Goal: Navigation & Orientation: Find specific page/section

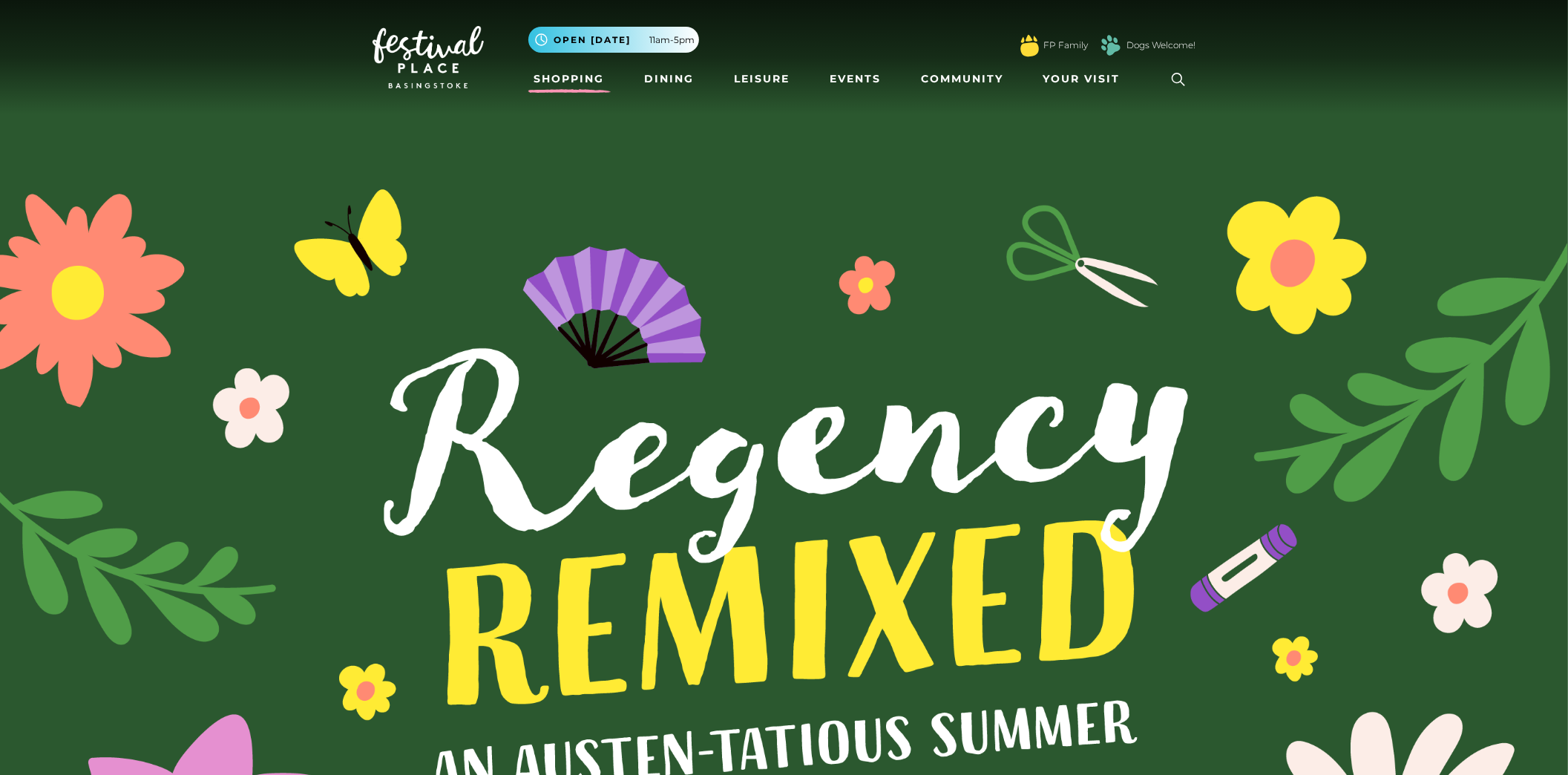
click at [549, 75] on link "Shopping" at bounding box center [570, 79] width 82 height 27
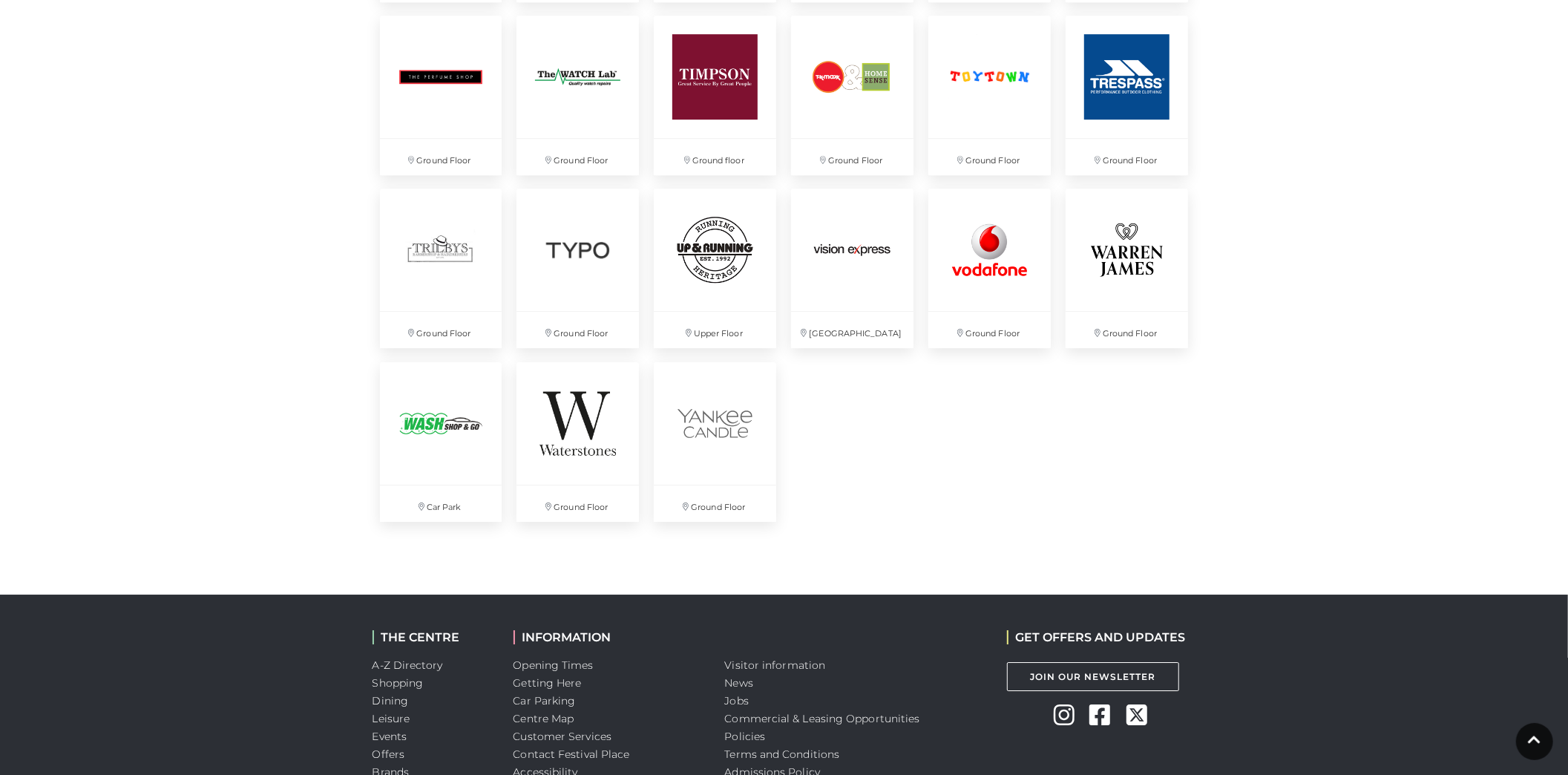
scroll to position [4024, 0]
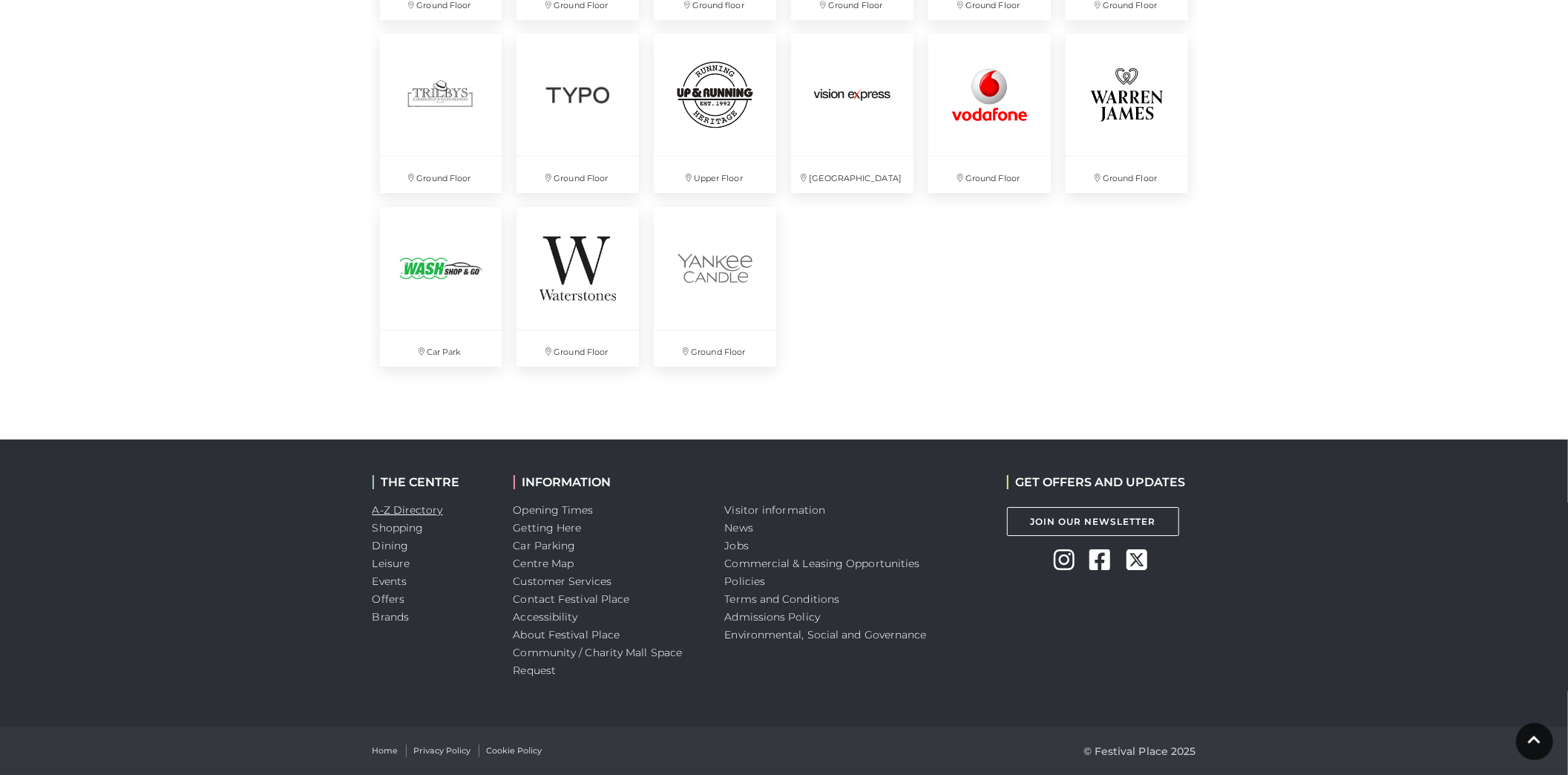
click at [431, 509] on link "A-Z Directory" at bounding box center [408, 510] width 71 height 13
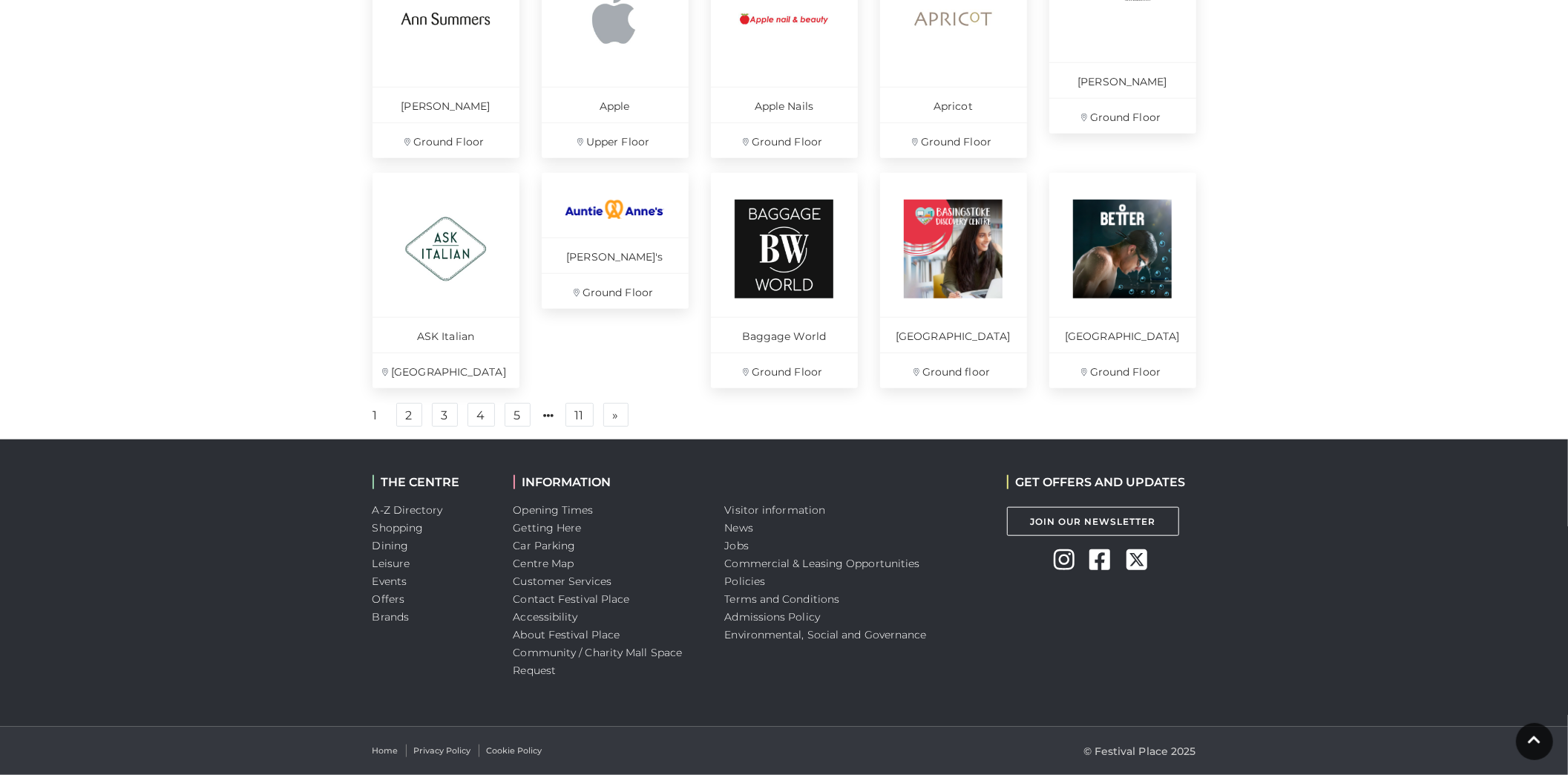
scroll to position [995, 0]
click at [535, 561] on link "Centre Map" at bounding box center [544, 563] width 61 height 13
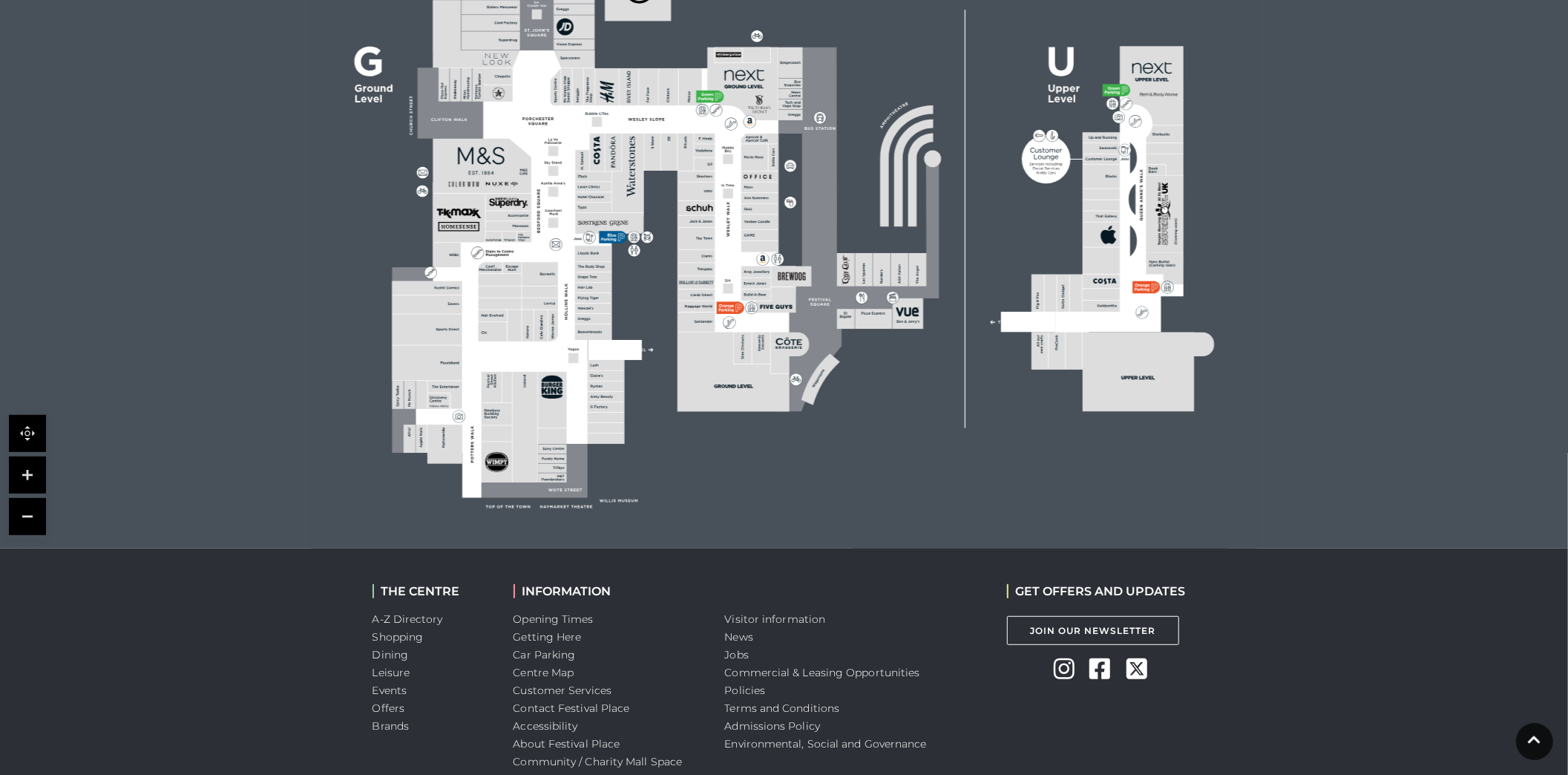
scroll to position [494, 0]
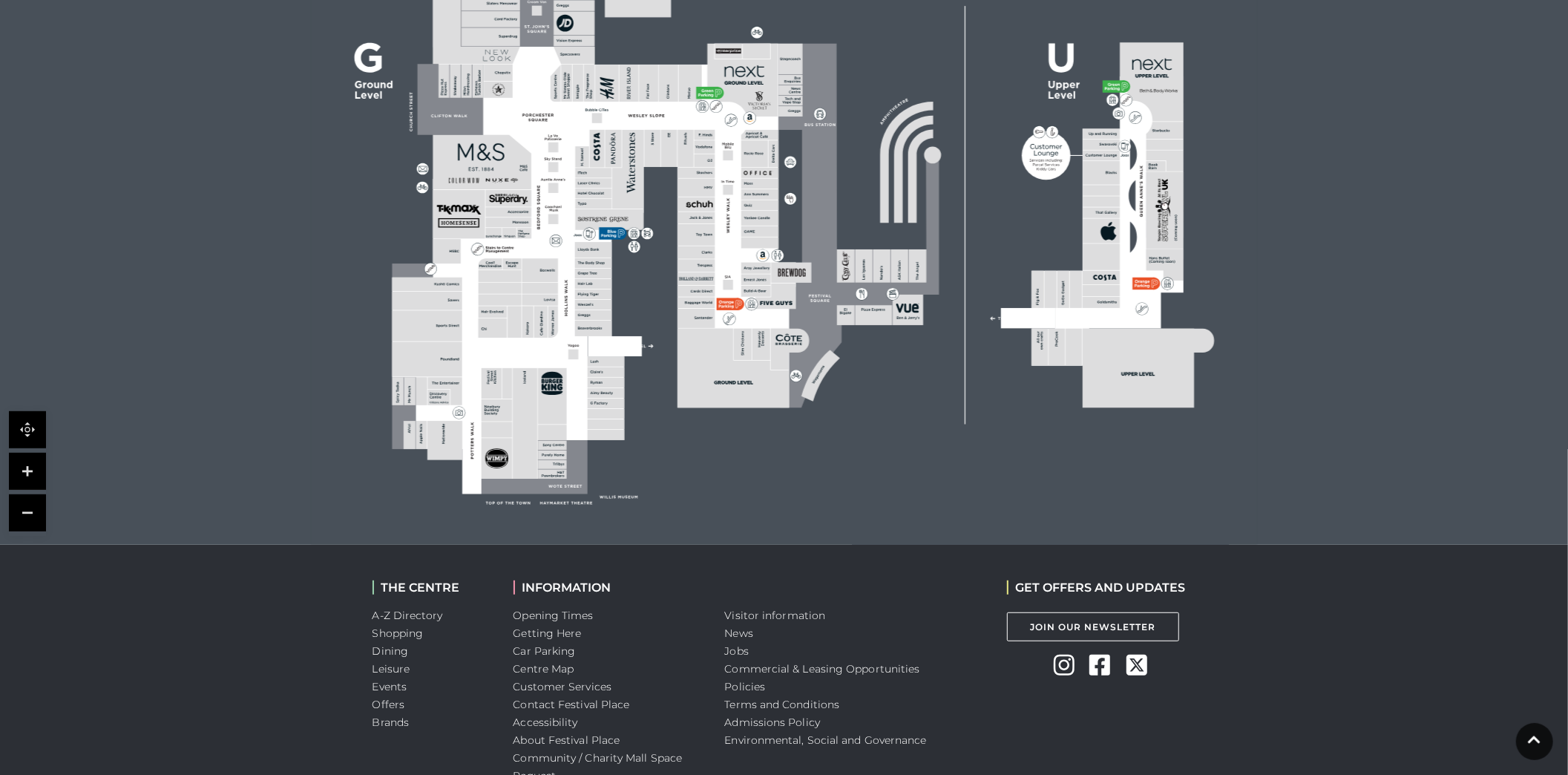
click at [630, 267] on rect at bounding box center [784, 211] width 947 height 668
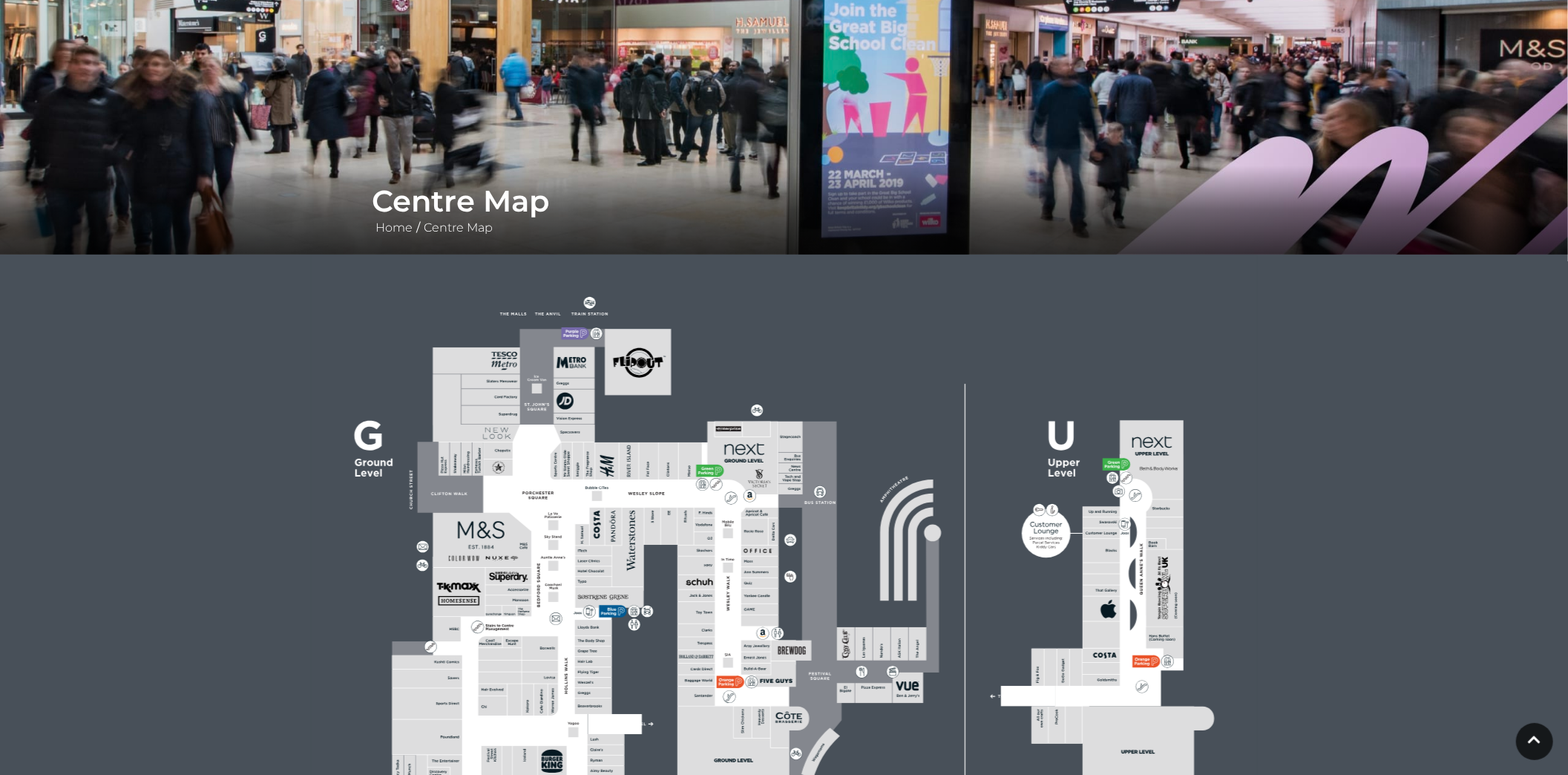
scroll to position [99, 0]
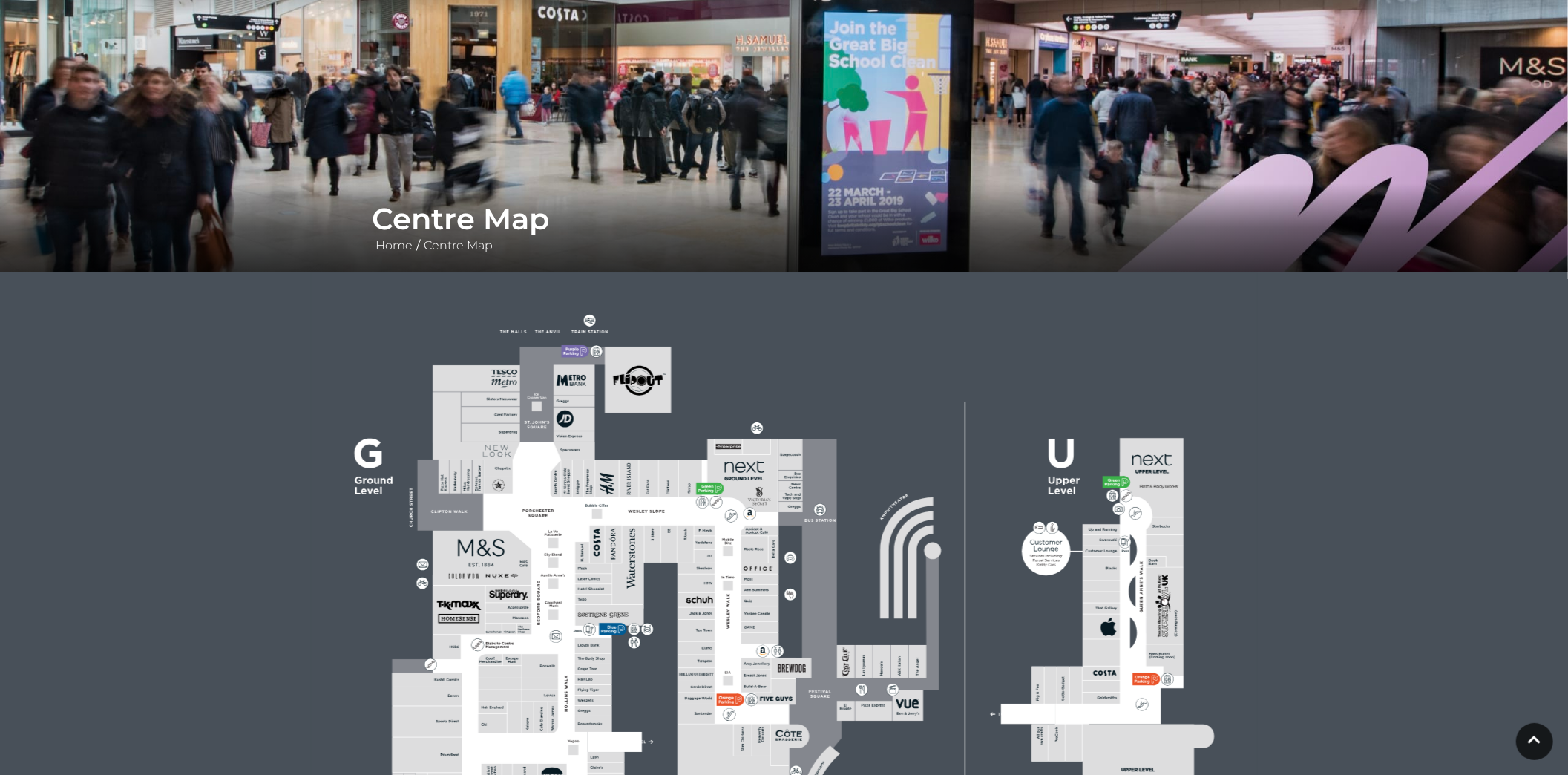
drag, startPoint x: 530, startPoint y: 447, endPoint x: 324, endPoint y: 167, distance: 347.6
click at [357, 337] on rect at bounding box center [784, 607] width 947 height 668
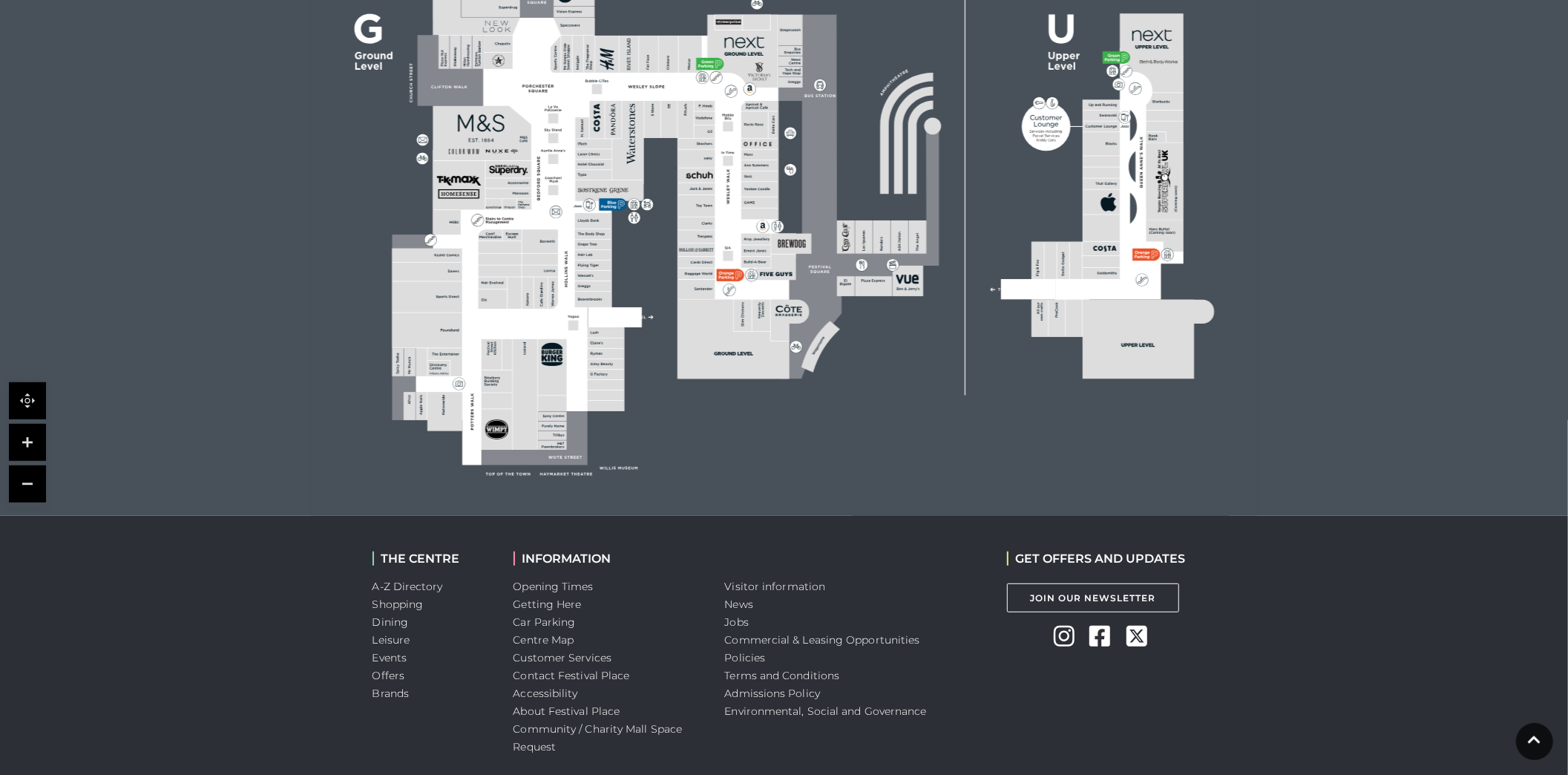
scroll to position [588, 0]
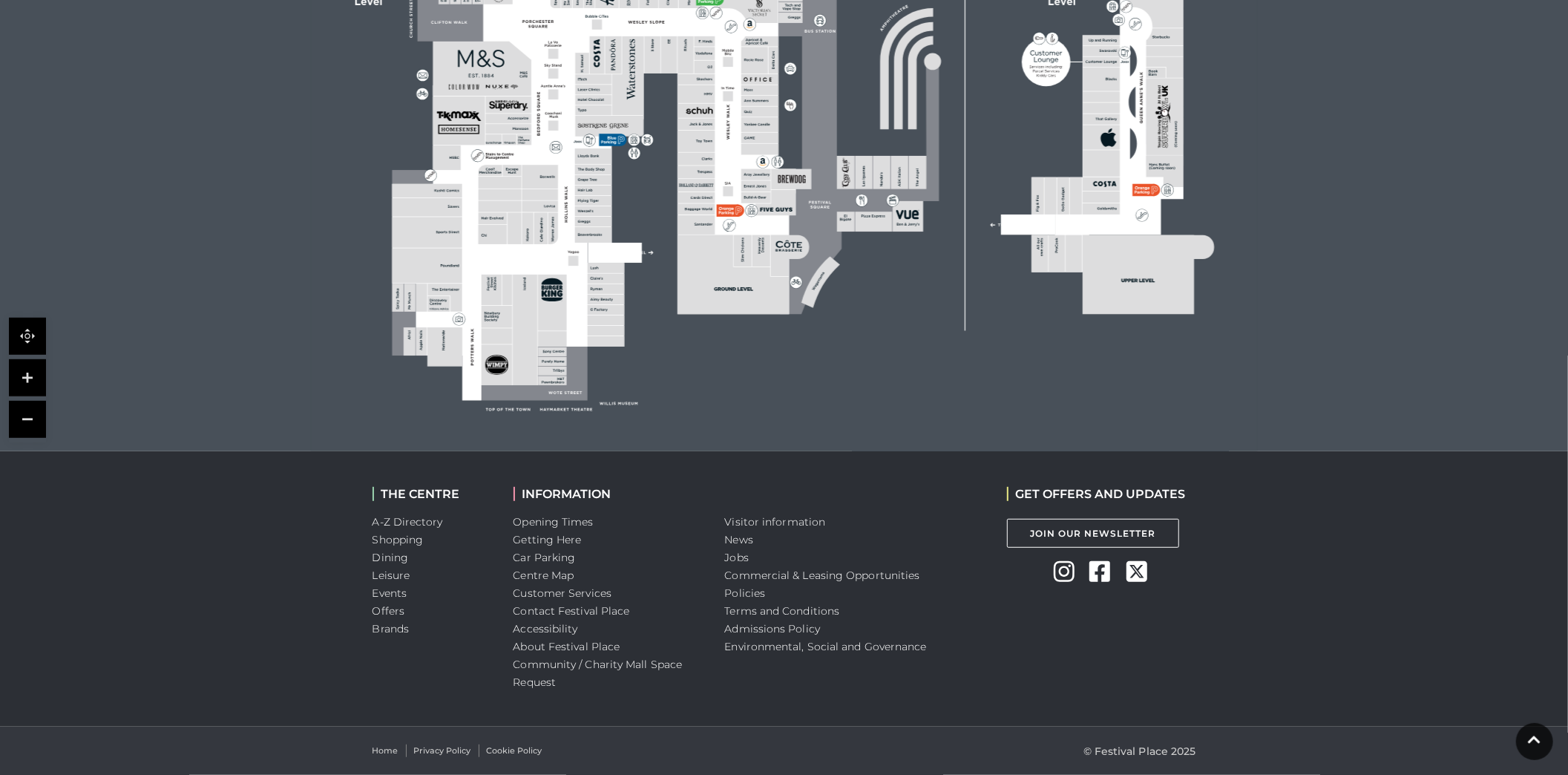
click at [1071, 562] on icon at bounding box center [1064, 571] width 21 height 21
click at [391, 541] on link "Shopping" at bounding box center [398, 539] width 51 height 13
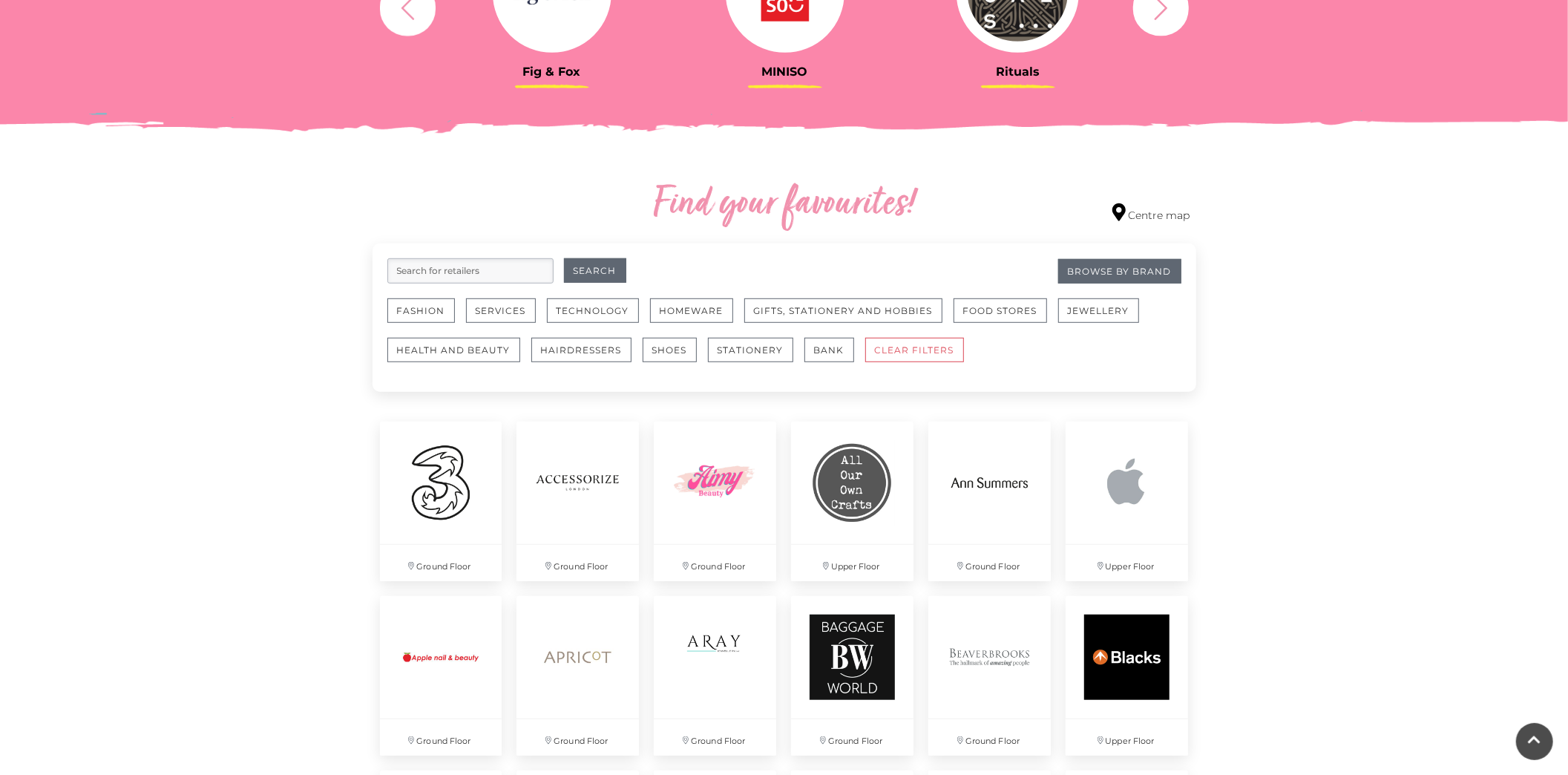
scroll to position [791, 0]
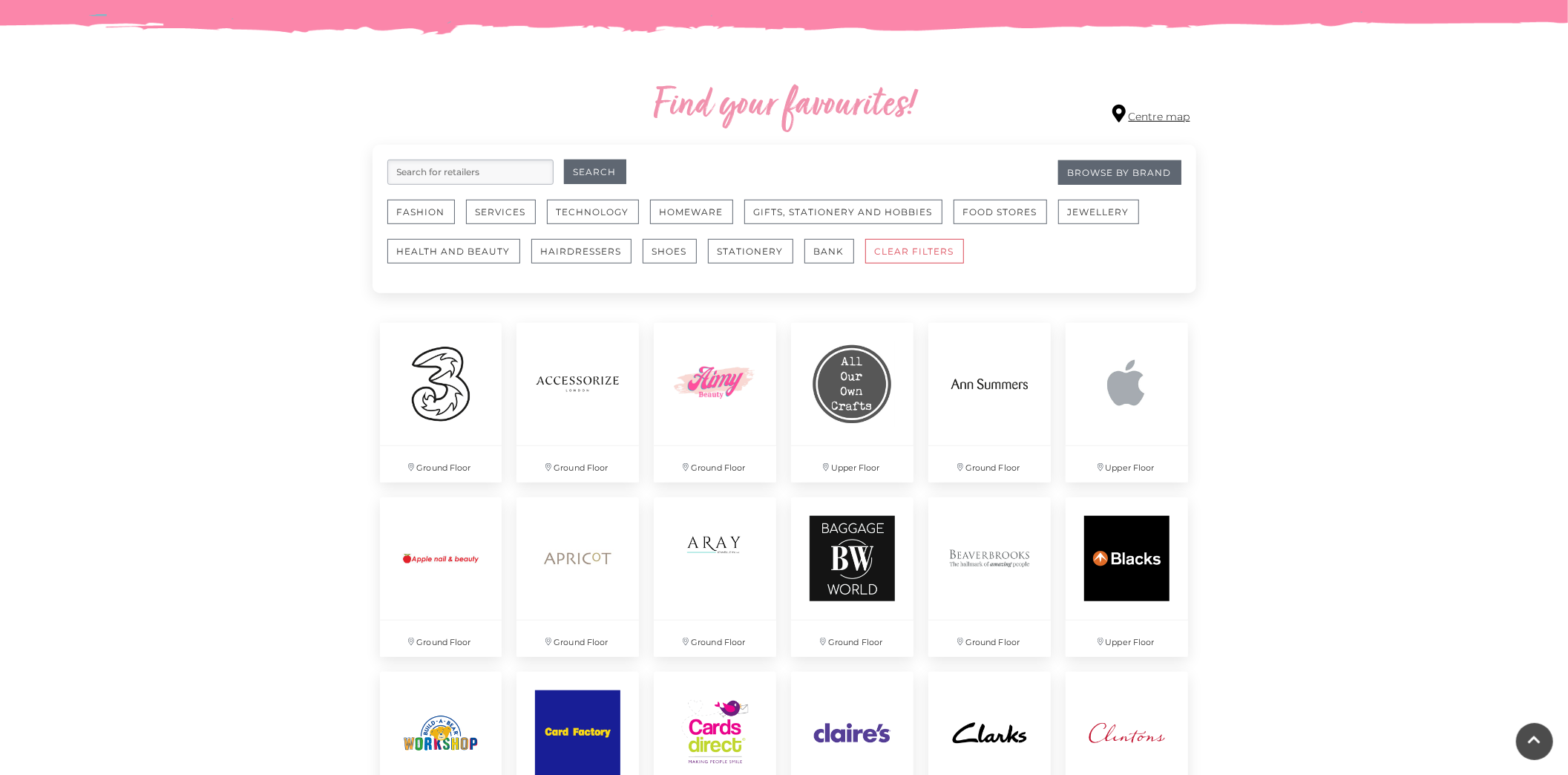
click at [1149, 104] on link "Centre map" at bounding box center [1151, 114] width 78 height 20
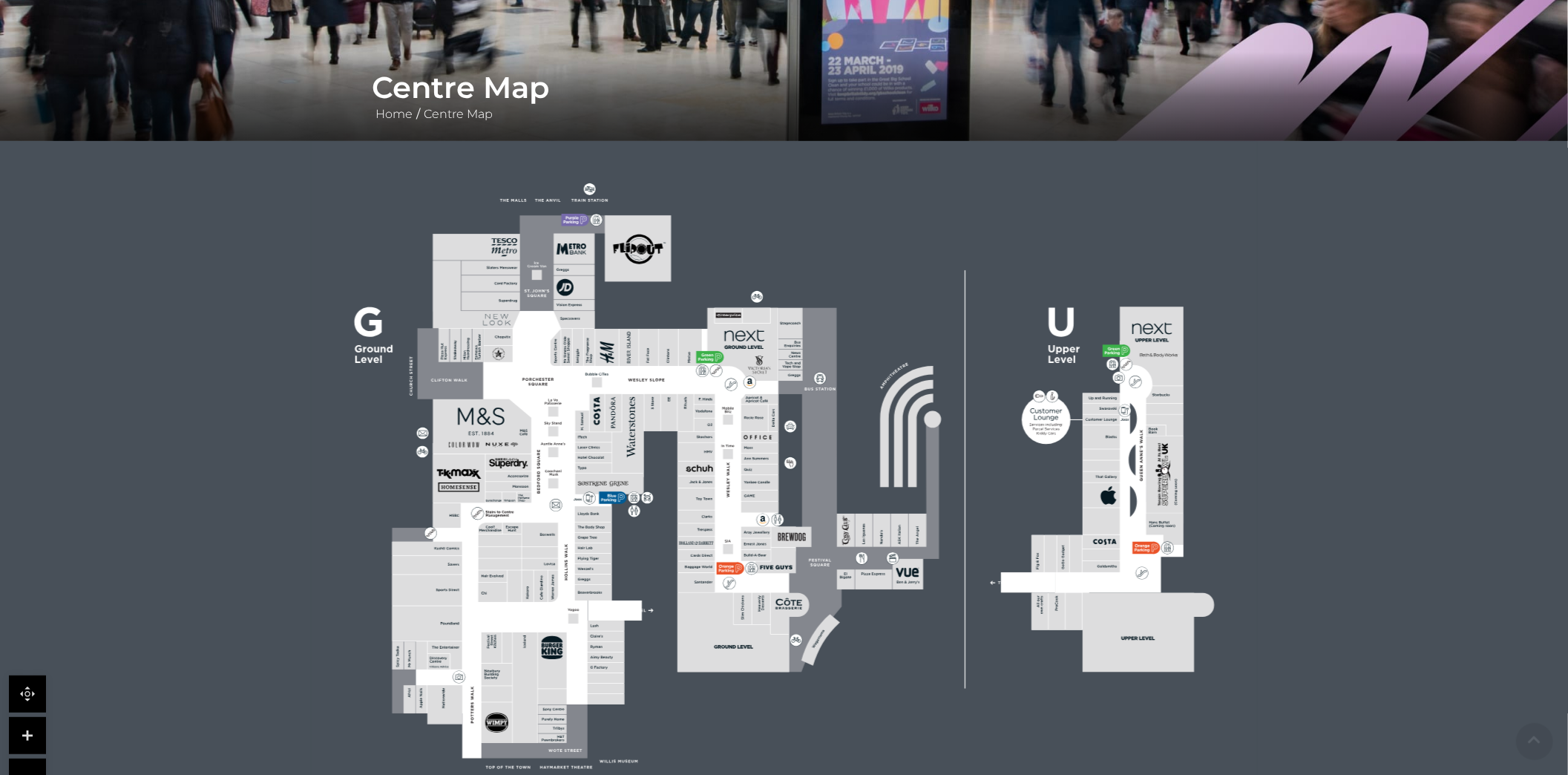
scroll to position [494, 0]
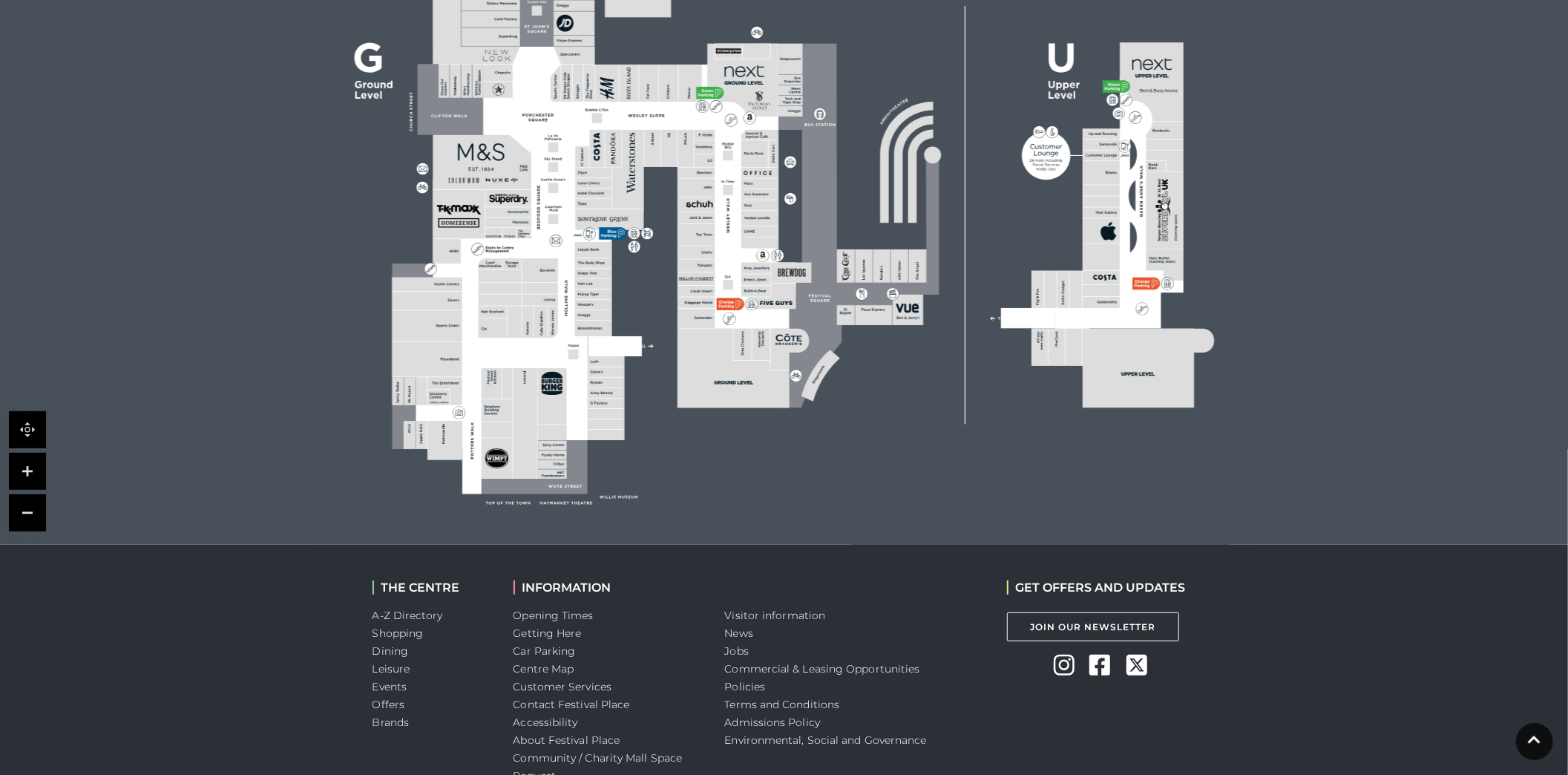
drag, startPoint x: 346, startPoint y: 129, endPoint x: 853, endPoint y: 158, distance: 507.8
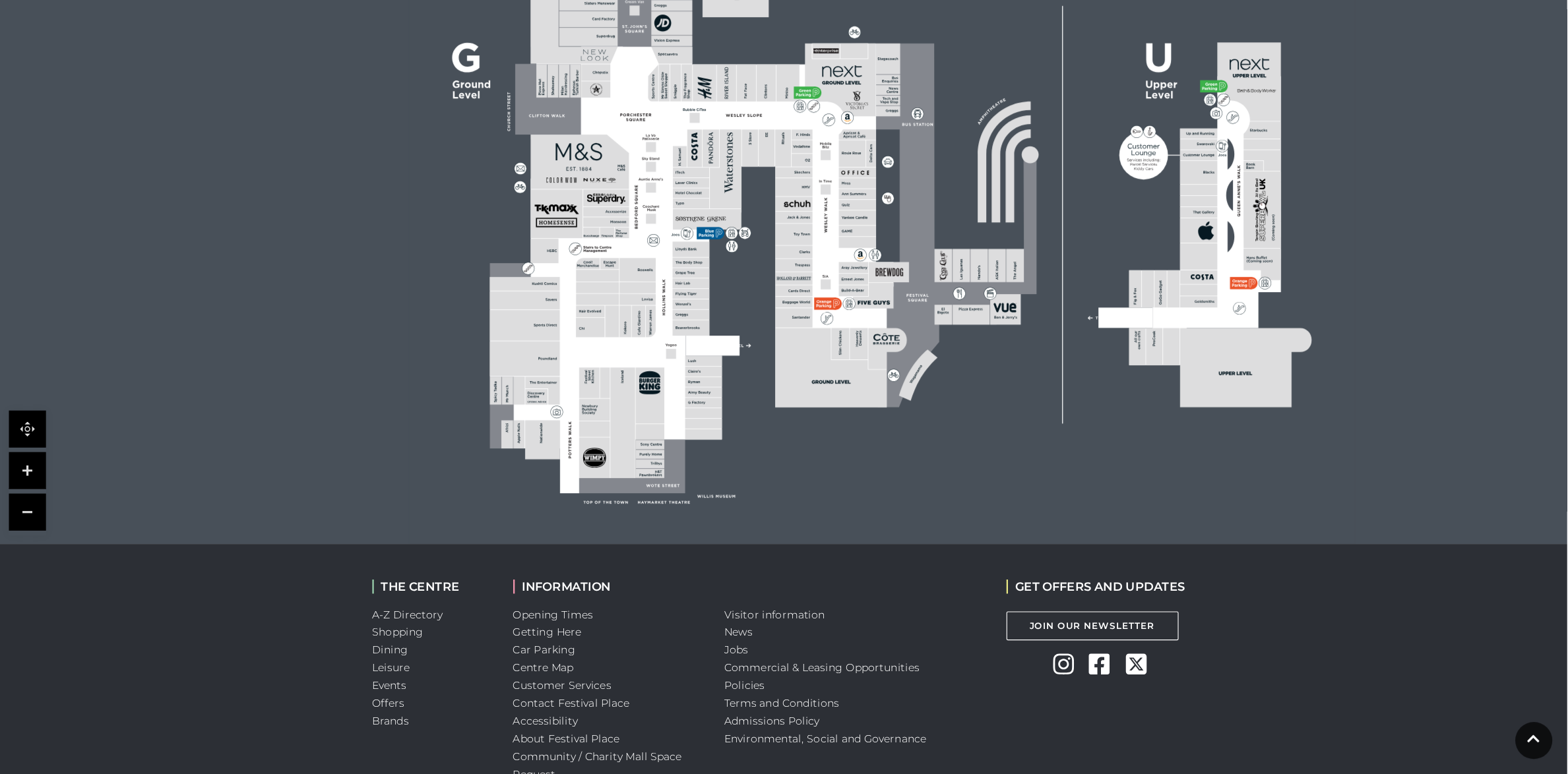
scroll to position [436, 0]
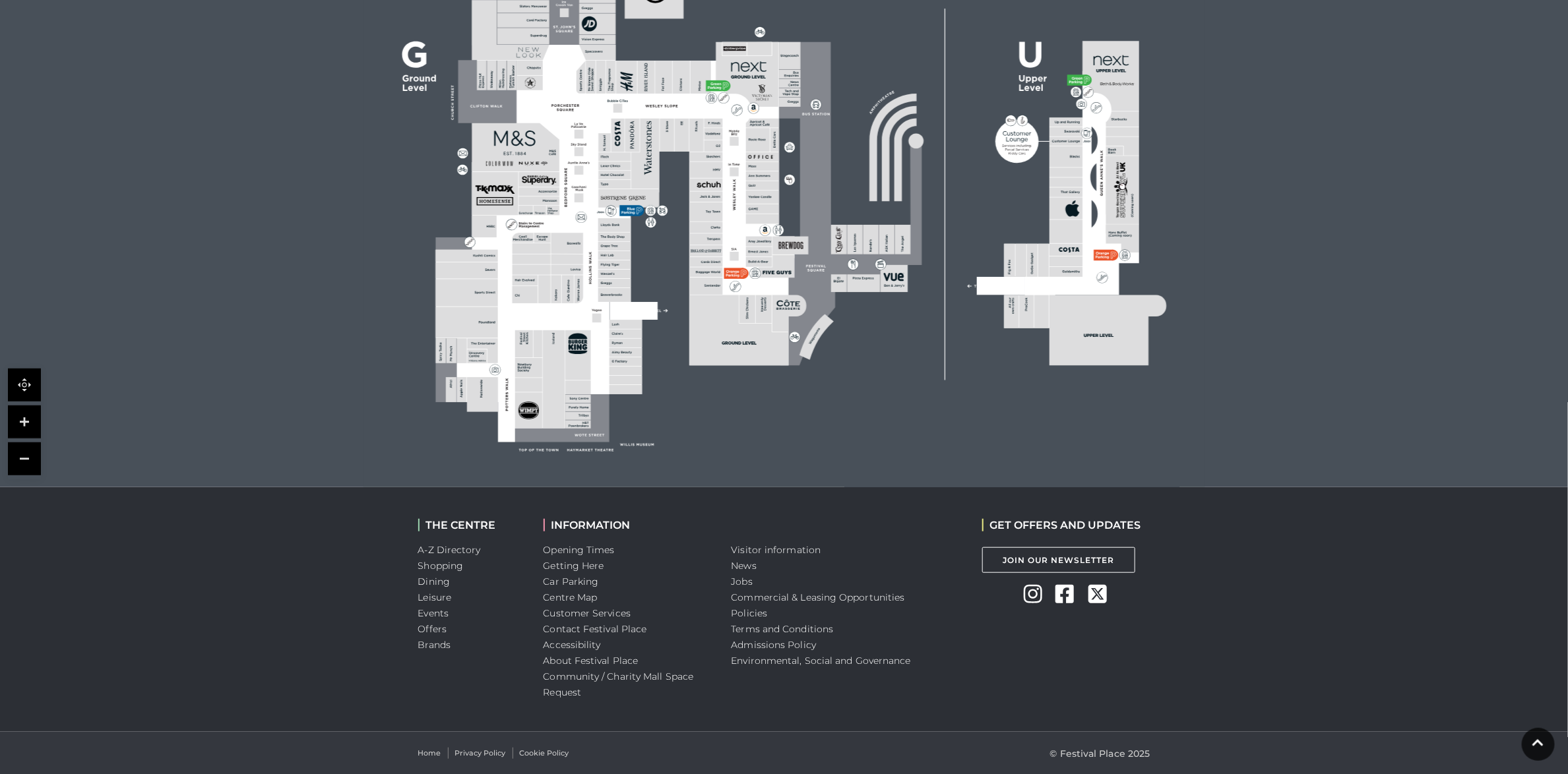
click at [20, 416] on link at bounding box center [24, 422] width 33 height 33
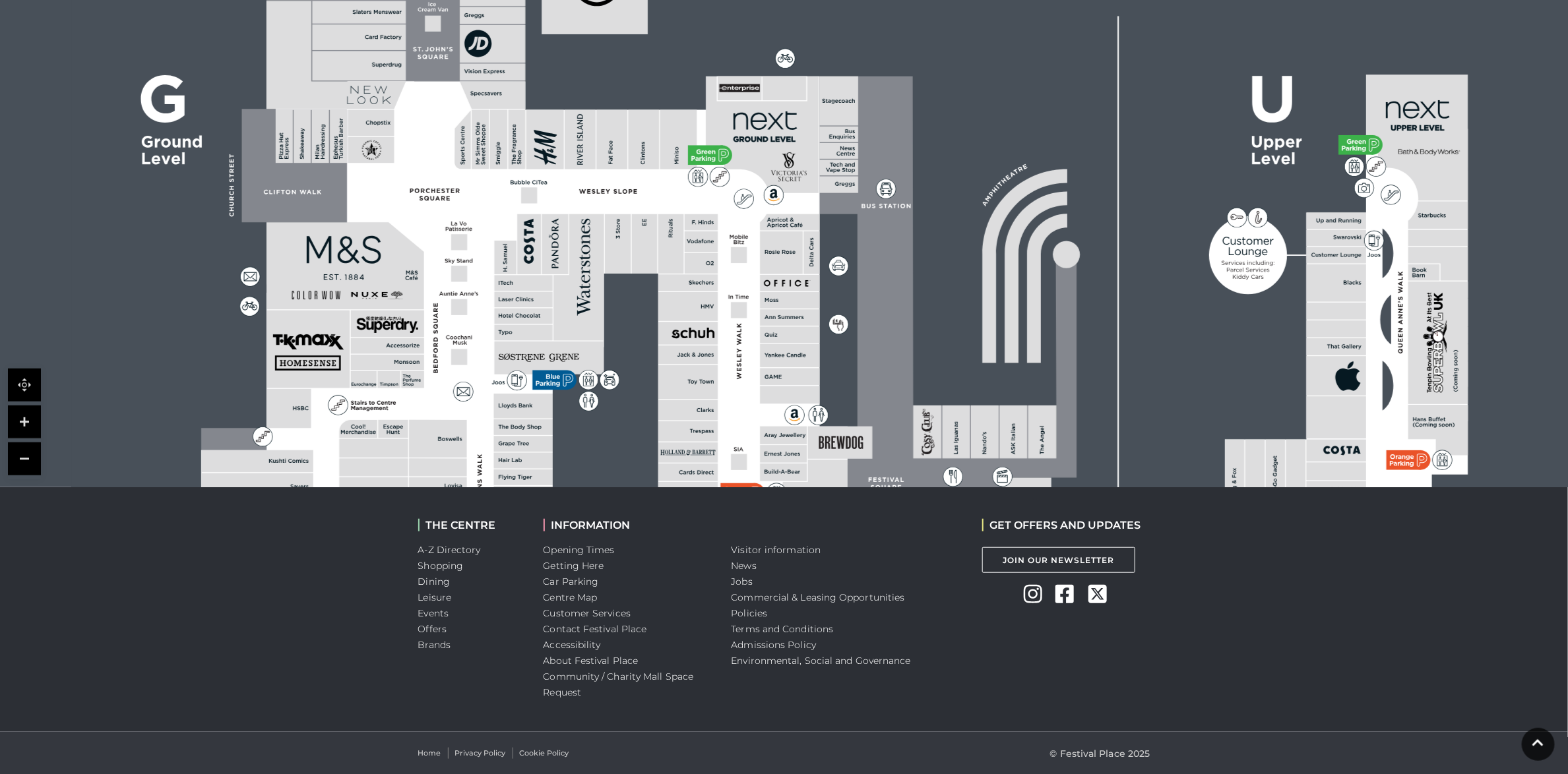
drag, startPoint x: 368, startPoint y: 217, endPoint x: 455, endPoint y: 471, distance: 268.5
click at [455, 471] on g at bounding box center [860, 349] width 1316 height 844
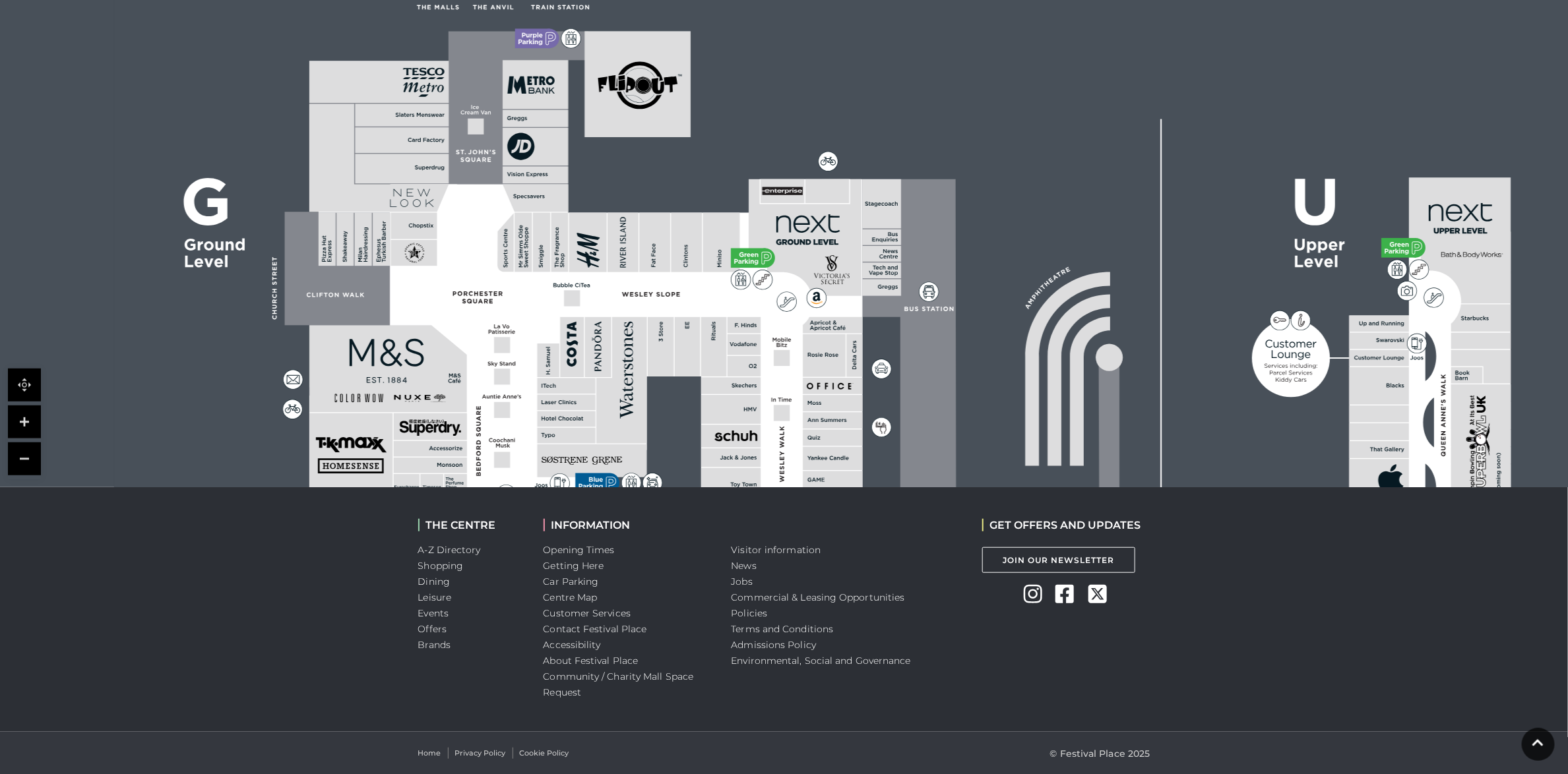
click at [31, 418] on link at bounding box center [24, 422] width 33 height 33
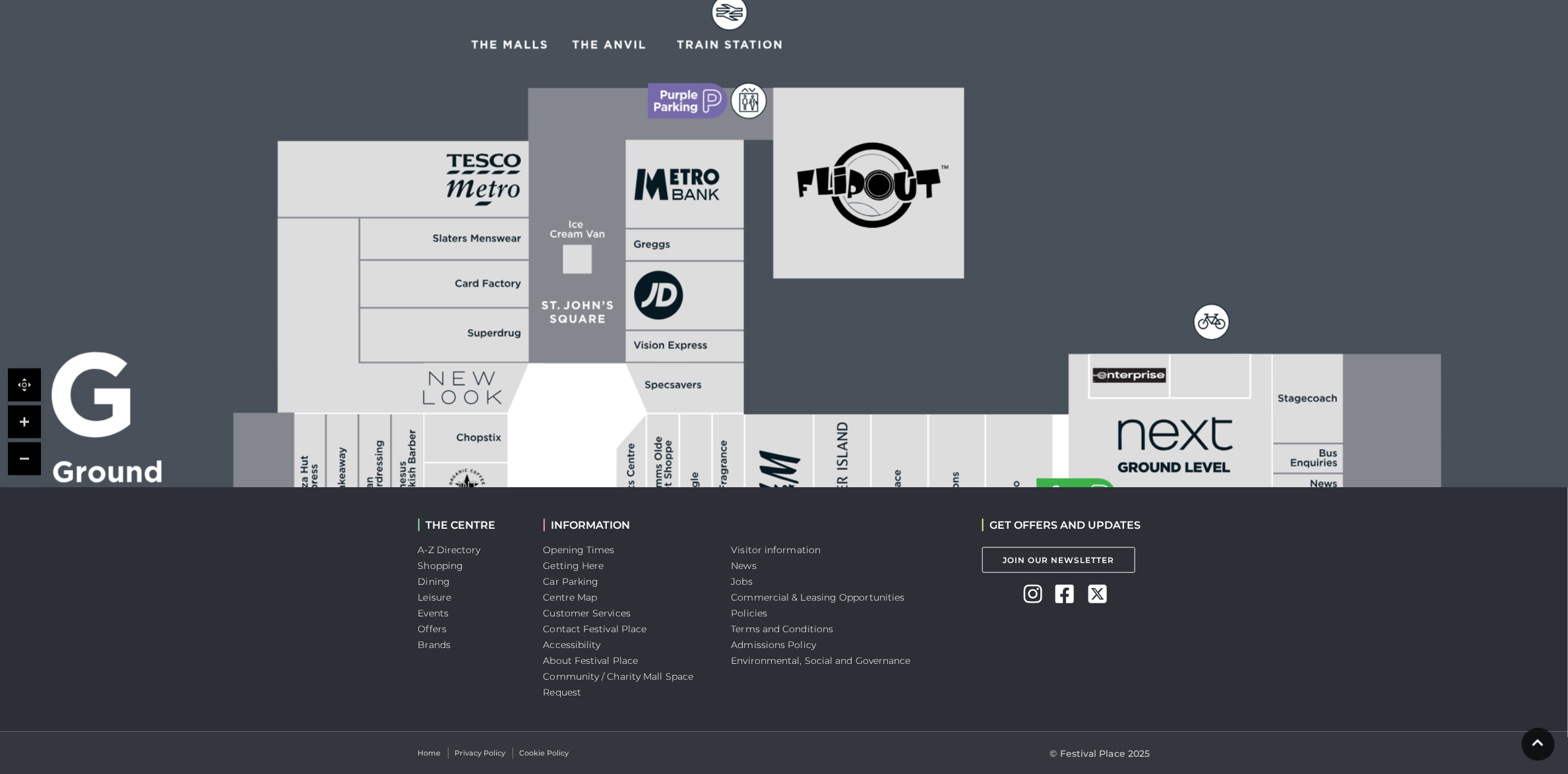
drag, startPoint x: 277, startPoint y: 240, endPoint x: 625, endPoint y: 424, distance: 393.6
click at [765, 596] on link "Commercial & Leasing Opportunities" at bounding box center [819, 597] width 174 height 12
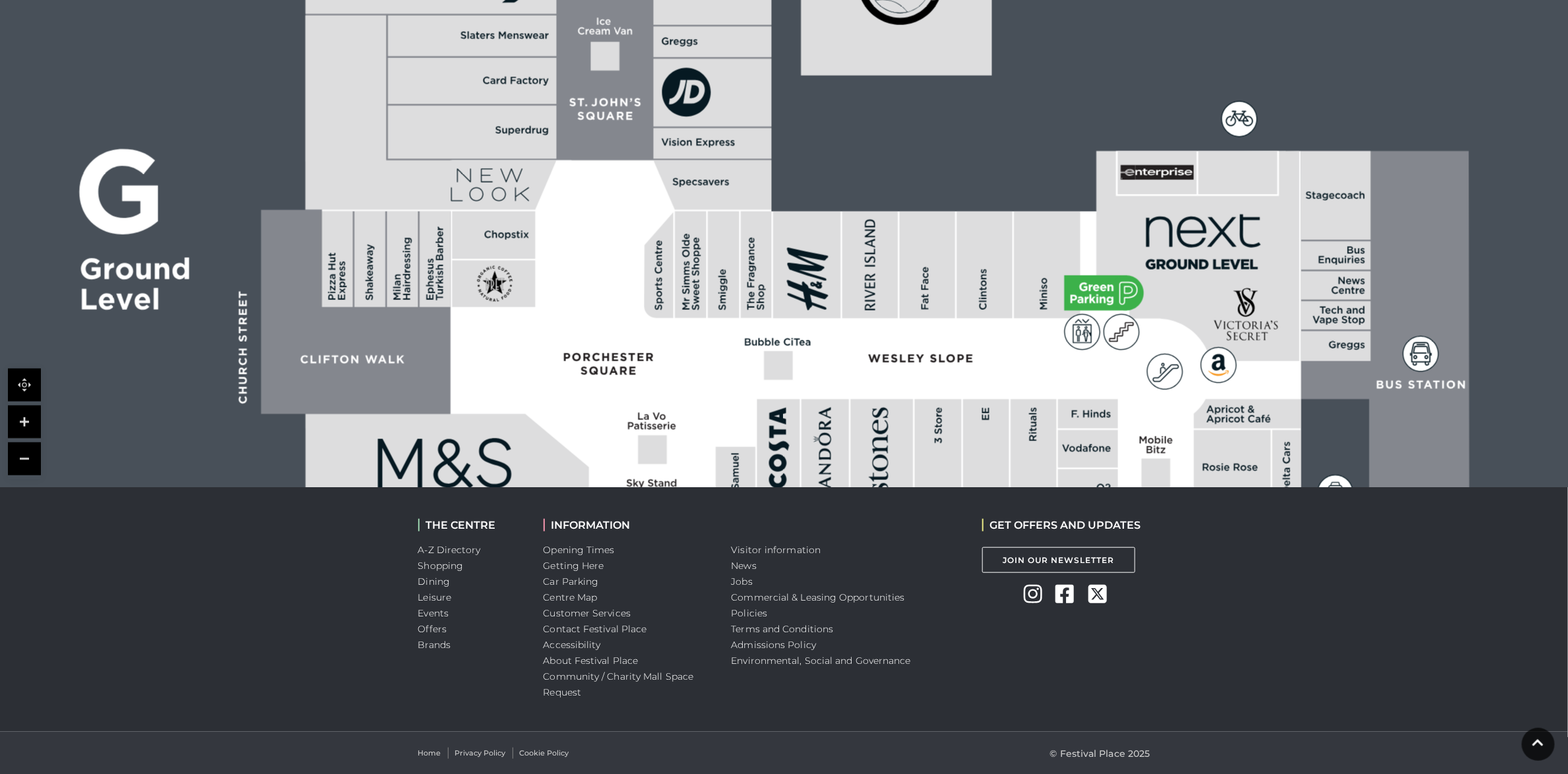
drag, startPoint x: 938, startPoint y: 237, endPoint x: 966, endPoint y: 117, distance: 123.2
click at [966, 117] on rect at bounding box center [1317, 632] width 2727 height 1923
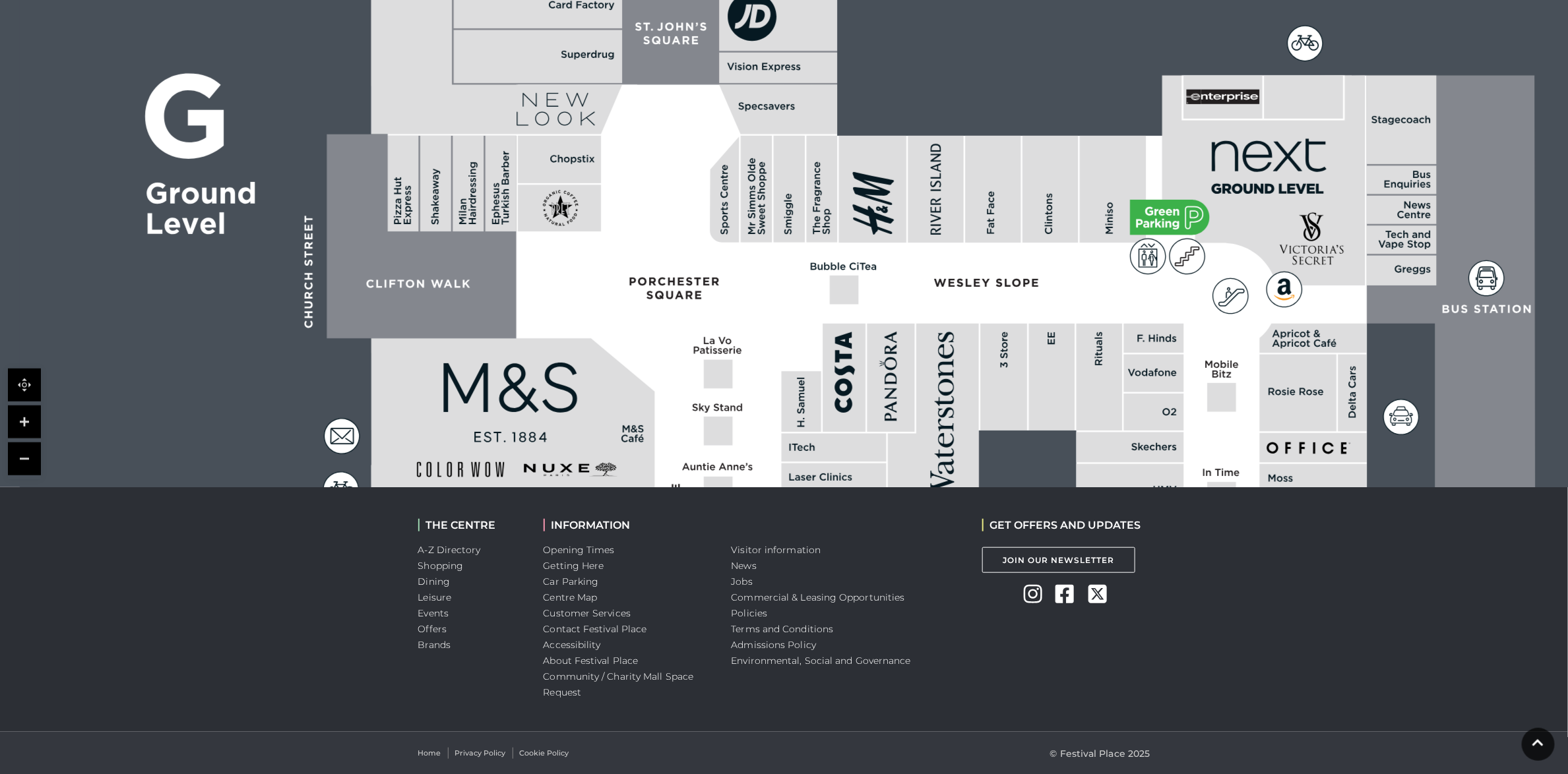
drag, startPoint x: 909, startPoint y: 297, endPoint x: 959, endPoint y: 238, distance: 77.3
click at [959, 238] on rect at bounding box center [936, 189] width 55 height 107
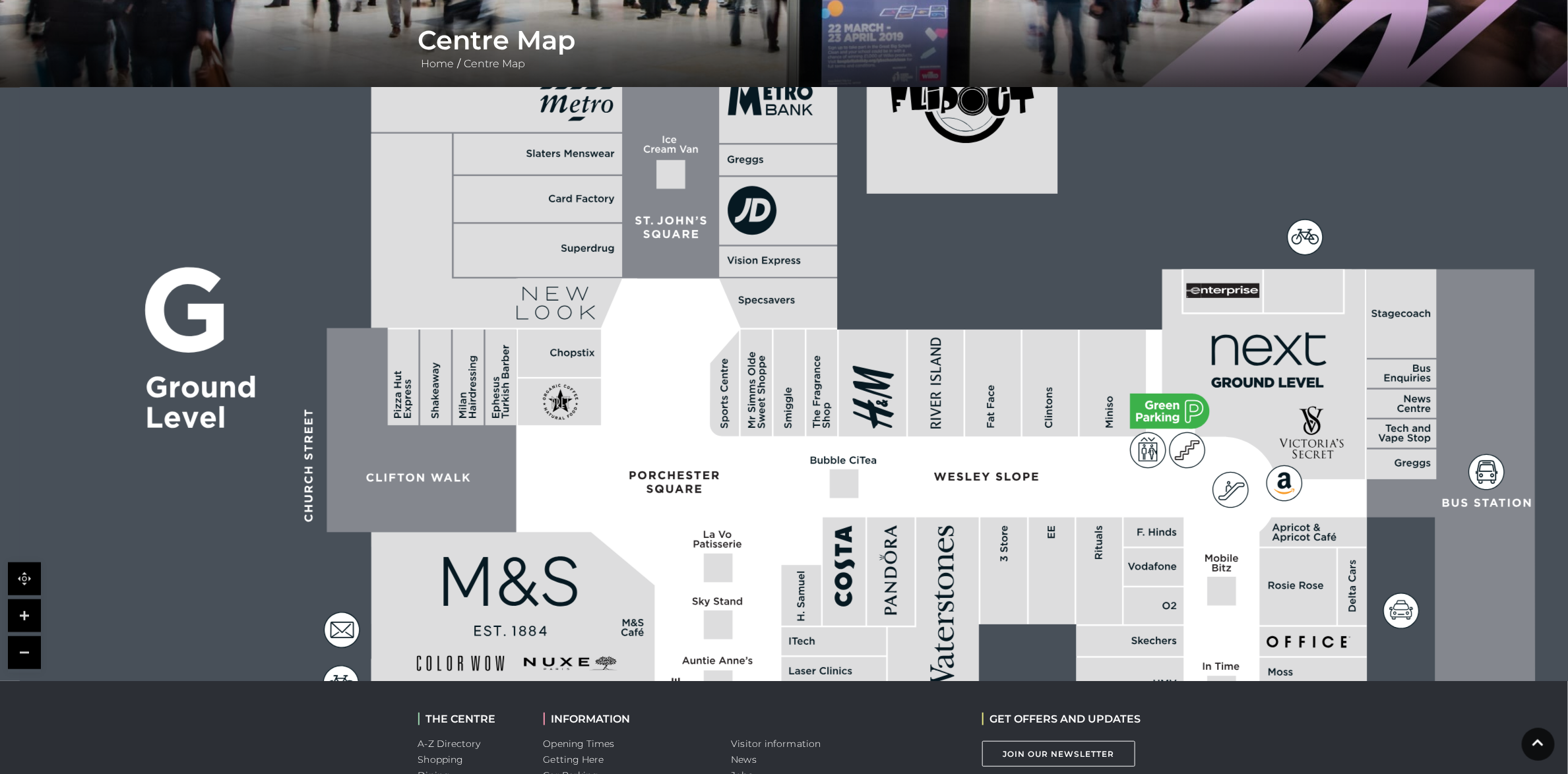
scroll to position [238, 0]
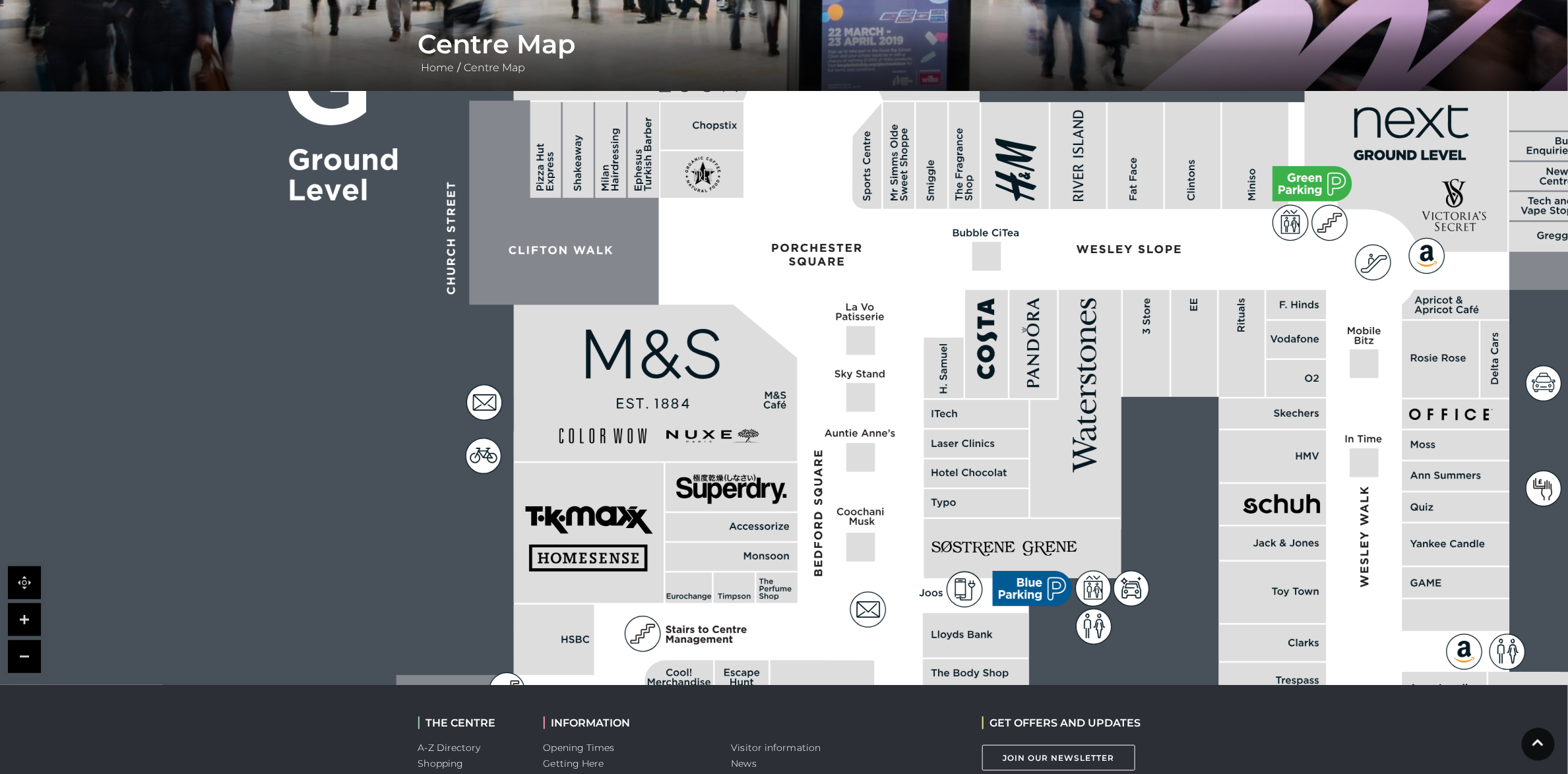
drag, startPoint x: 745, startPoint y: 322, endPoint x: 881, endPoint y: 70, distance: 286.4
click at [881, 70] on div "Centre Map Home / Centre Map" at bounding box center [784, 224] width 1568 height 924
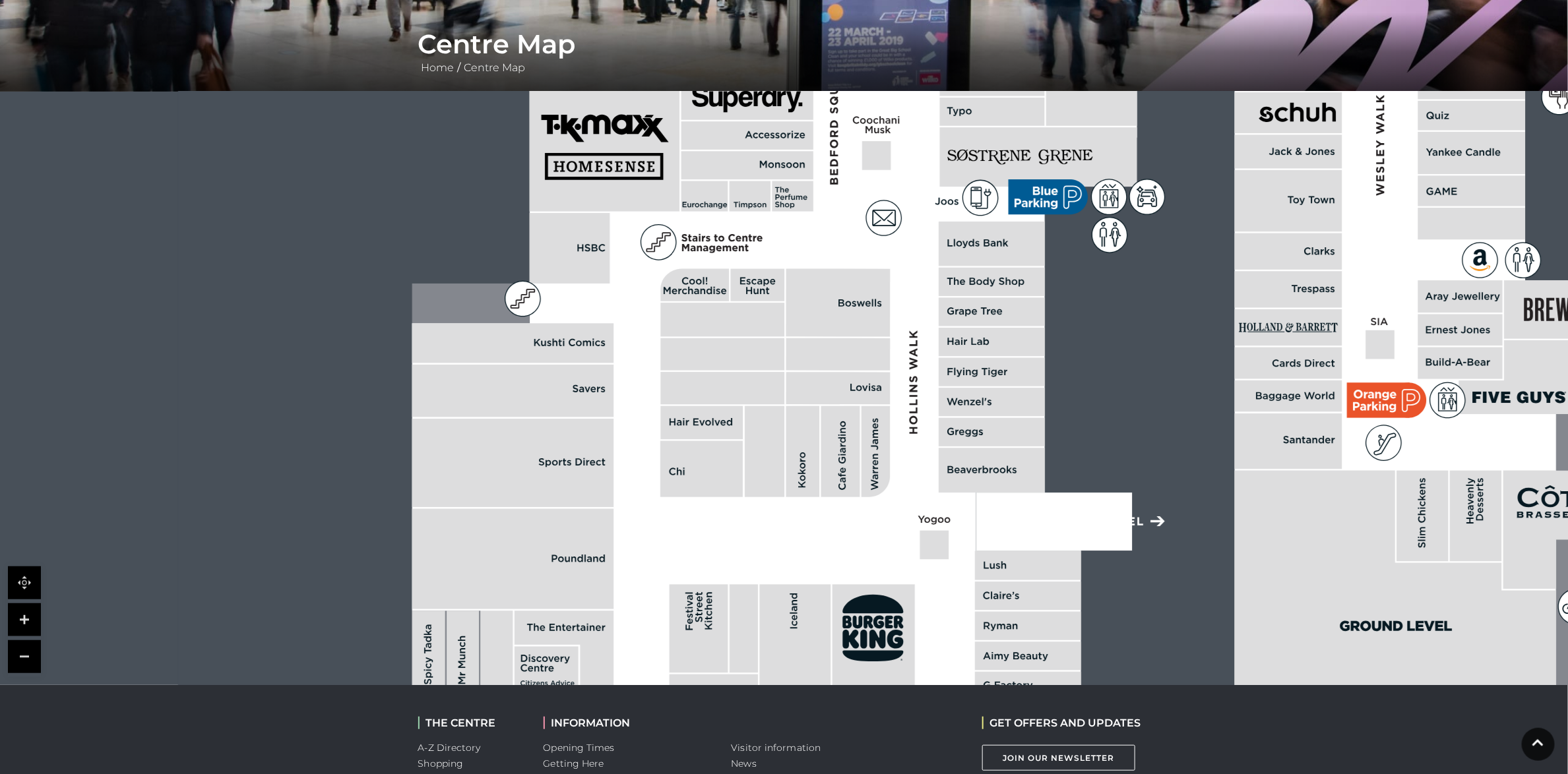
drag, startPoint x: 884, startPoint y: 483, endPoint x: 899, endPoint y: 87, distance: 396.3
click at [899, 87] on div "Centre Map Home / Centre Map" at bounding box center [784, 224] width 1568 height 924
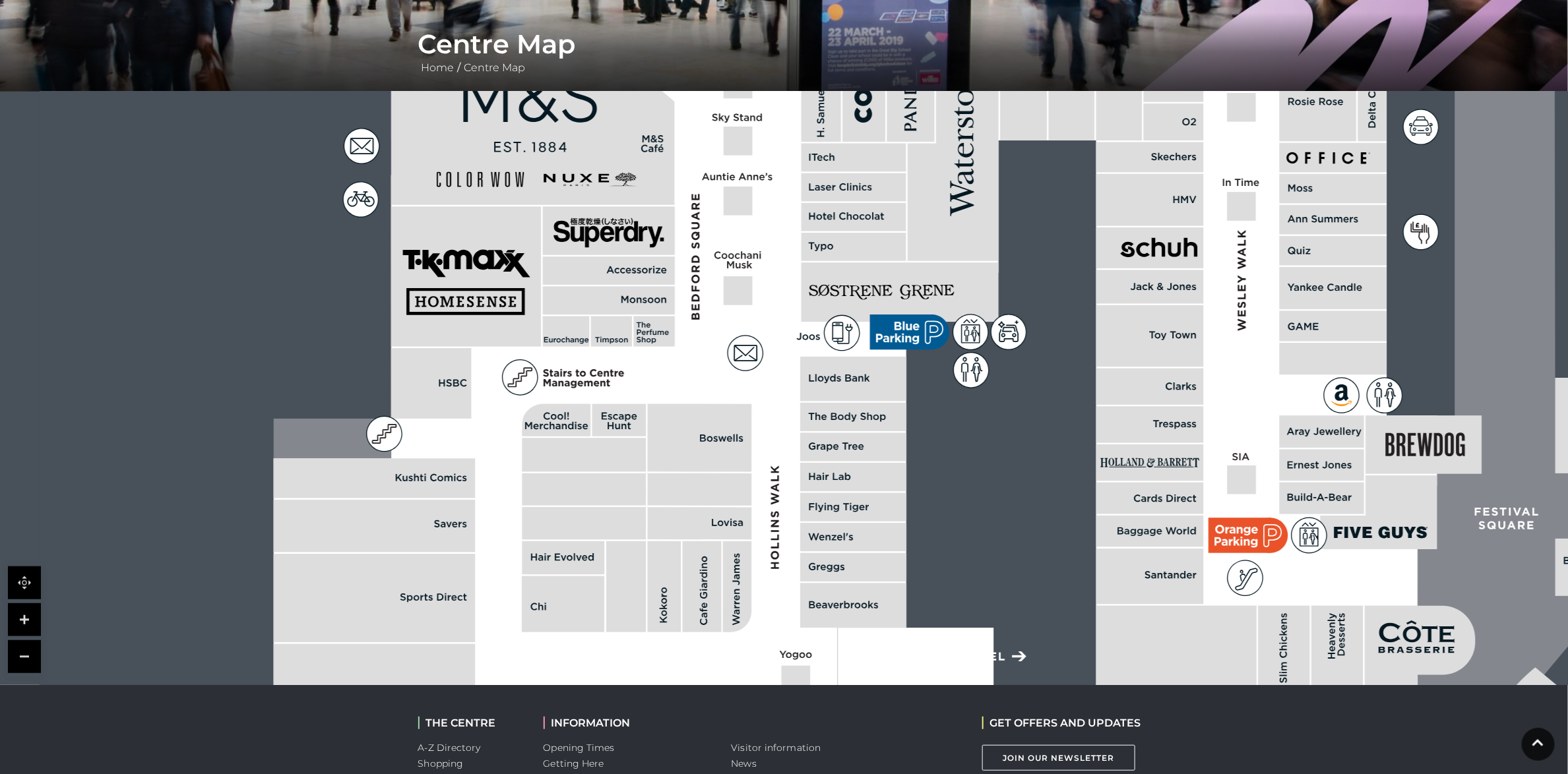
drag, startPoint x: 927, startPoint y: 379, endPoint x: 774, endPoint y: 553, distance: 231.7
click at [776, 551] on polygon at bounding box center [855, 409] width 1164 height 1348
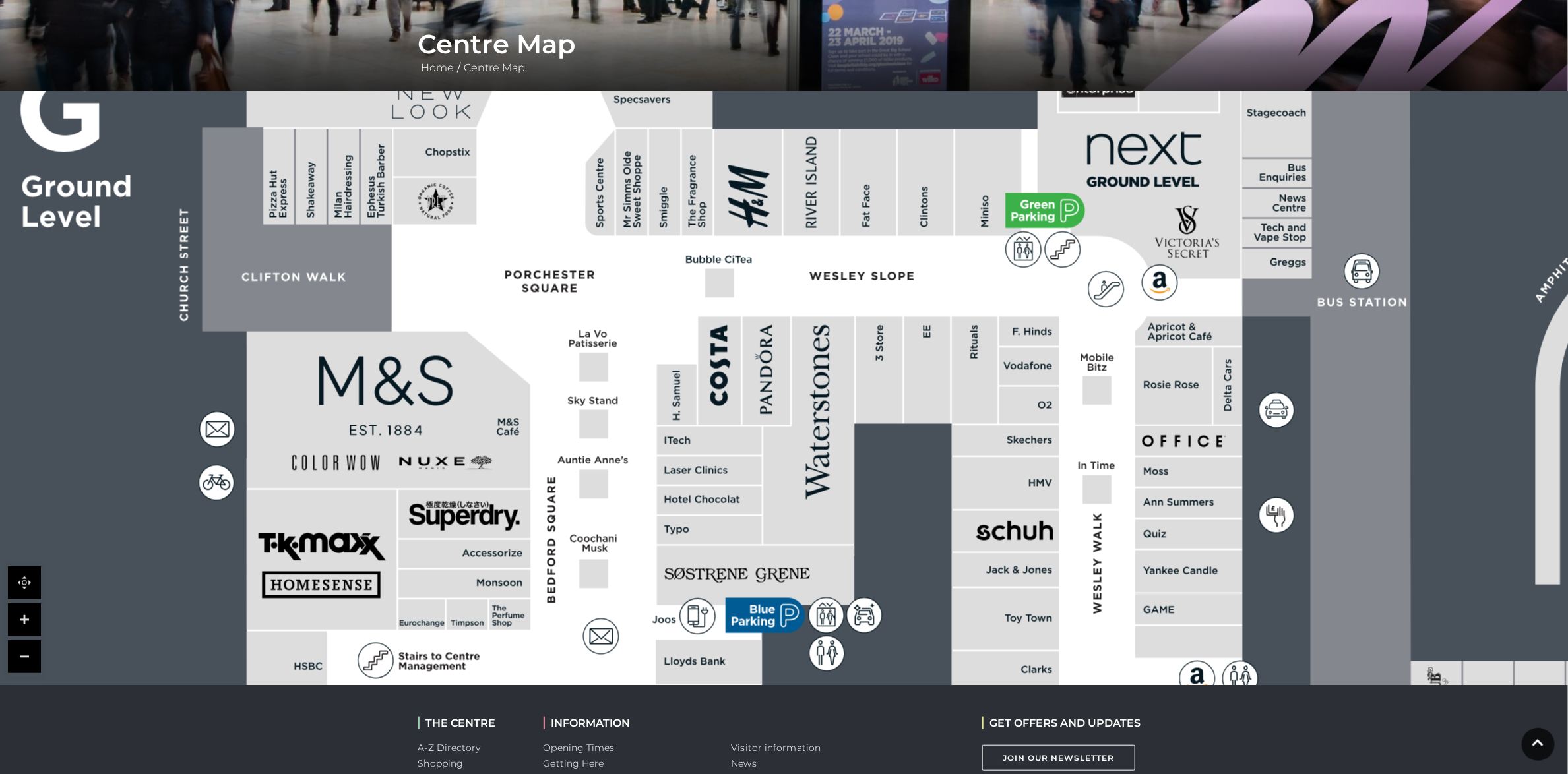
drag, startPoint x: 827, startPoint y: 299, endPoint x: 677, endPoint y: 639, distance: 371.6
click at [677, 639] on icon at bounding box center [1258, 549] width 3420 height 1923
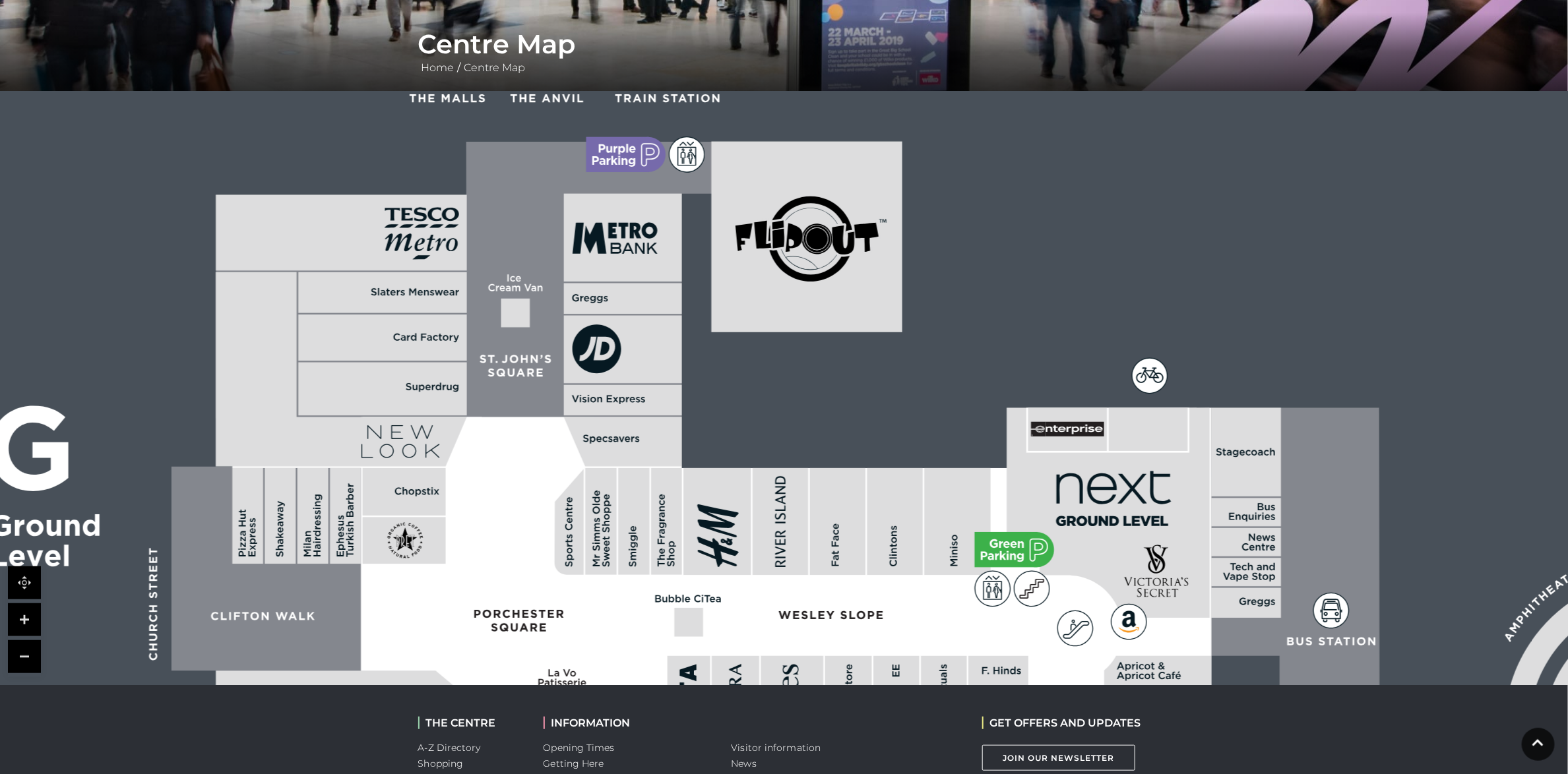
drag, startPoint x: 608, startPoint y: 376, endPoint x: 633, endPoint y: 570, distance: 195.6
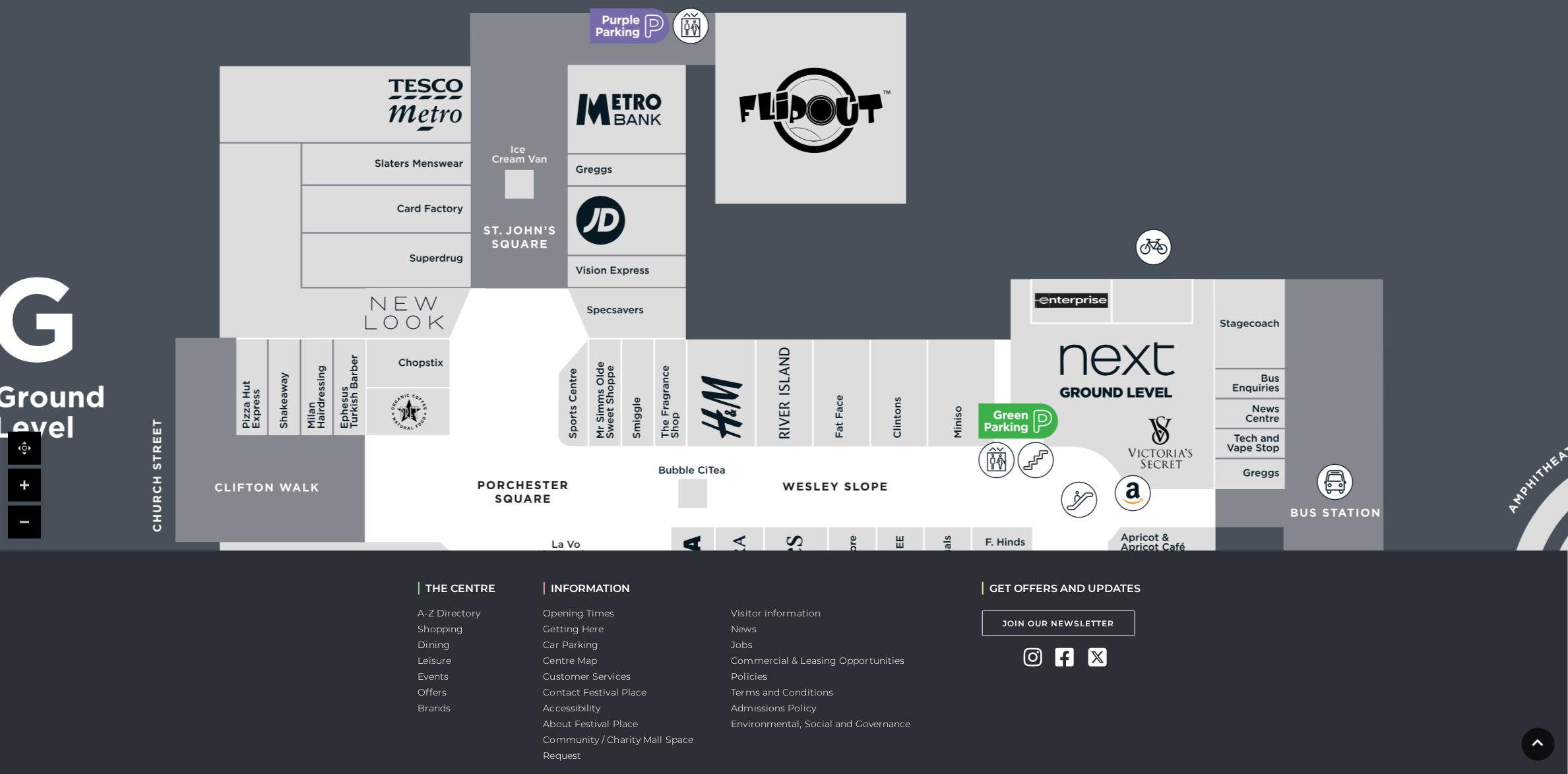
scroll to position [337, 0]
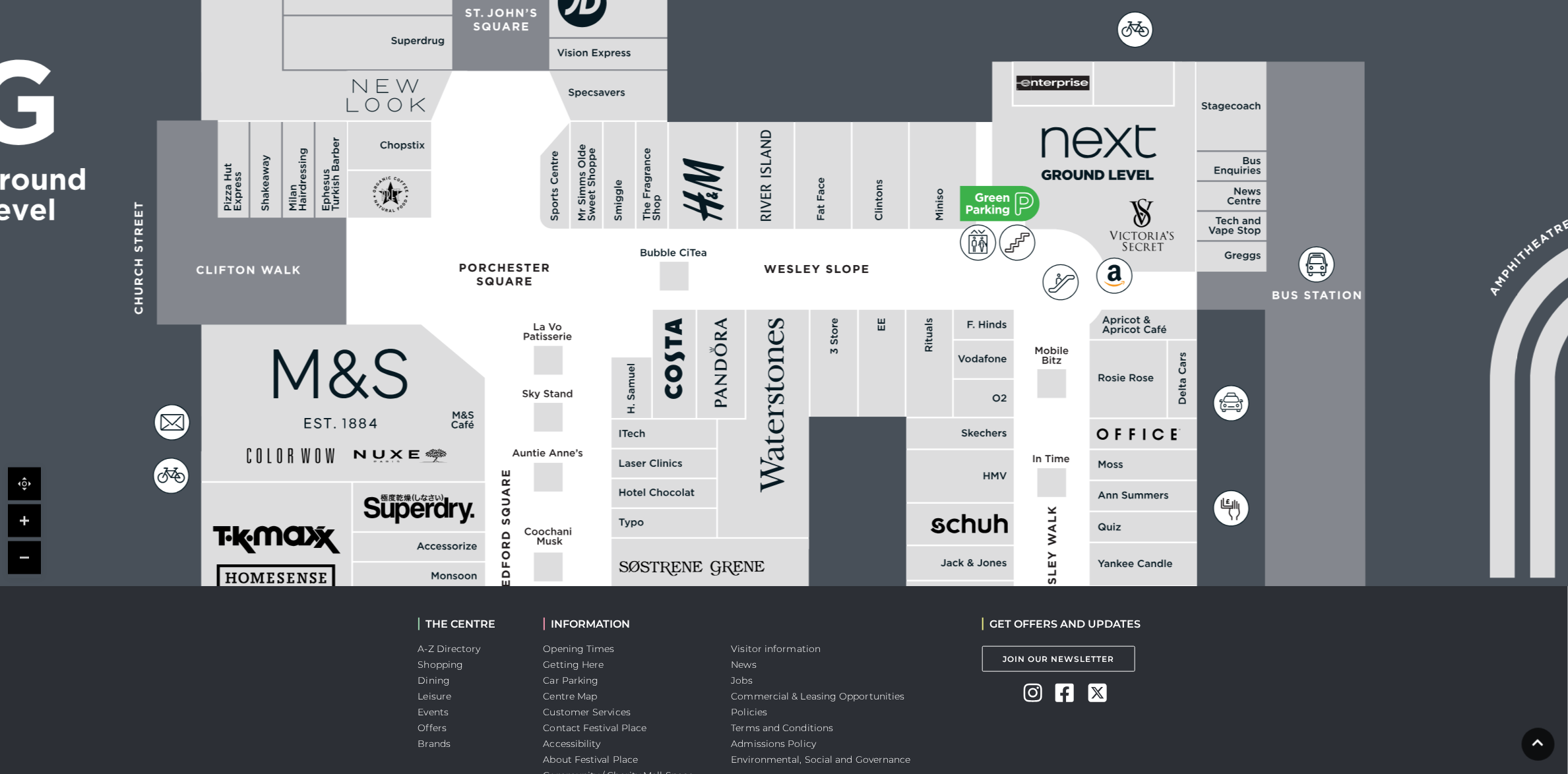
drag, startPoint x: 495, startPoint y: 495, endPoint x: 477, endPoint y: 242, distance: 253.6
click at [477, 242] on polygon at bounding box center [665, 685] width 1164 height 1348
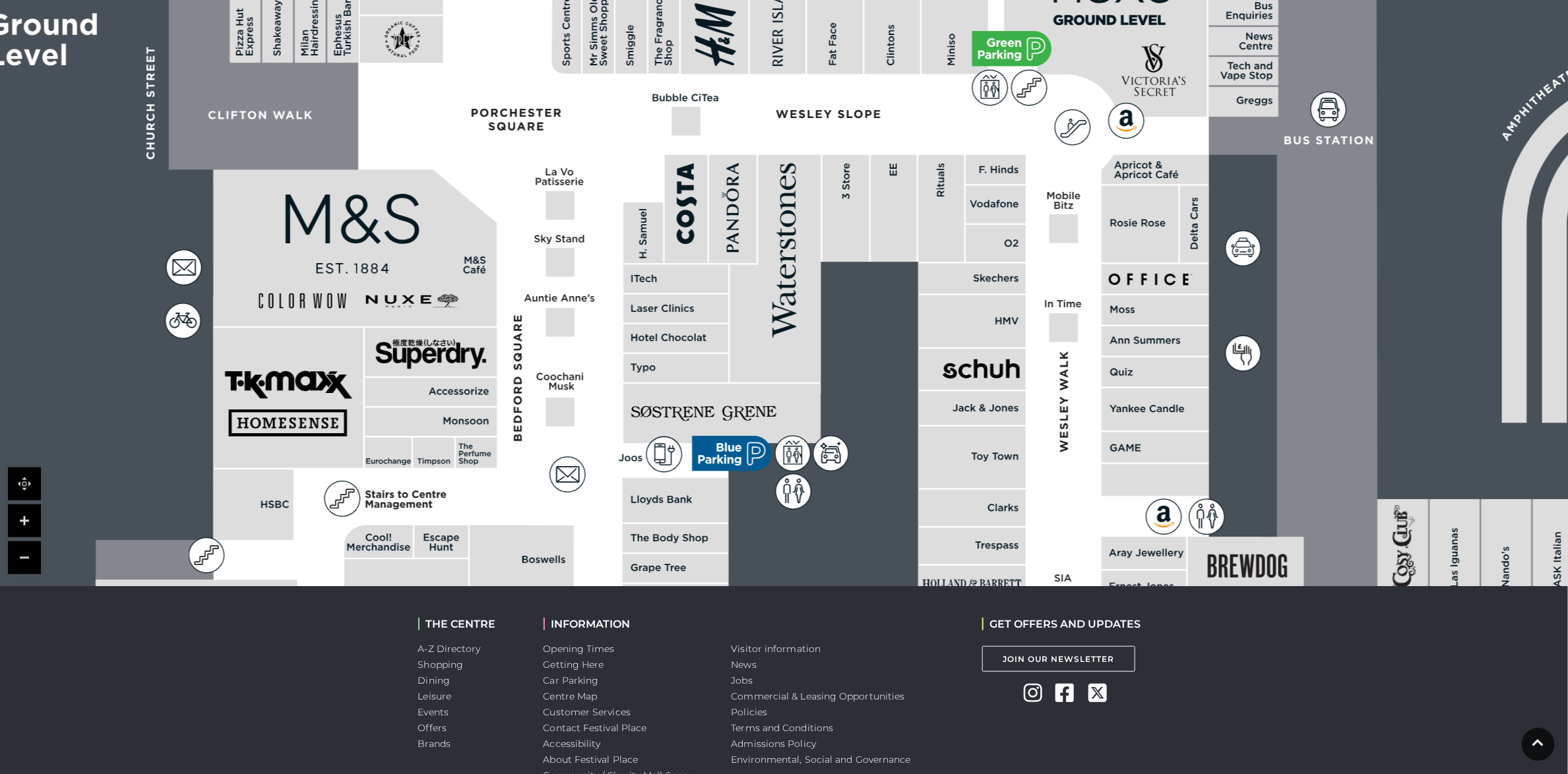
drag, startPoint x: 586, startPoint y: 544, endPoint x: 596, endPoint y: 349, distance: 195.3
click at [596, 349] on polygon at bounding box center [677, 530] width 1164 height 1348
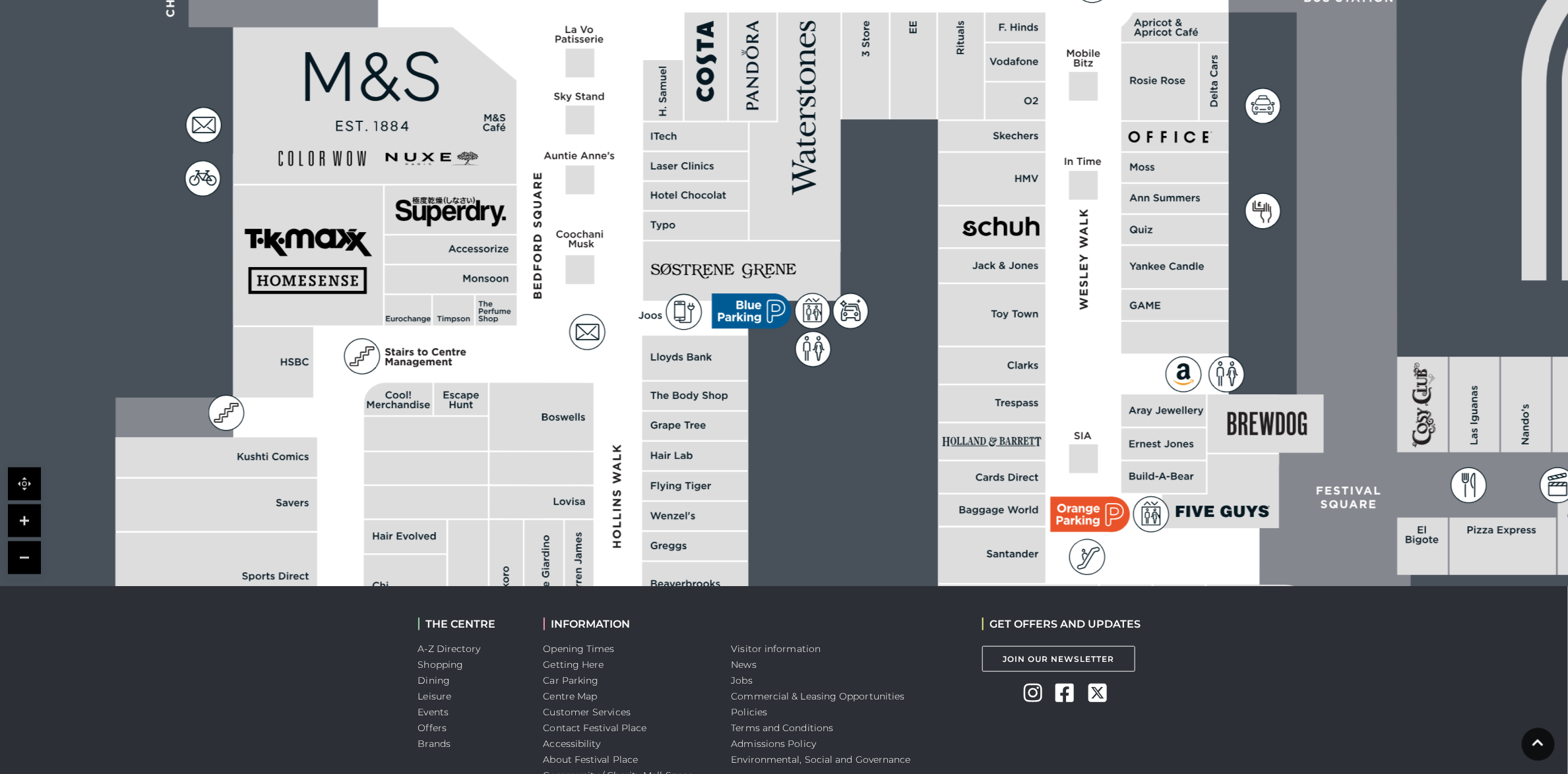
drag, startPoint x: 701, startPoint y: 252, endPoint x: 721, endPoint y: 155, distance: 99.0
click at [721, 155] on rect at bounding box center [695, 166] width 105 height 28
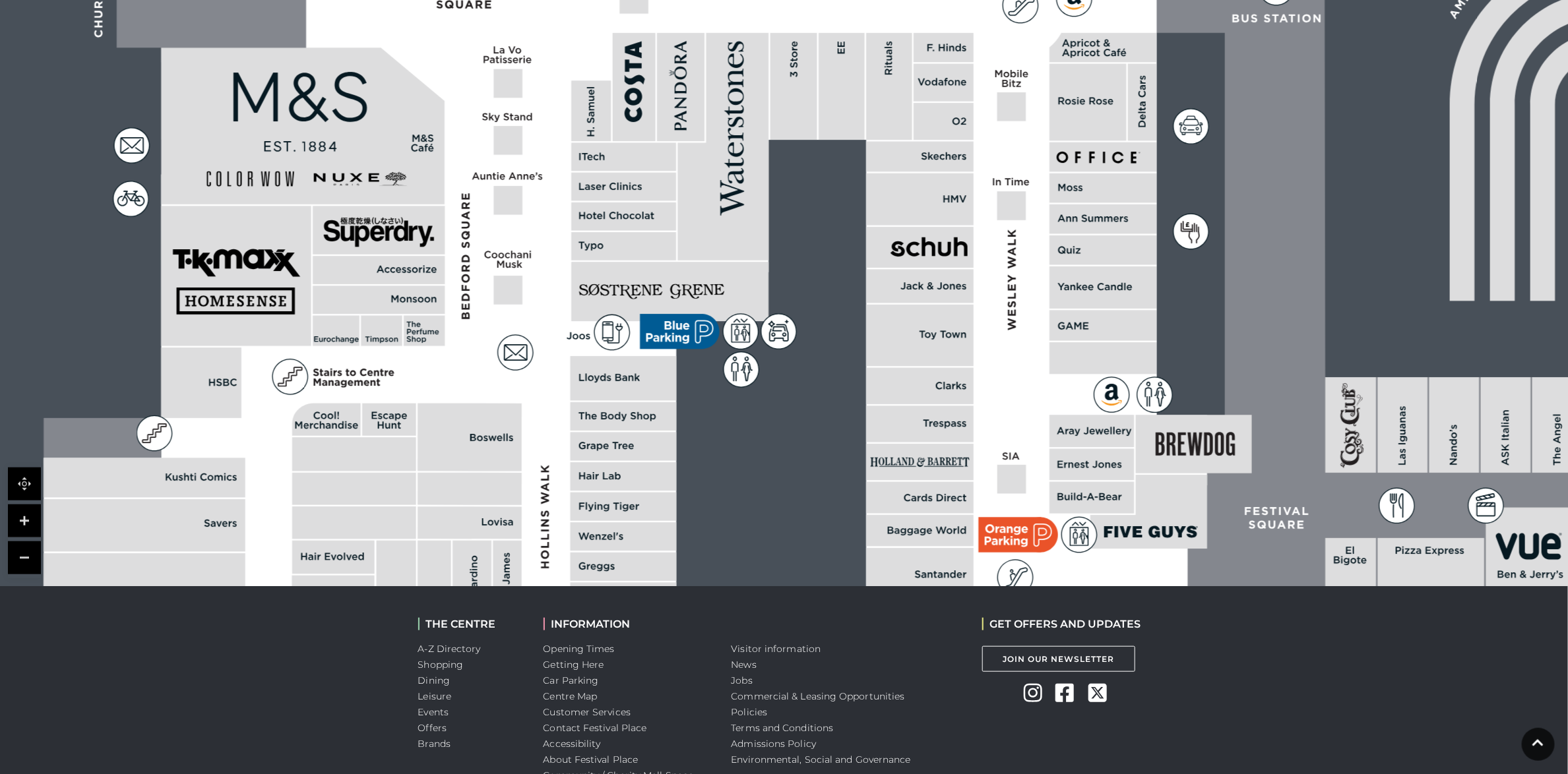
drag, startPoint x: 721, startPoint y: 155, endPoint x: 637, endPoint y: 184, distance: 88.9
click at [639, 184] on rect at bounding box center [624, 187] width 105 height 28
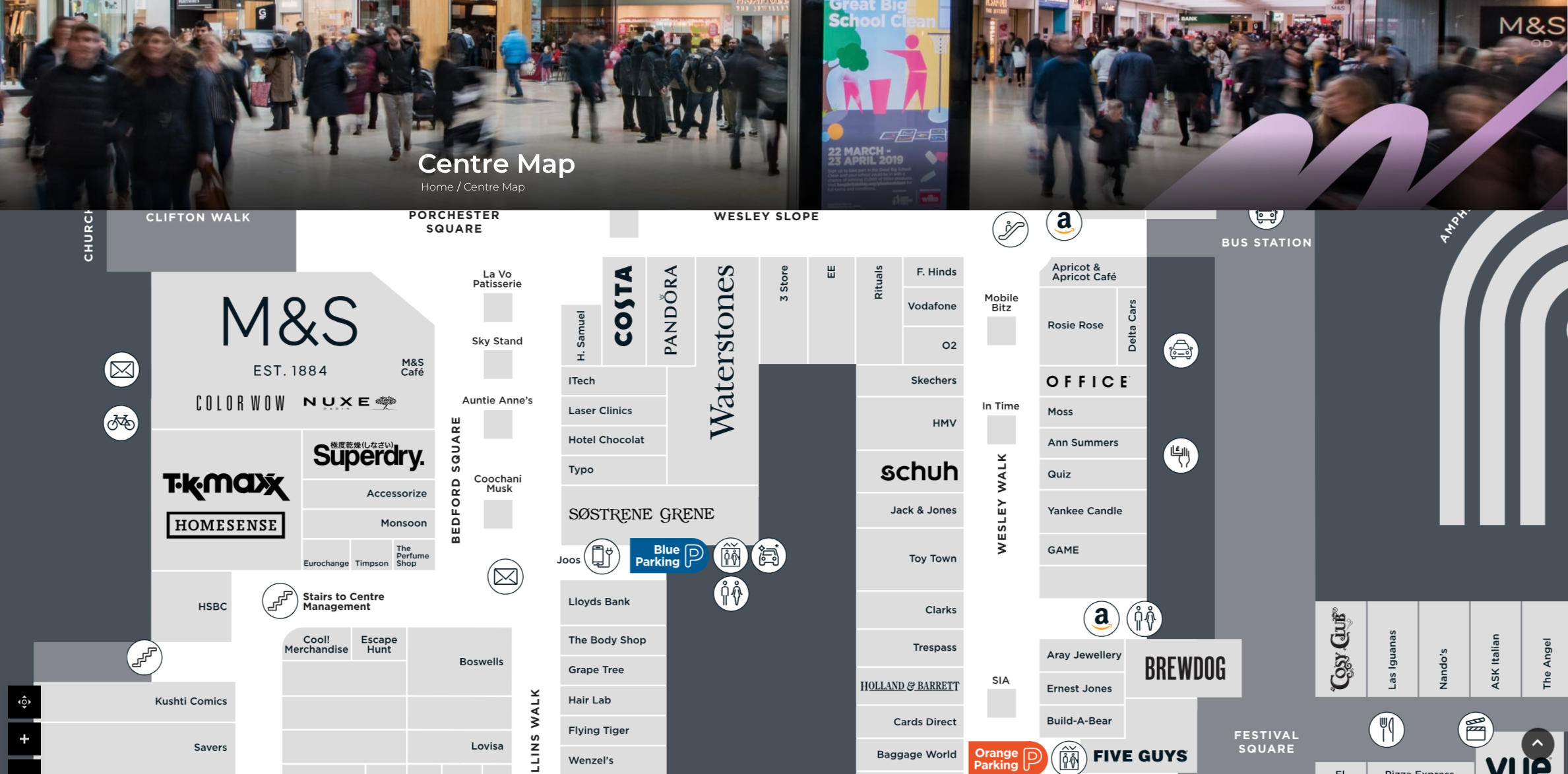
scroll to position [238, 0]
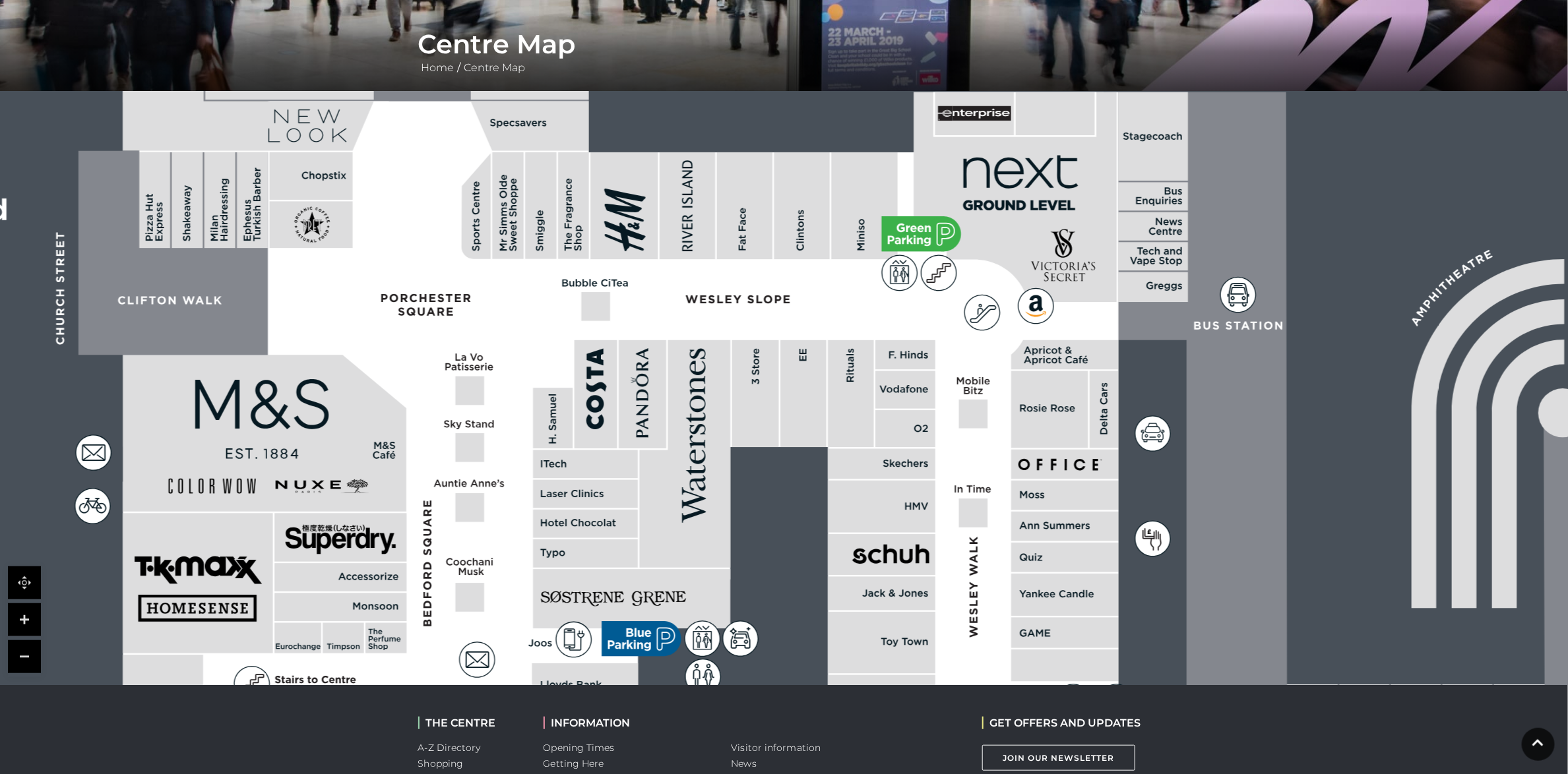
drag, startPoint x: 649, startPoint y: 340, endPoint x: 627, endPoint y: 489, distance: 150.6
click at [627, 489] on rect at bounding box center [585, 494] width 105 height 28
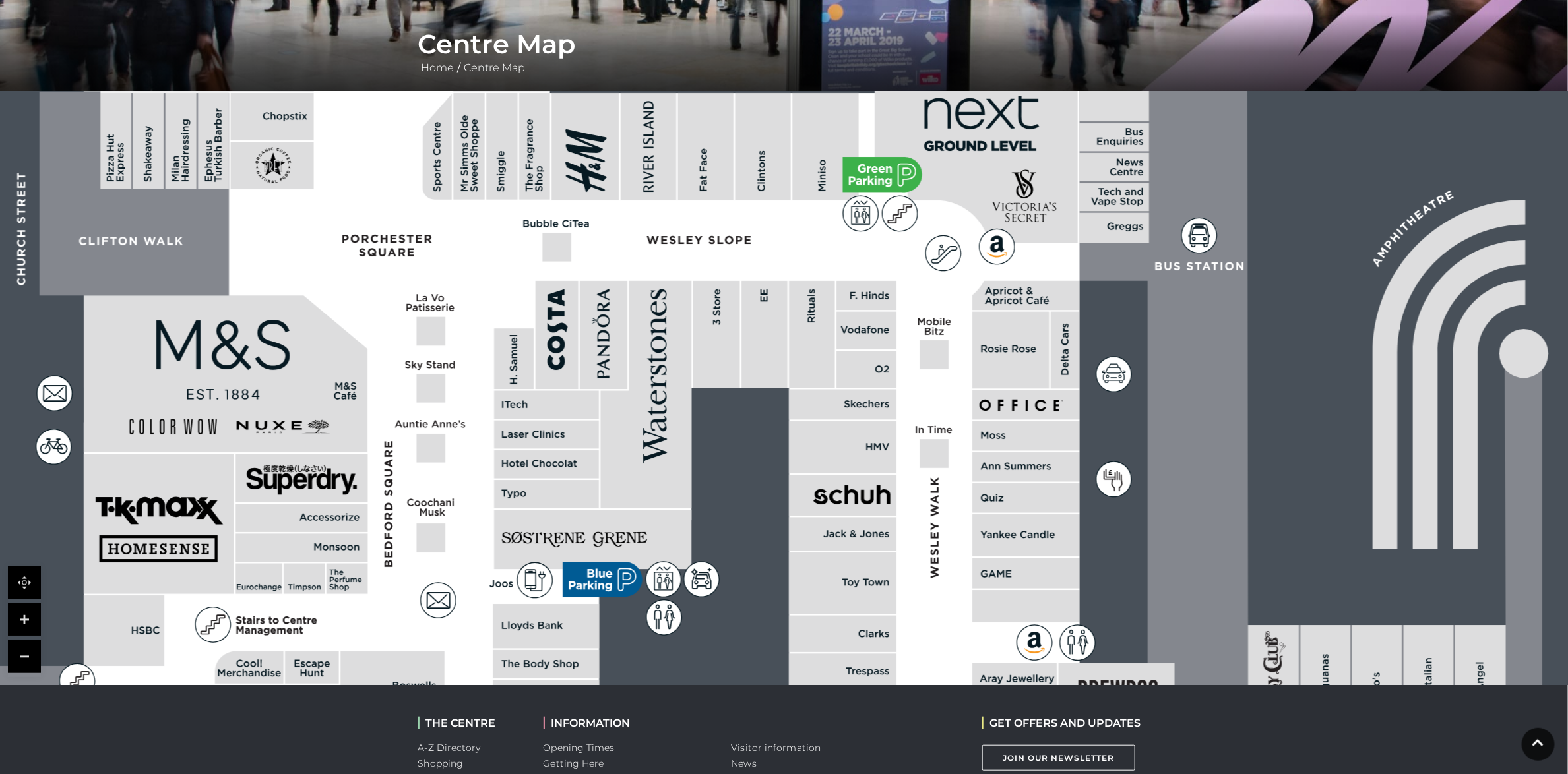
drag, startPoint x: 637, startPoint y: 506, endPoint x: 598, endPoint y: 447, distance: 70.7
click at [598, 447] on rect at bounding box center [547, 435] width 105 height 28
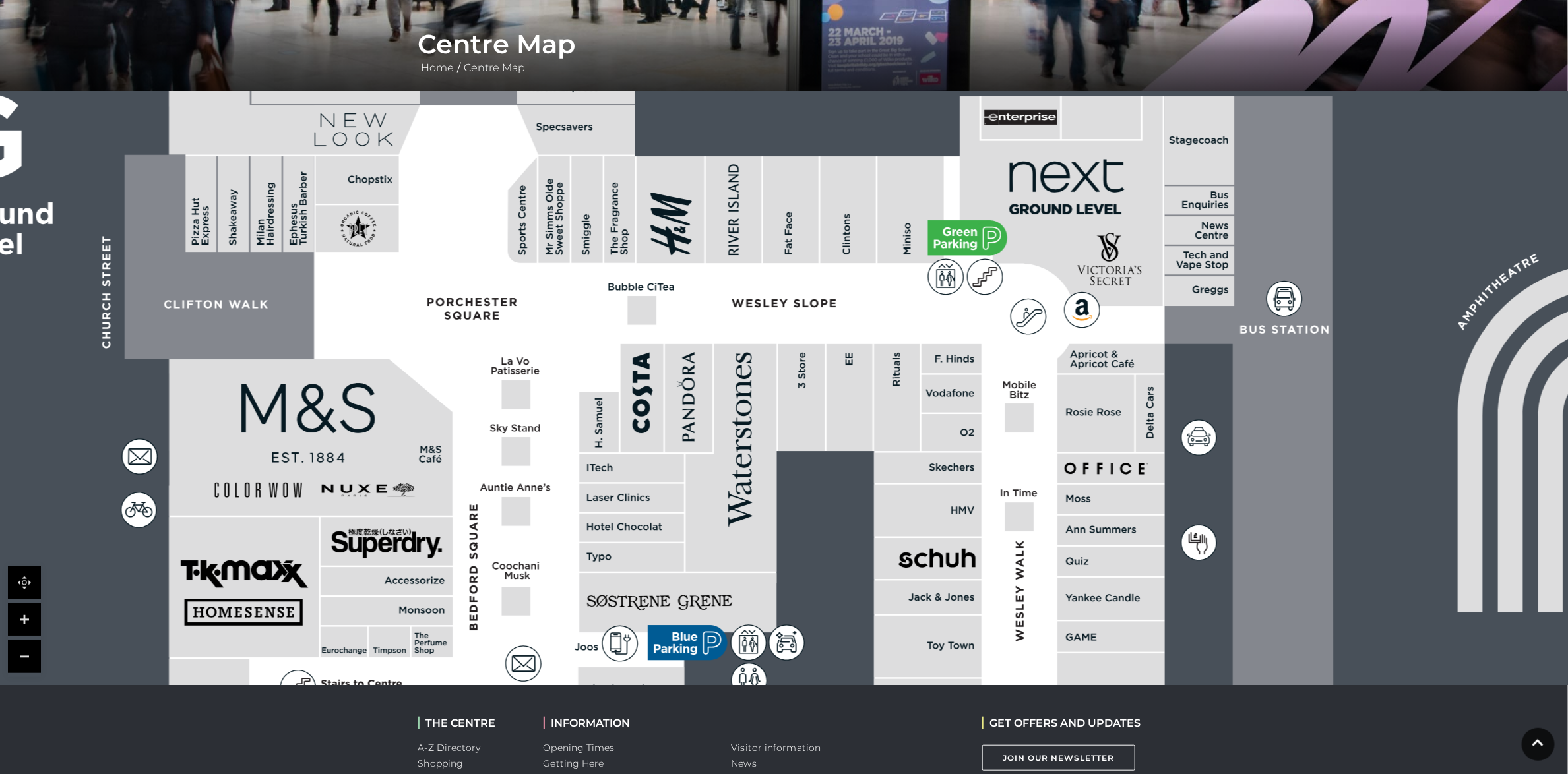
drag, startPoint x: 610, startPoint y: 396, endPoint x: 695, endPoint y: 460, distance: 106.4
click at [695, 460] on polygon at bounding box center [730, 458] width 91 height 228
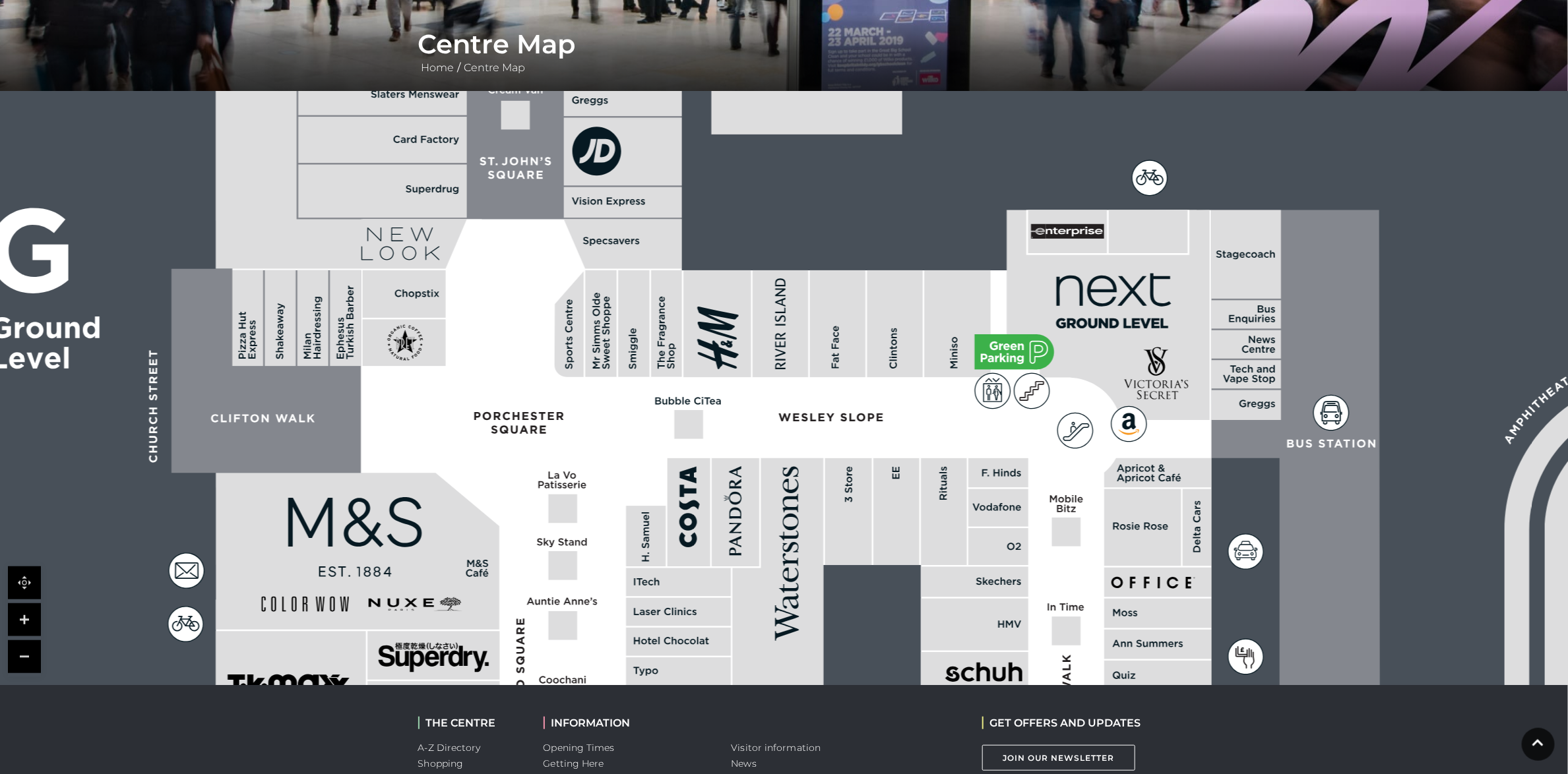
drag, startPoint x: 620, startPoint y: 340, endPoint x: 667, endPoint y: 454, distance: 123.3
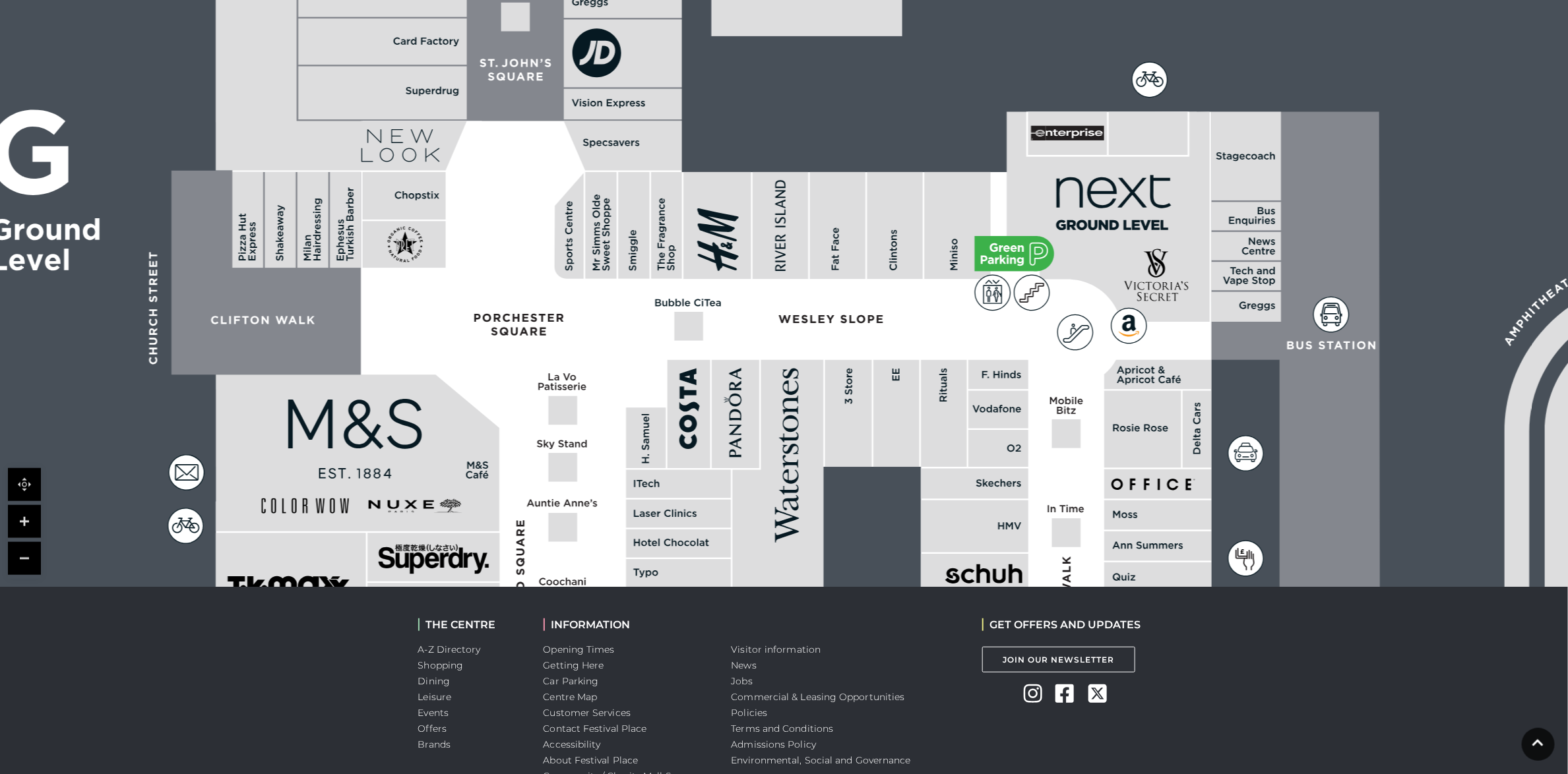
scroll to position [337, 0]
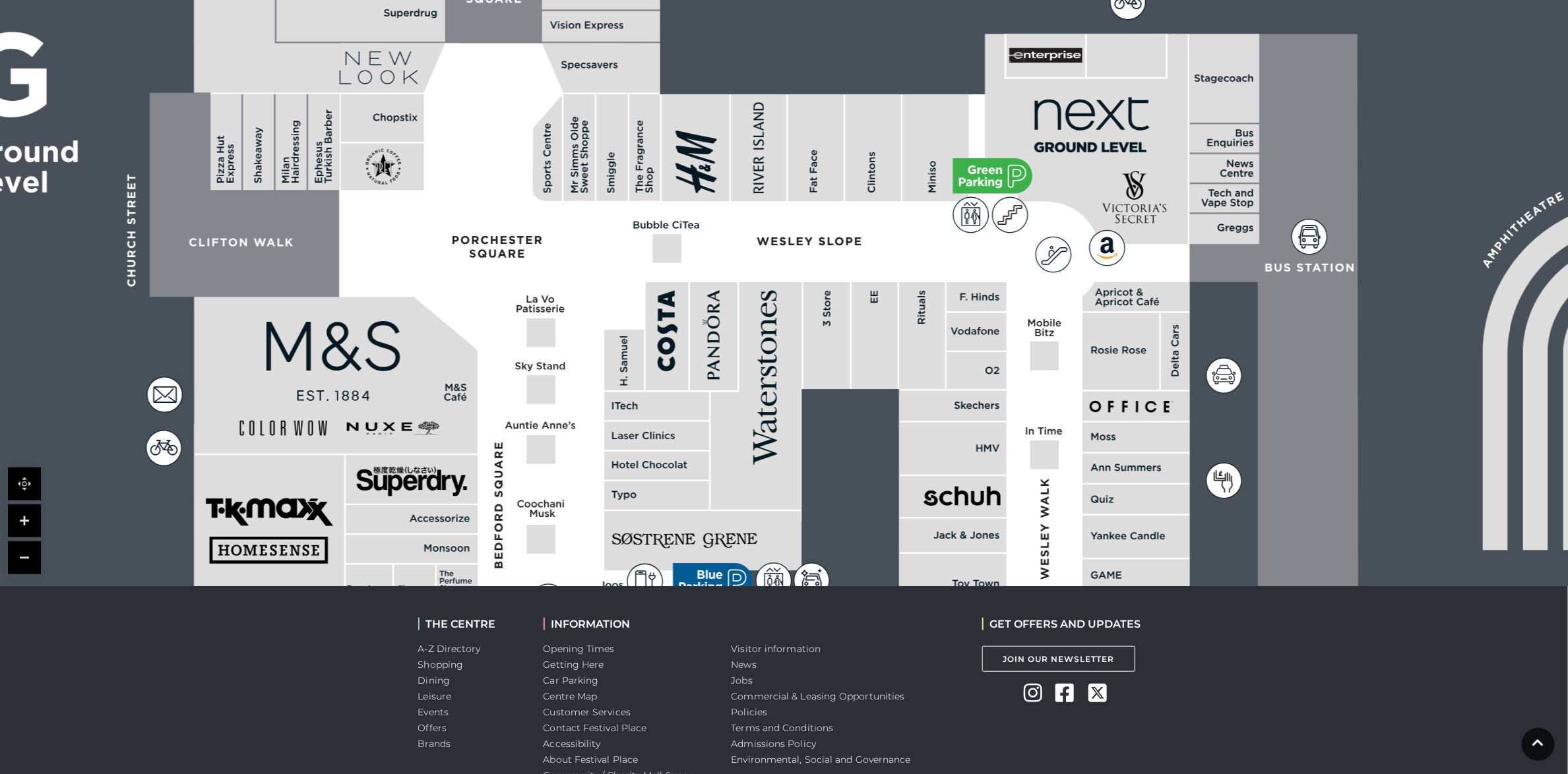
drag, startPoint x: 937, startPoint y: 361, endPoint x: 940, endPoint y: 321, distance: 40.1
click at [940, 321] on rect at bounding box center [922, 336] width 45 height 107
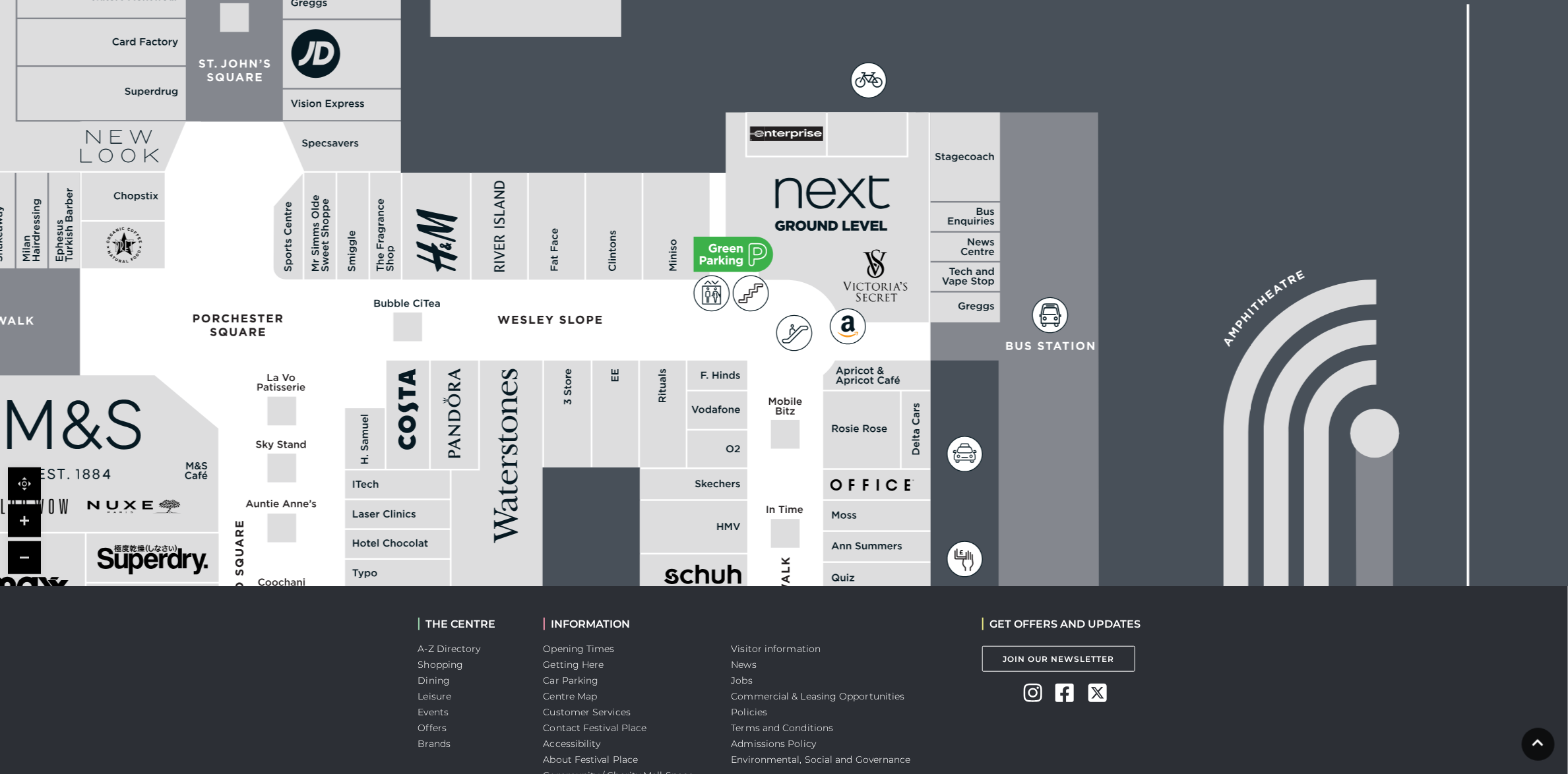
drag, startPoint x: 1174, startPoint y: 265, endPoint x: 905, endPoint y: 339, distance: 279.0
click at [905, 339] on polygon at bounding box center [399, 736] width 1164 height 1348
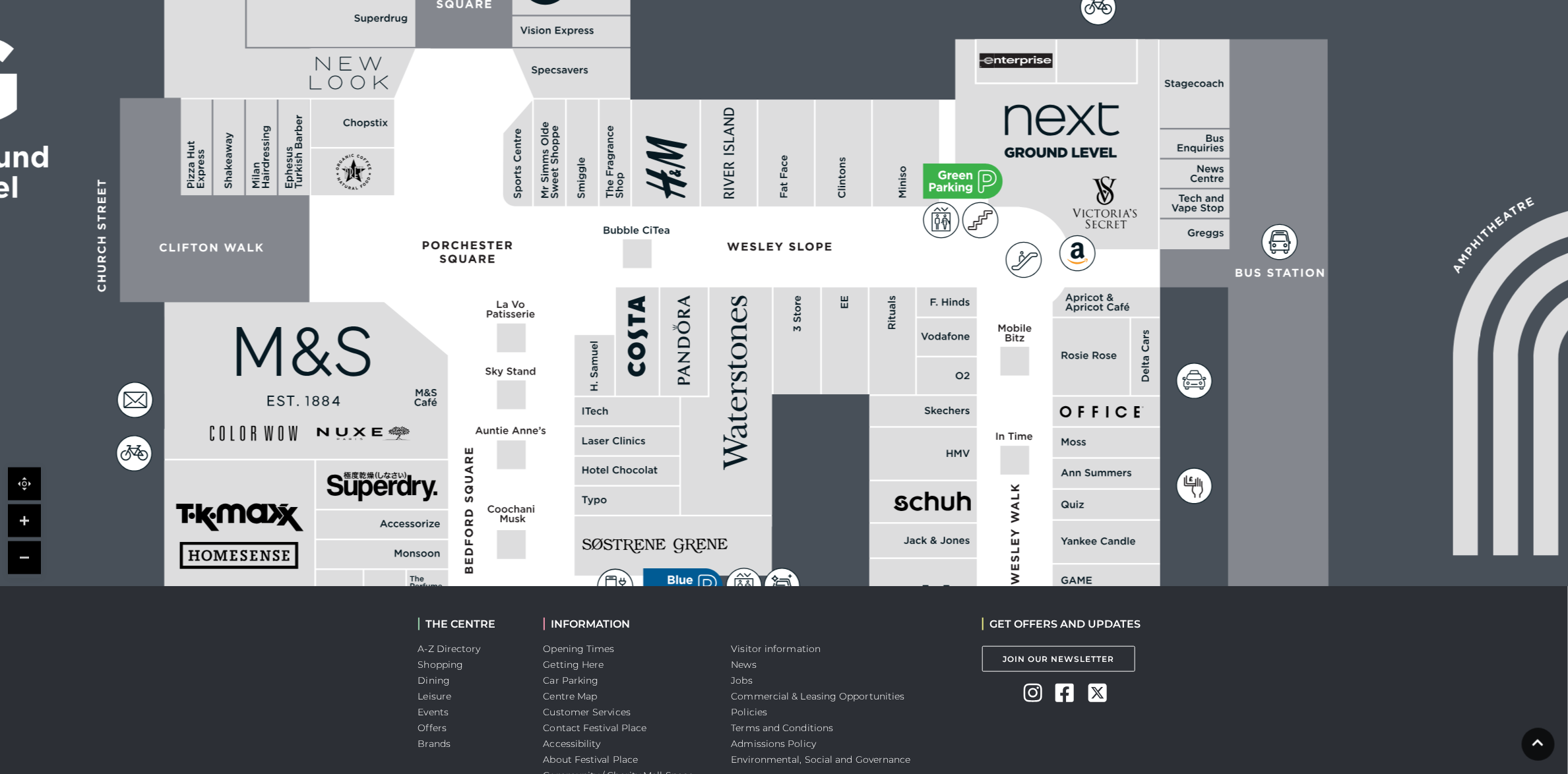
drag, startPoint x: 756, startPoint y: 368, endPoint x: 1046, endPoint y: 345, distance: 290.9
click at [1045, 345] on polygon at bounding box center [628, 663] width 1164 height 1348
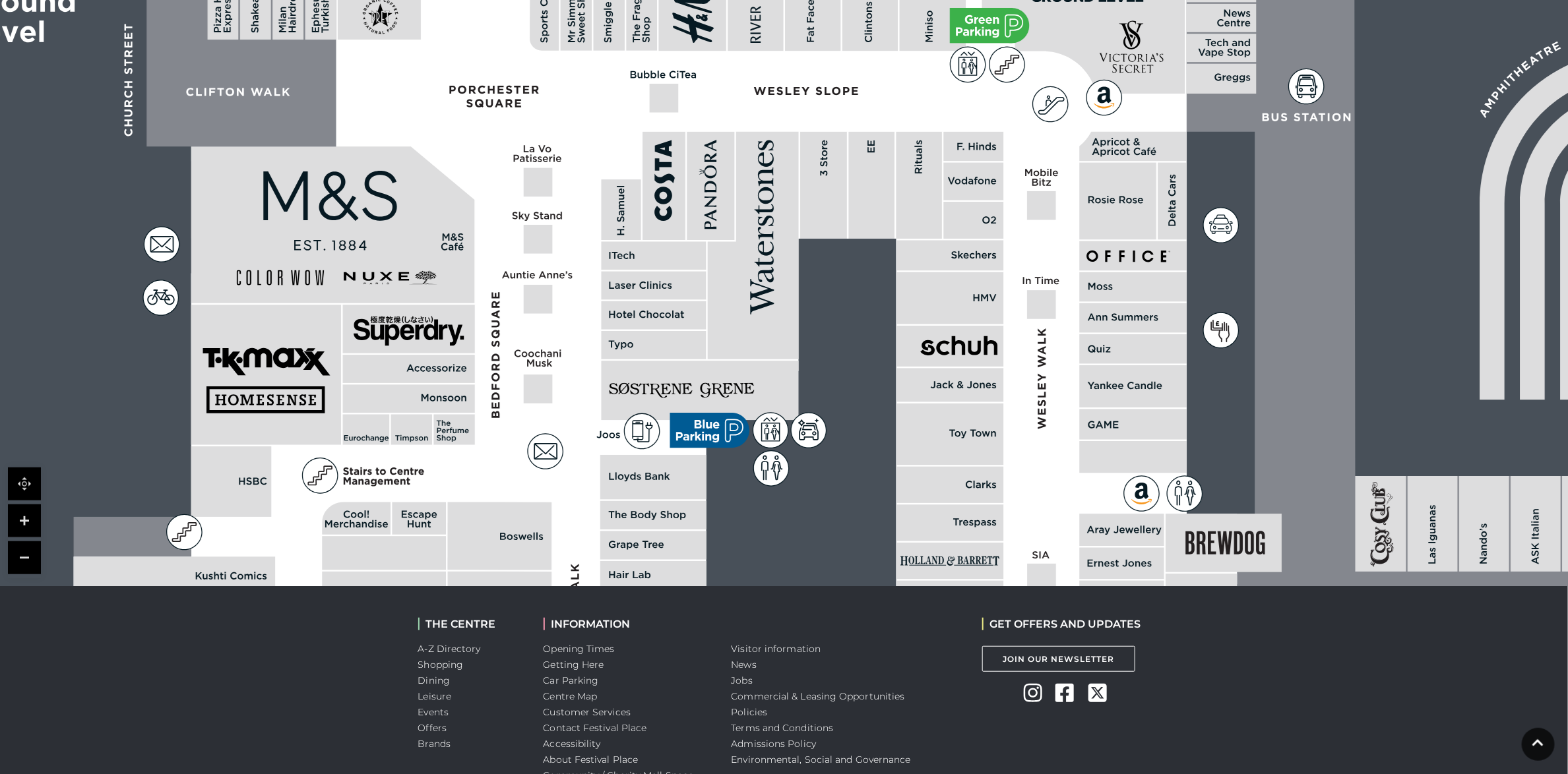
drag, startPoint x: 681, startPoint y: 364, endPoint x: 574, endPoint y: 144, distance: 244.6
click at [574, 144] on polygon at bounding box center [655, 506] width 1164 height 1348
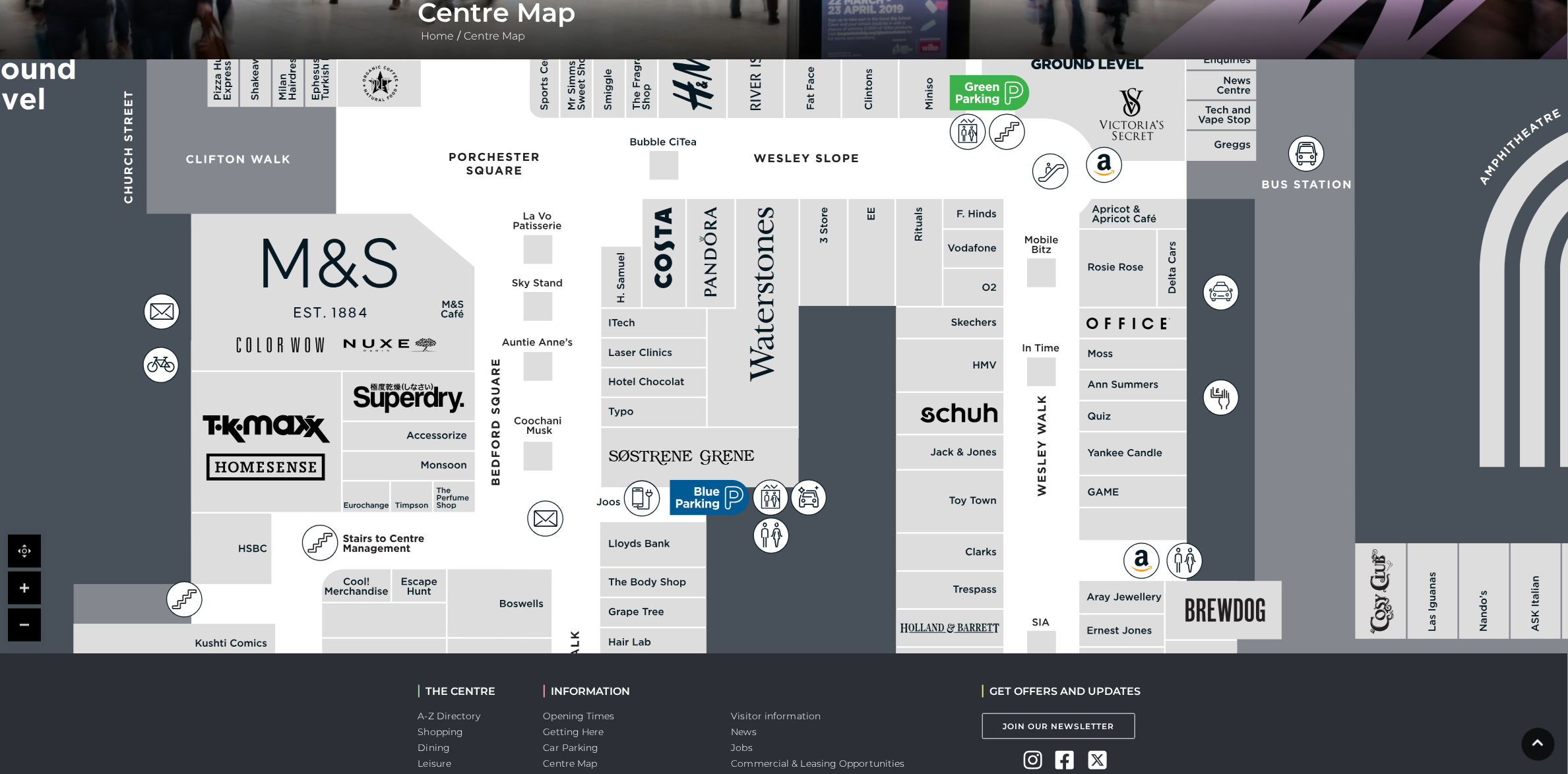
scroll to position [238, 0]
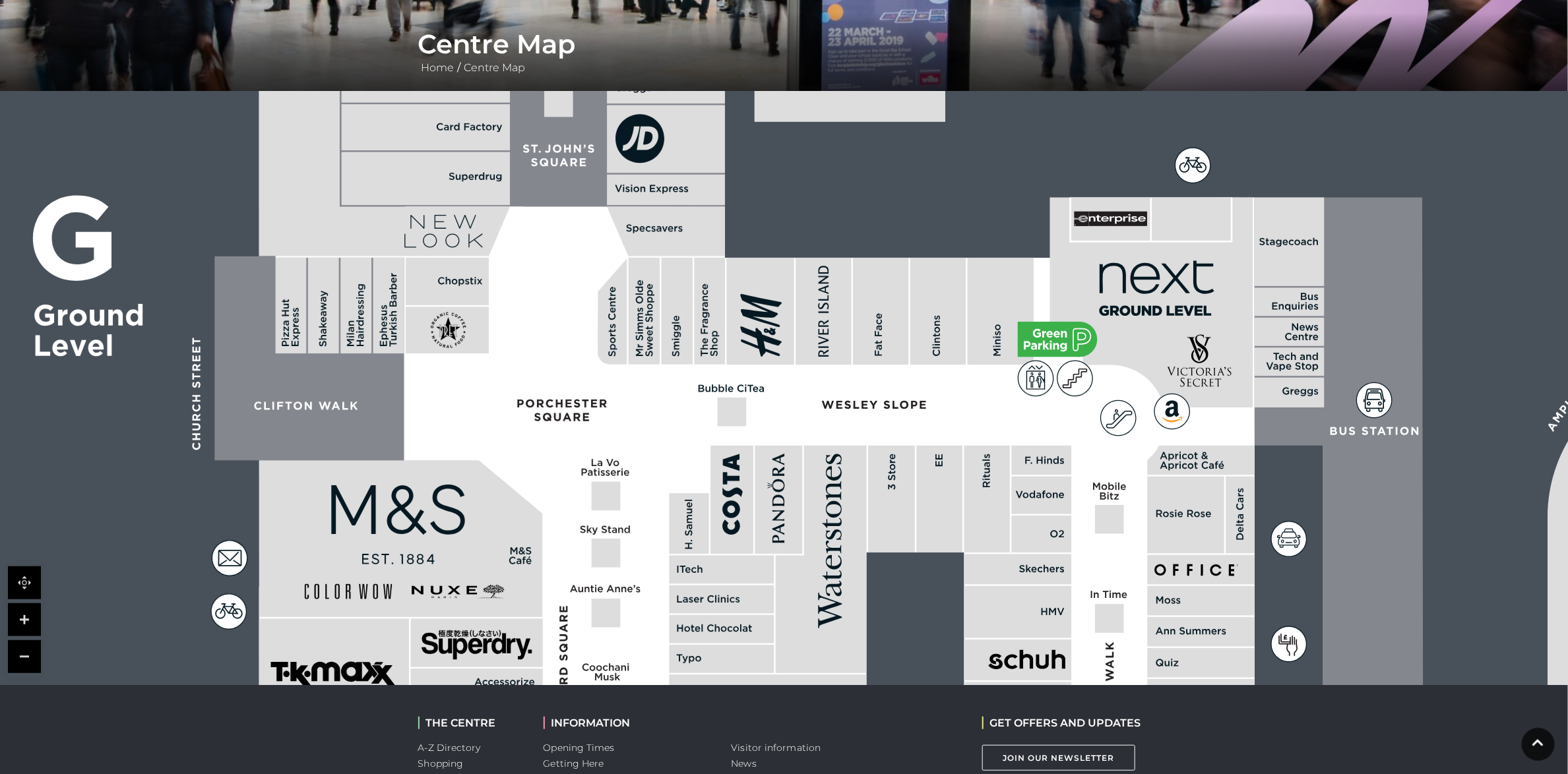
drag, startPoint x: 1027, startPoint y: 239, endPoint x: 1122, endPoint y: 481, distance: 260.0
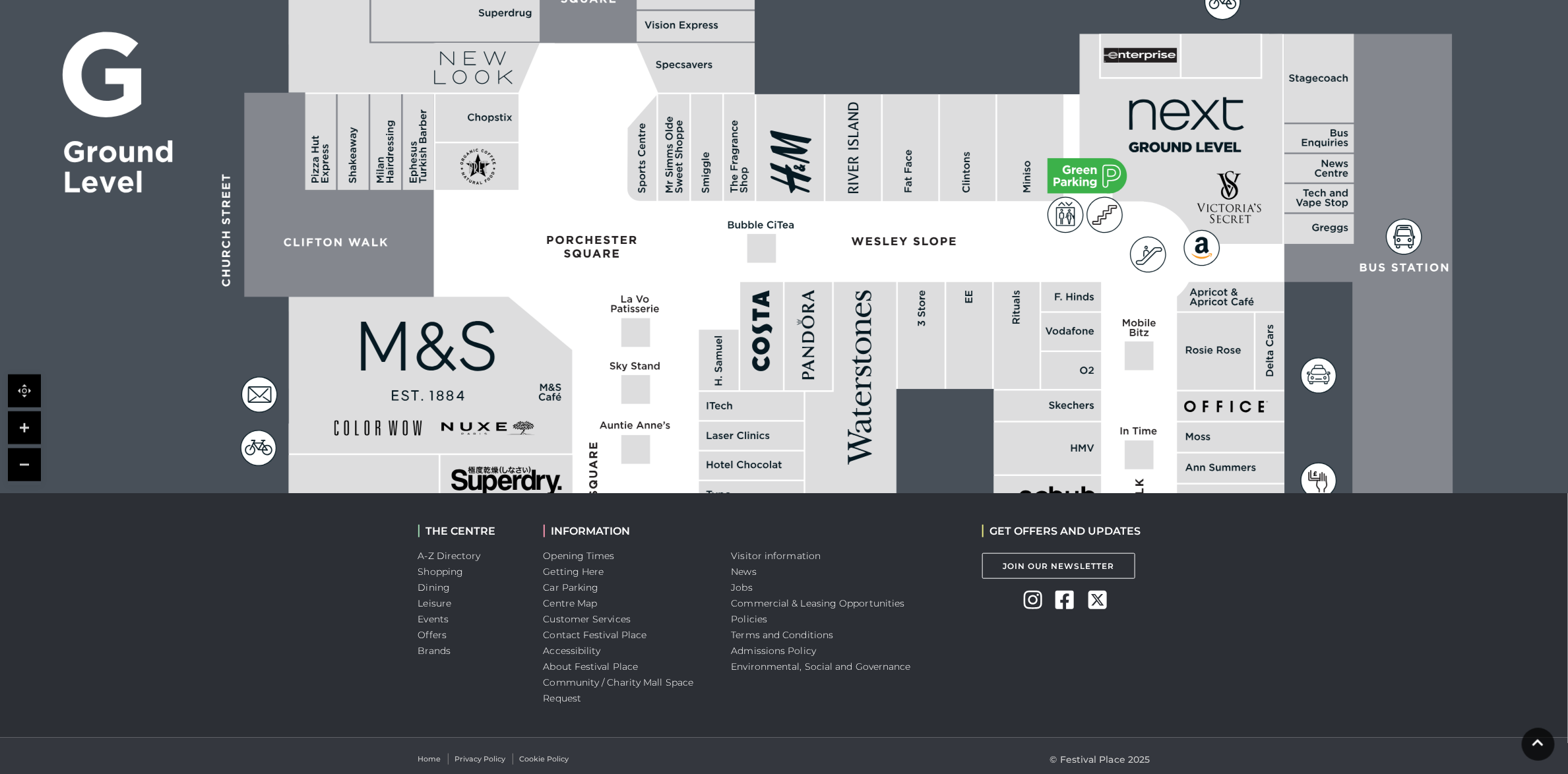
scroll to position [436, 0]
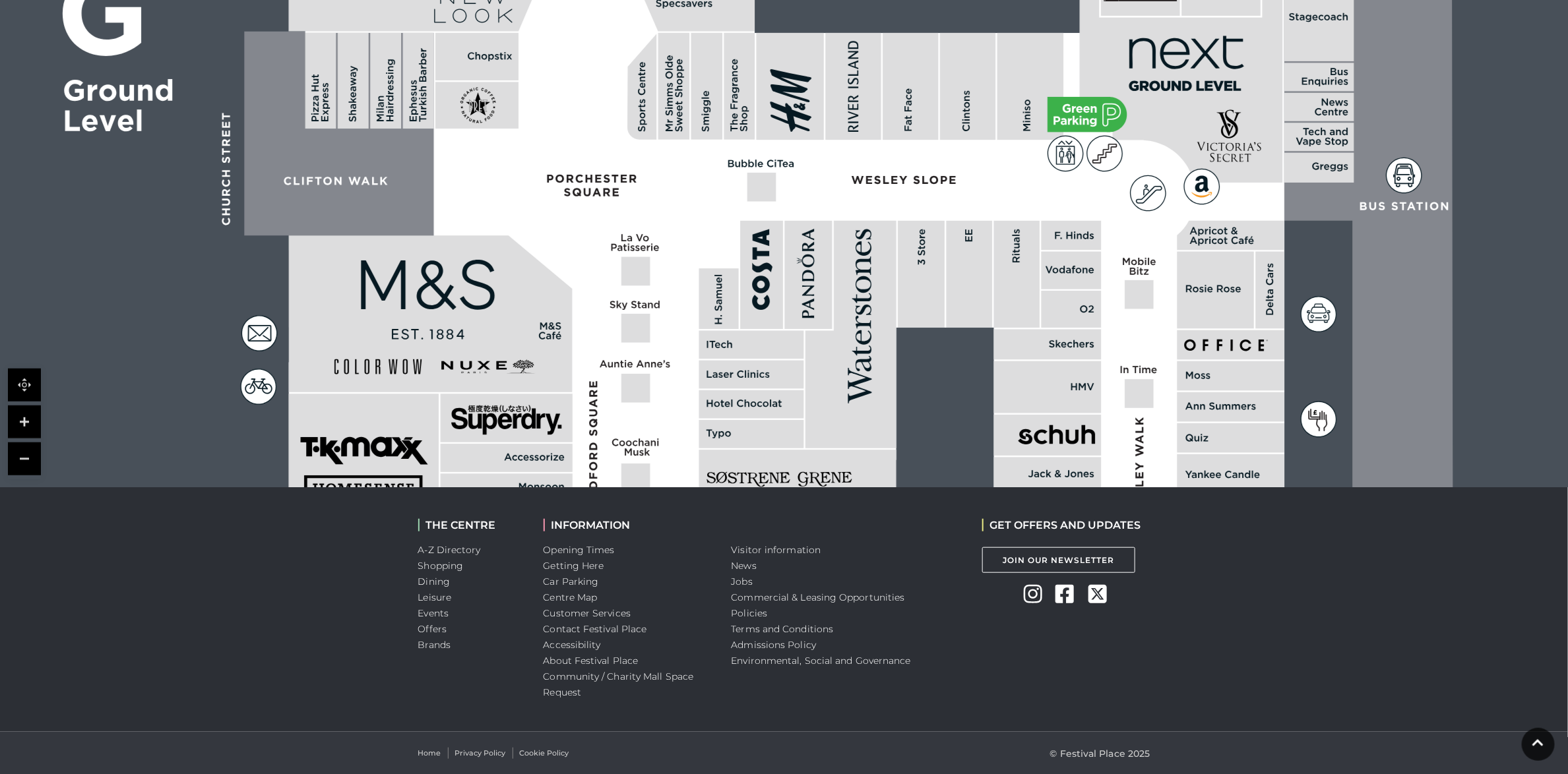
drag, startPoint x: 587, startPoint y: 292, endPoint x: 587, endPoint y: 242, distance: 50.0
click at [587, 244] on polygon at bounding box center [753, 595] width 1164 height 1348
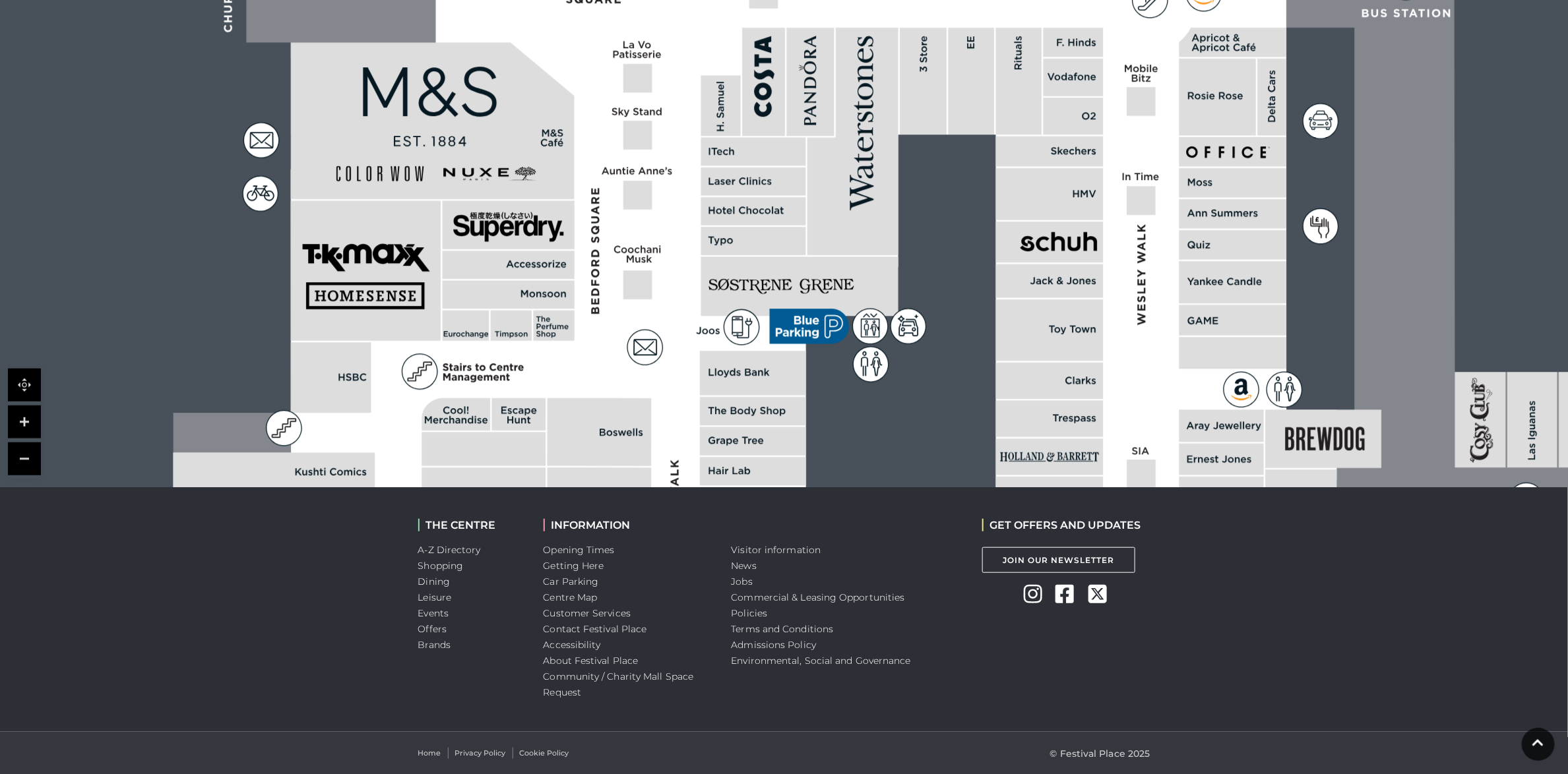
drag, startPoint x: 839, startPoint y: 264, endPoint x: 838, endPoint y: 91, distance: 173.0
click at [839, 96] on polygon at bounding box center [853, 142] width 91 height 228
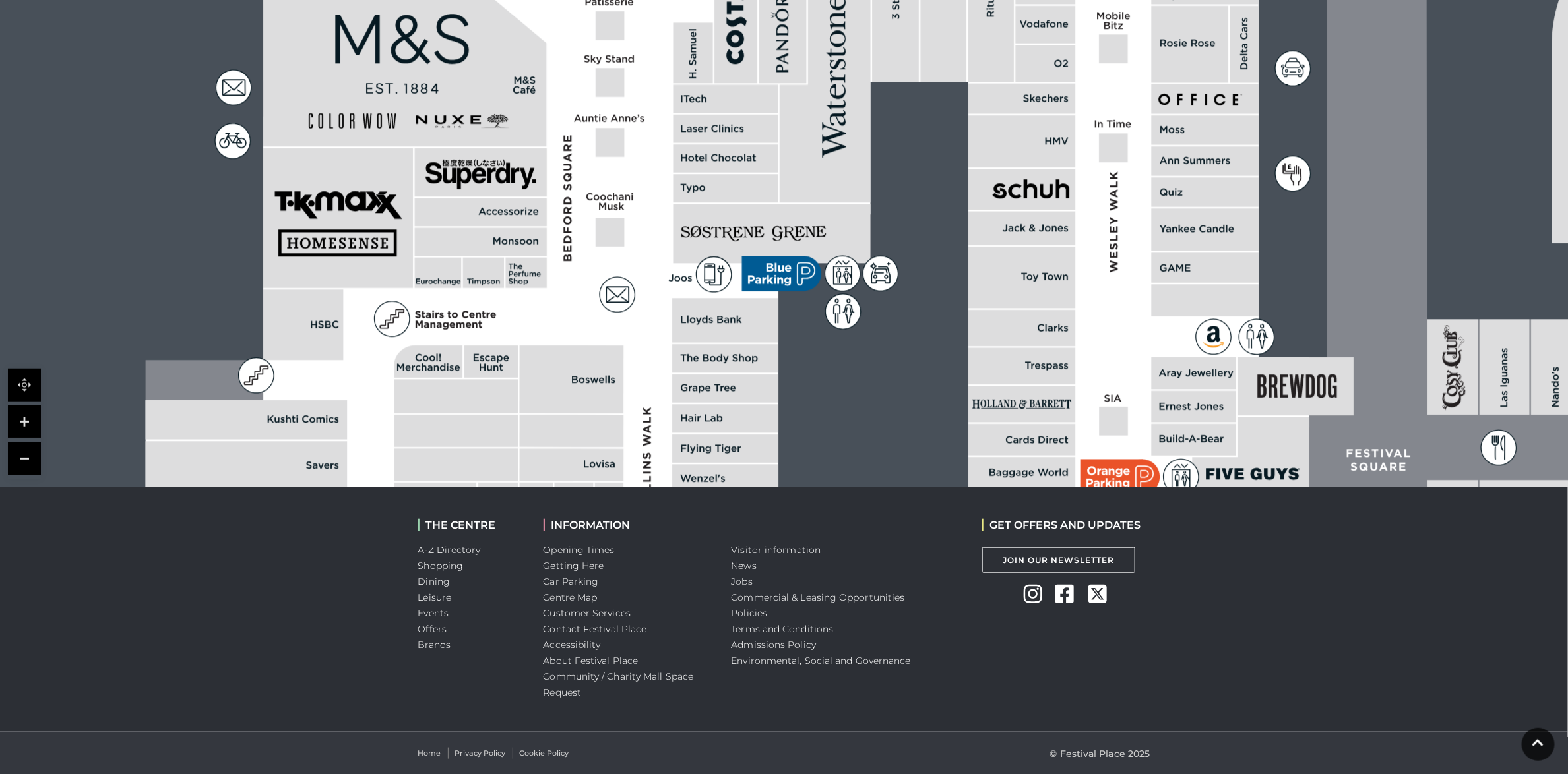
drag, startPoint x: 1033, startPoint y: 388, endPoint x: 1008, endPoint y: 336, distance: 57.7
click at [1008, 336] on rect at bounding box center [1021, 328] width 107 height 36
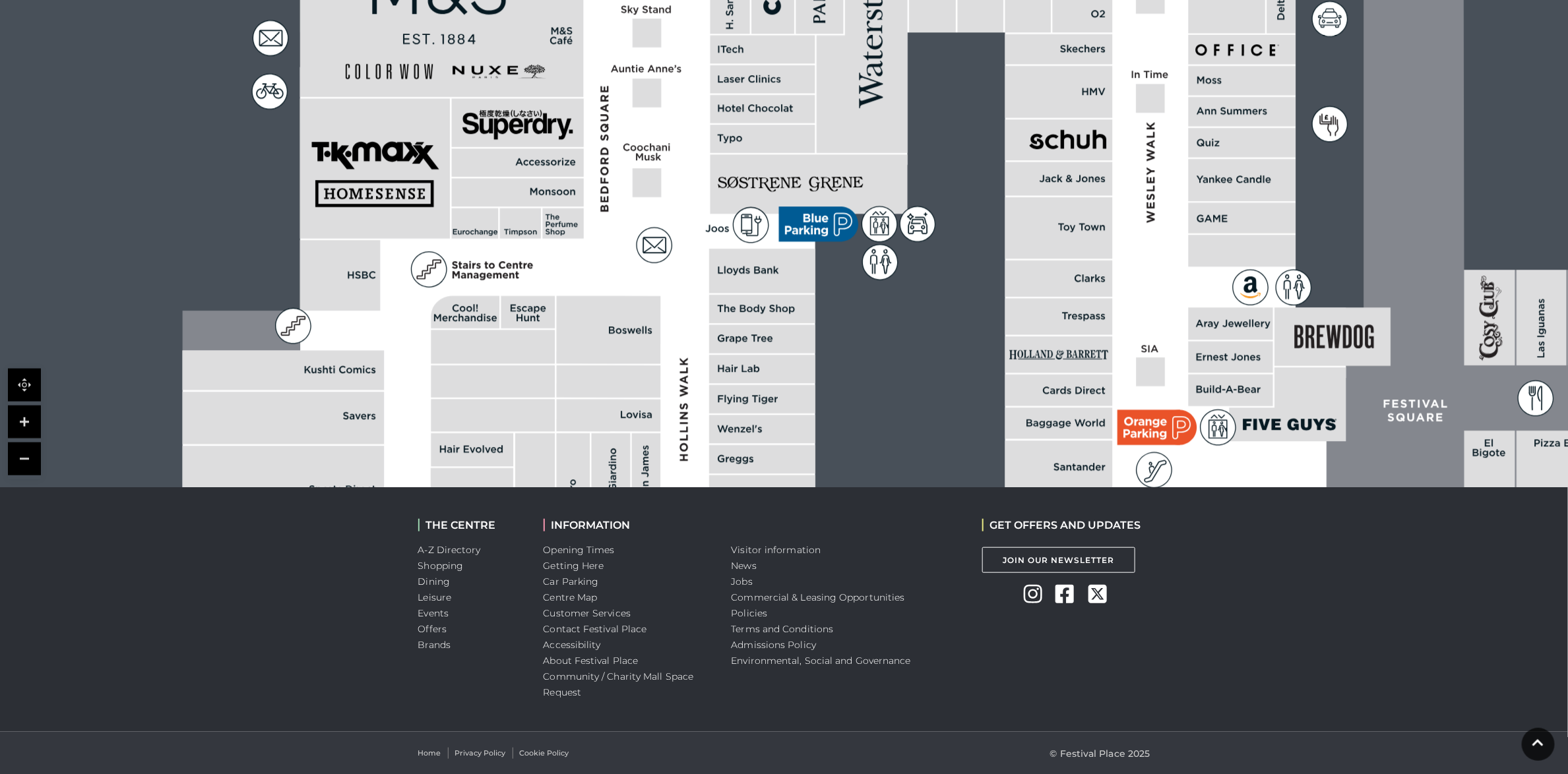
drag, startPoint x: 884, startPoint y: 372, endPoint x: 941, endPoint y: 306, distance: 87.2
click at [941, 306] on rect at bounding box center [1311, 158] width 2727 height 1923
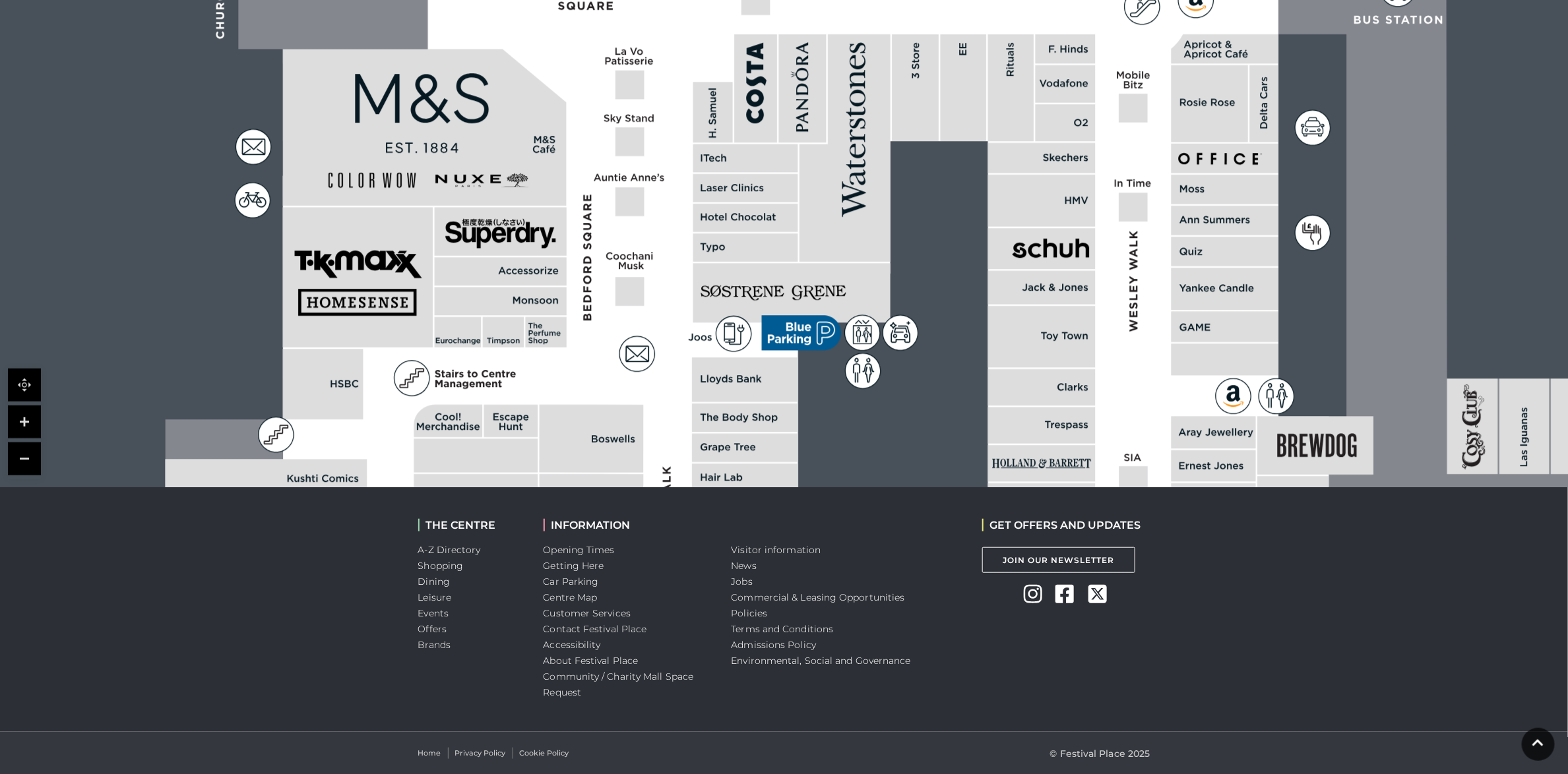
drag, startPoint x: 976, startPoint y: 295, endPoint x: 937, endPoint y: 430, distance: 140.5
click at [937, 430] on rect at bounding box center [1294, 267] width 2727 height 1923
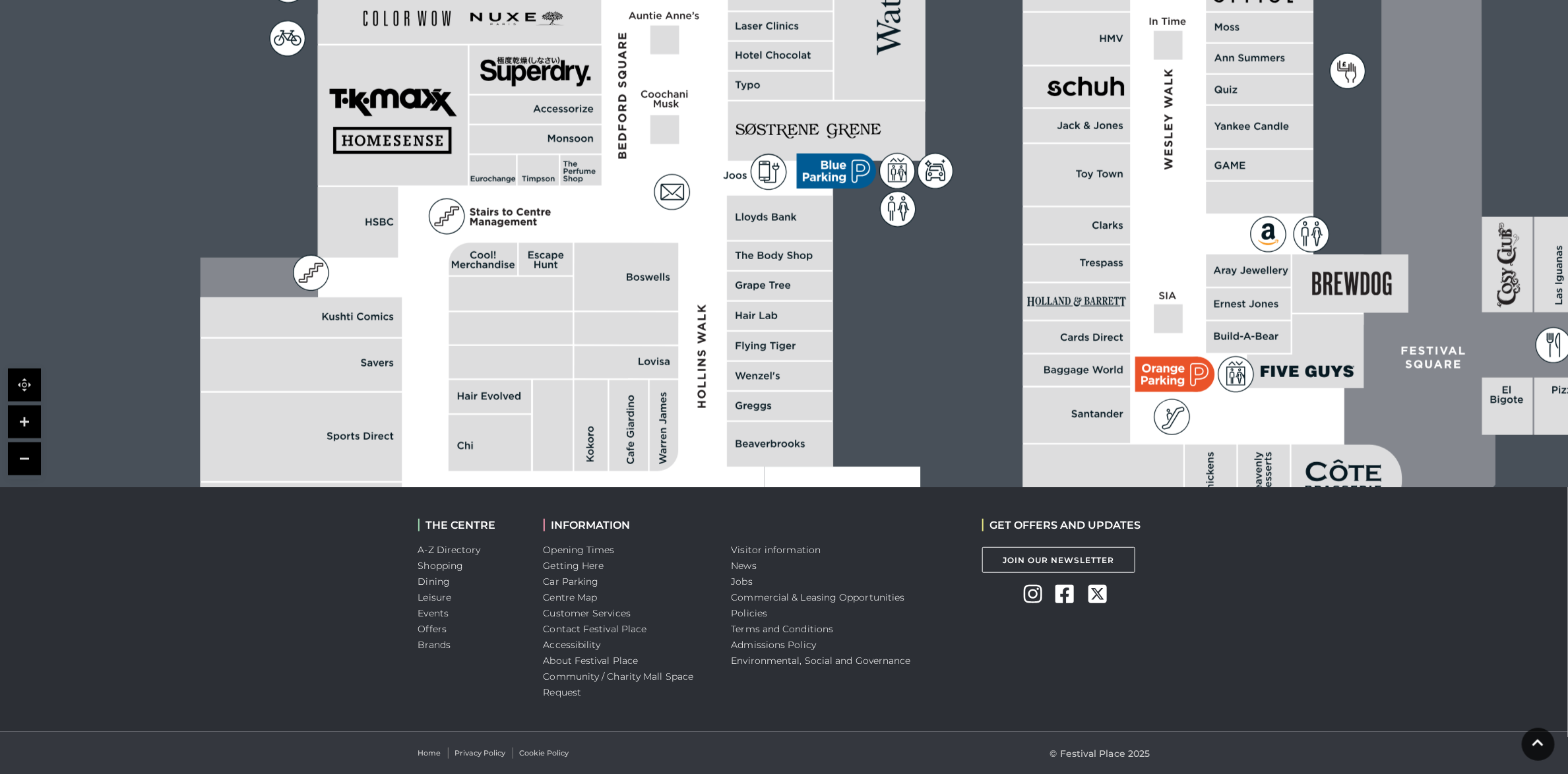
drag, startPoint x: 647, startPoint y: 353, endPoint x: 615, endPoint y: 137, distance: 218.4
click at [615, 137] on polygon at bounding box center [782, 247] width 1164 height 1348
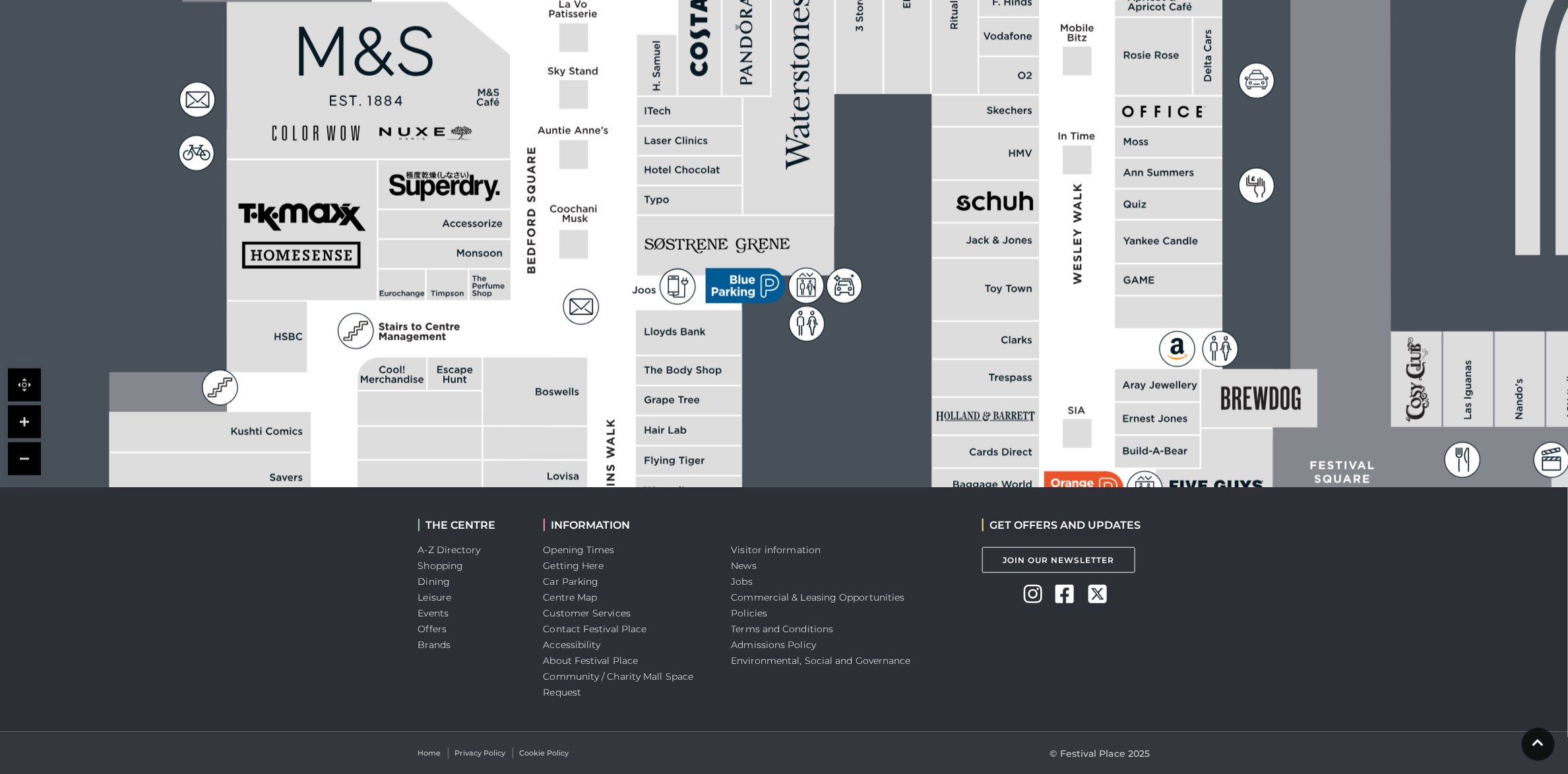
drag, startPoint x: 526, startPoint y: 301, endPoint x: 503, endPoint y: 451, distance: 151.8
click at [503, 451] on rect at bounding box center [536, 444] width 104 height 32
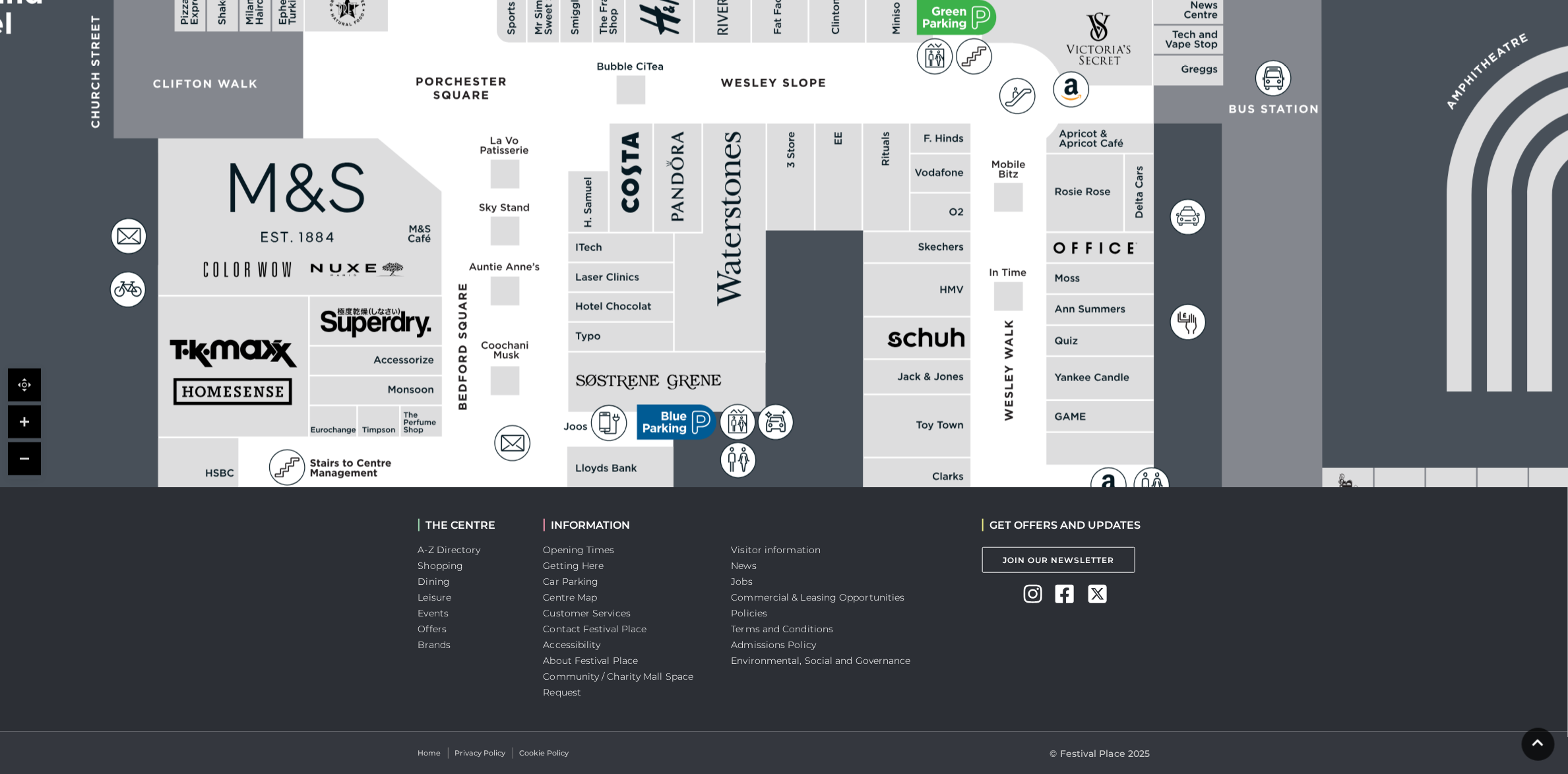
drag, startPoint x: 778, startPoint y: 212, endPoint x: 709, endPoint y: 349, distance: 153.4
click at [709, 349] on polygon at bounding box center [720, 238] width 91 height 228
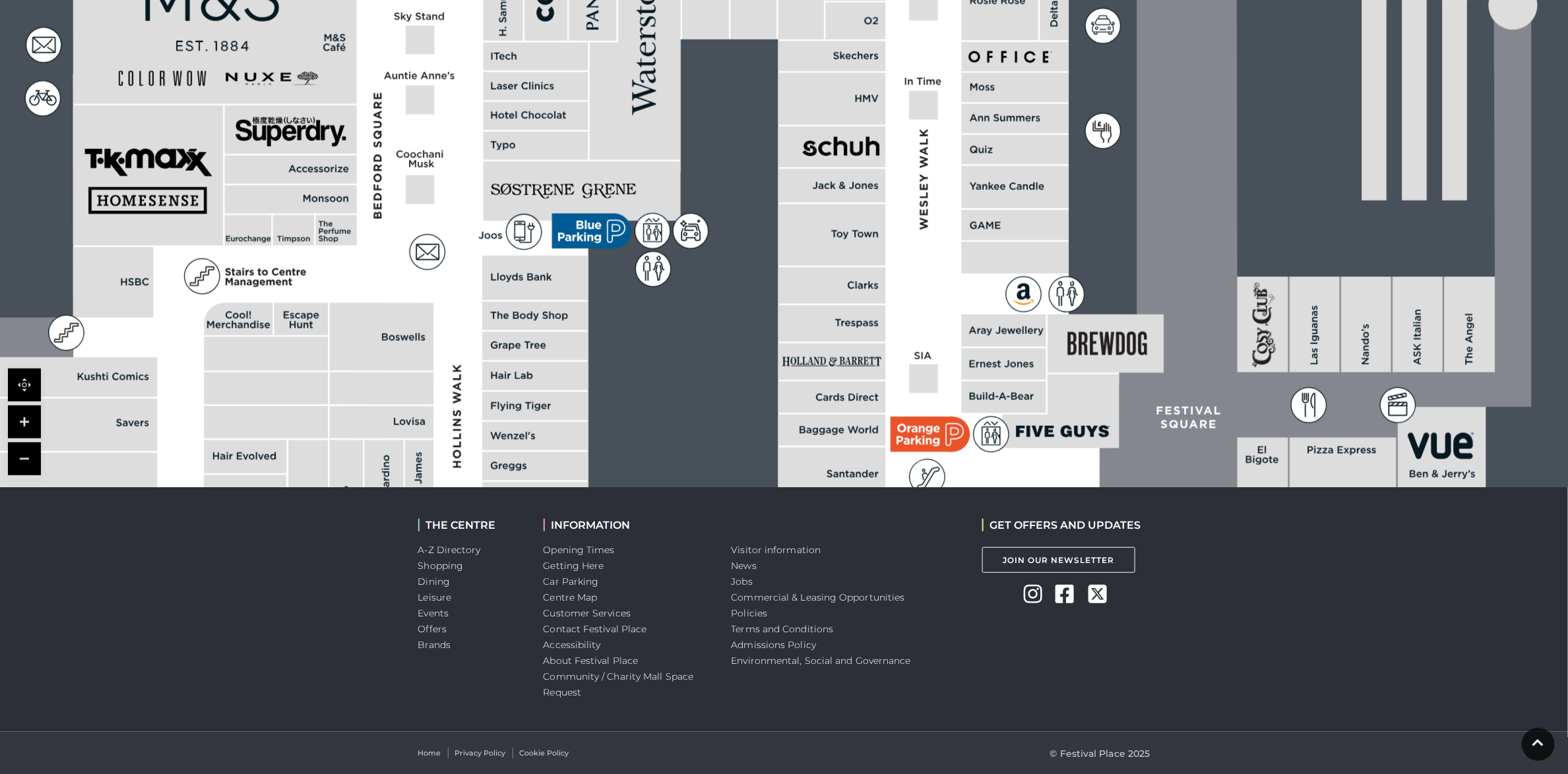
drag, startPoint x: 723, startPoint y: 298, endPoint x: 600, endPoint y: 30, distance: 294.9
click at [633, 80] on icon at bounding box center [644, 97] width 24 height 36
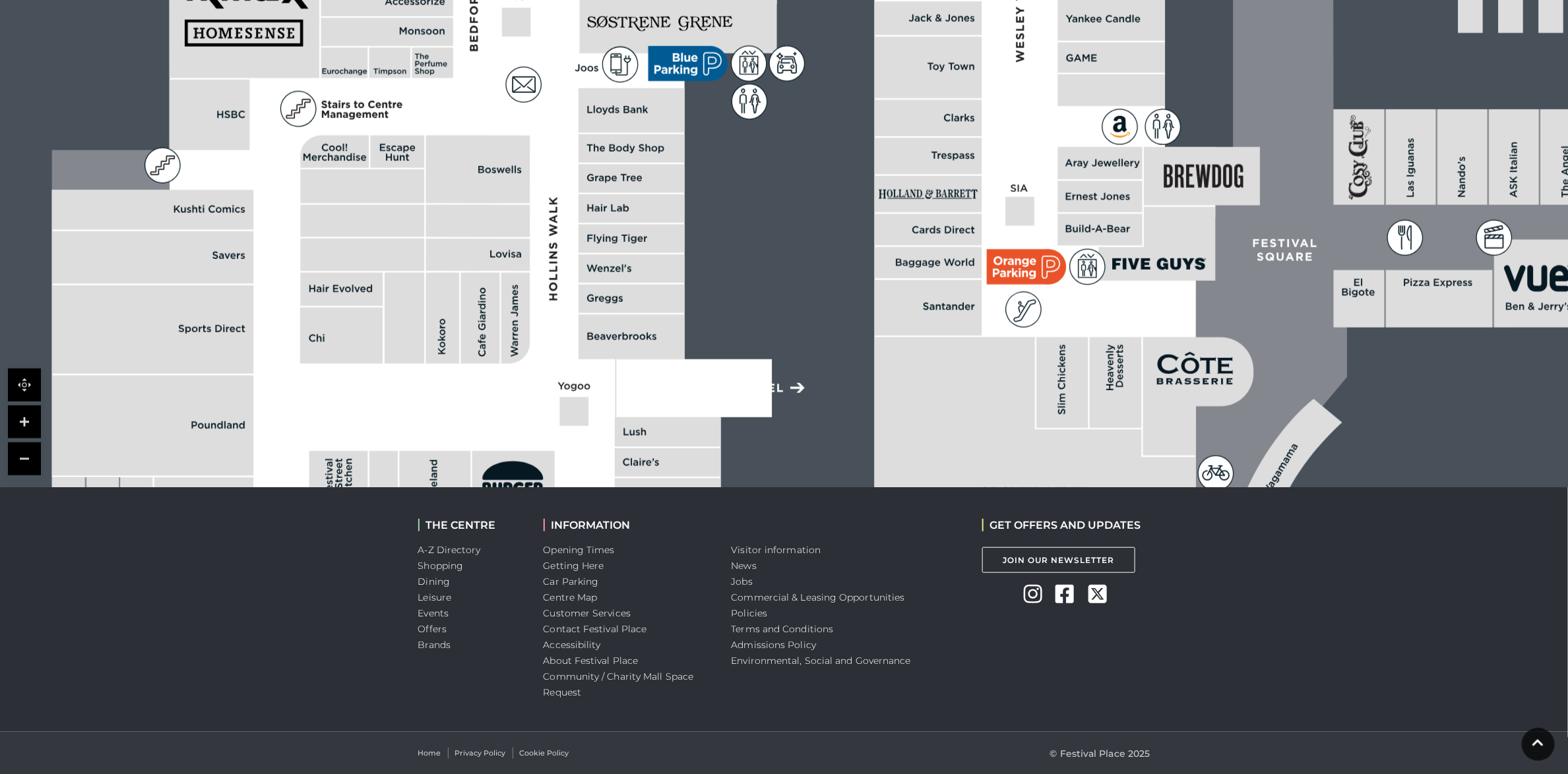
drag, startPoint x: 713, startPoint y: 295, endPoint x: 773, endPoint y: 220, distance: 96.0
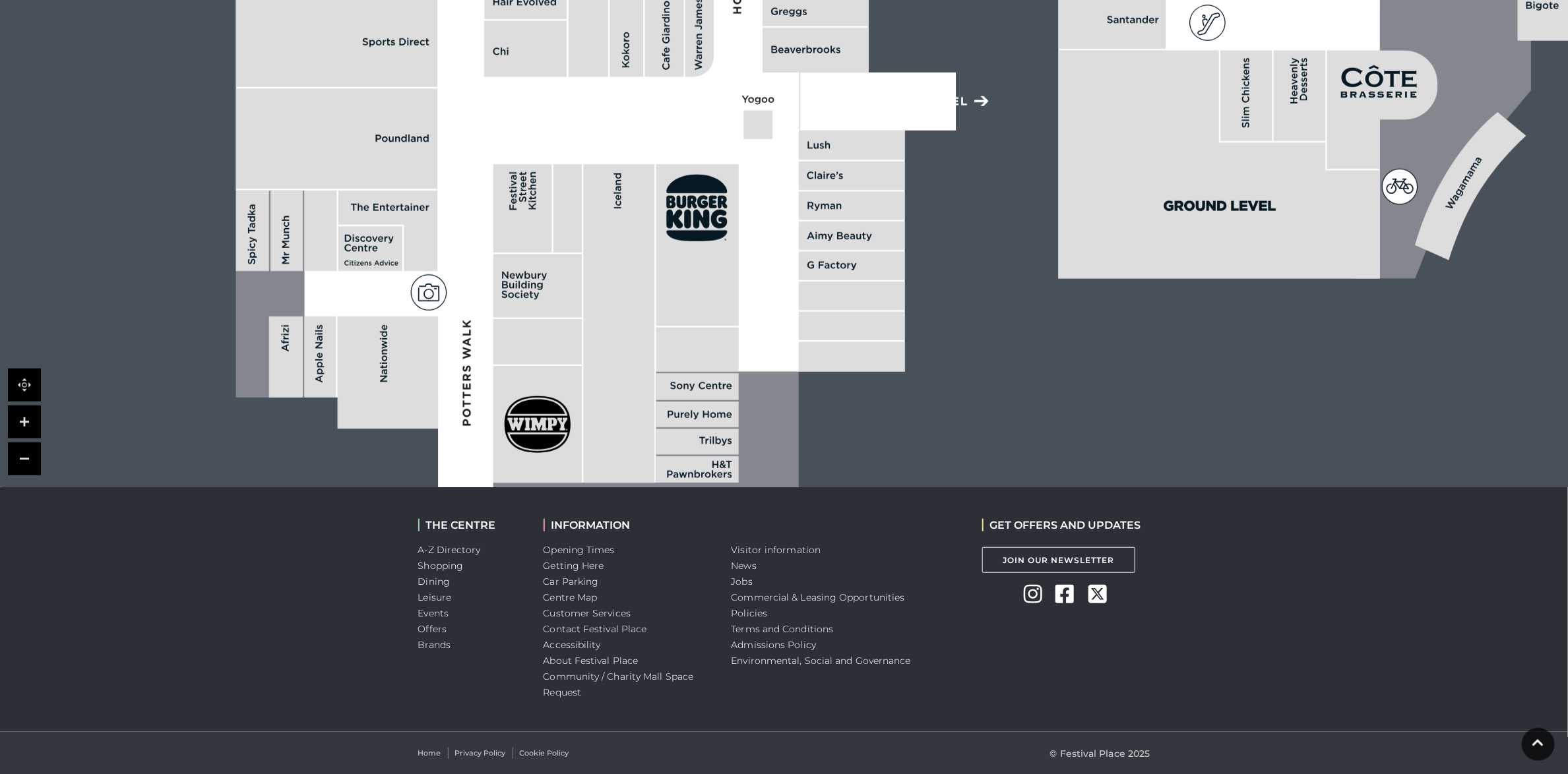
drag, startPoint x: 756, startPoint y: 425, endPoint x: 940, endPoint y: 139, distance: 340.1
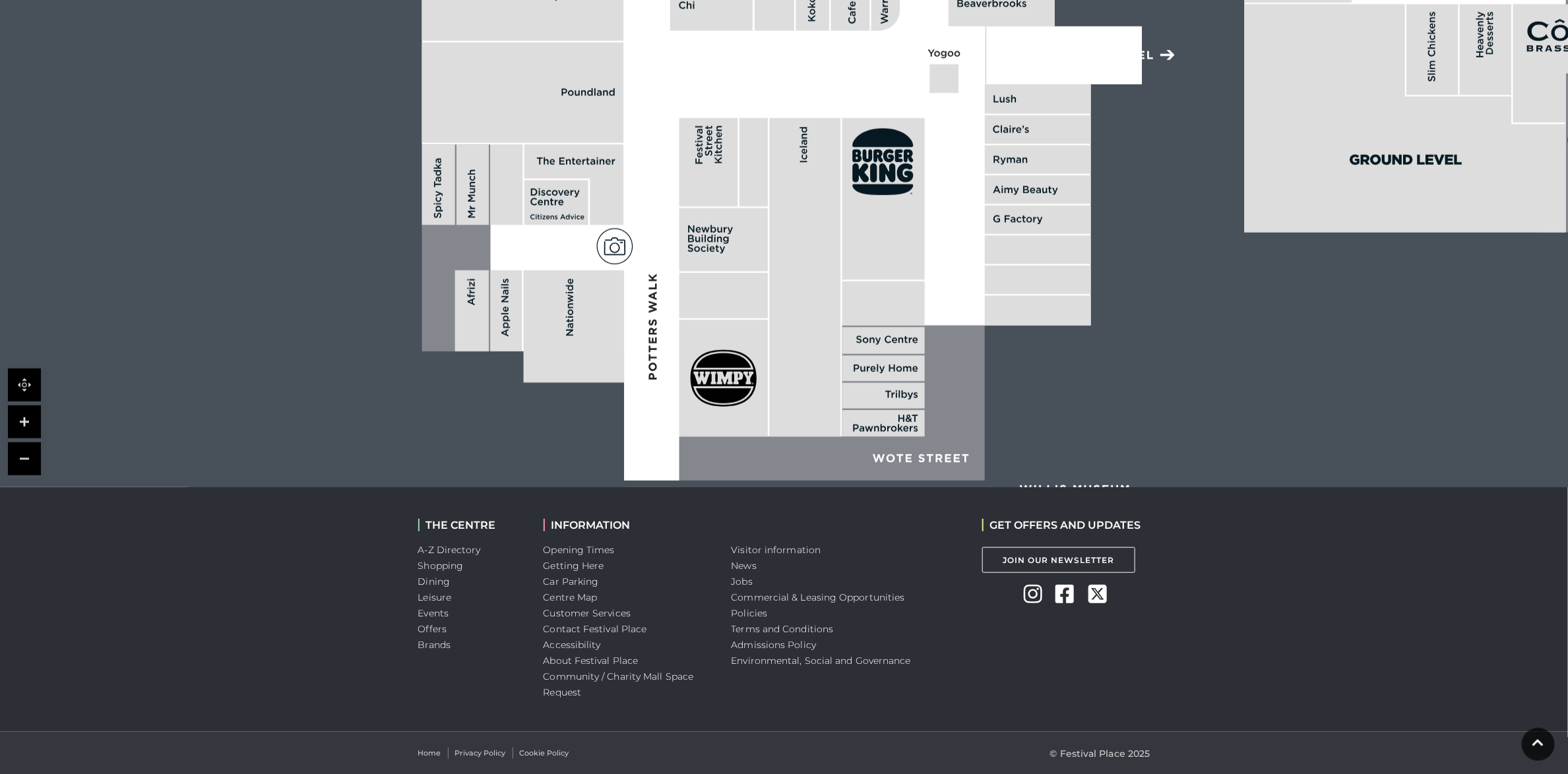
drag, startPoint x: 379, startPoint y: 291, endPoint x: 565, endPoint y: 251, distance: 190.3
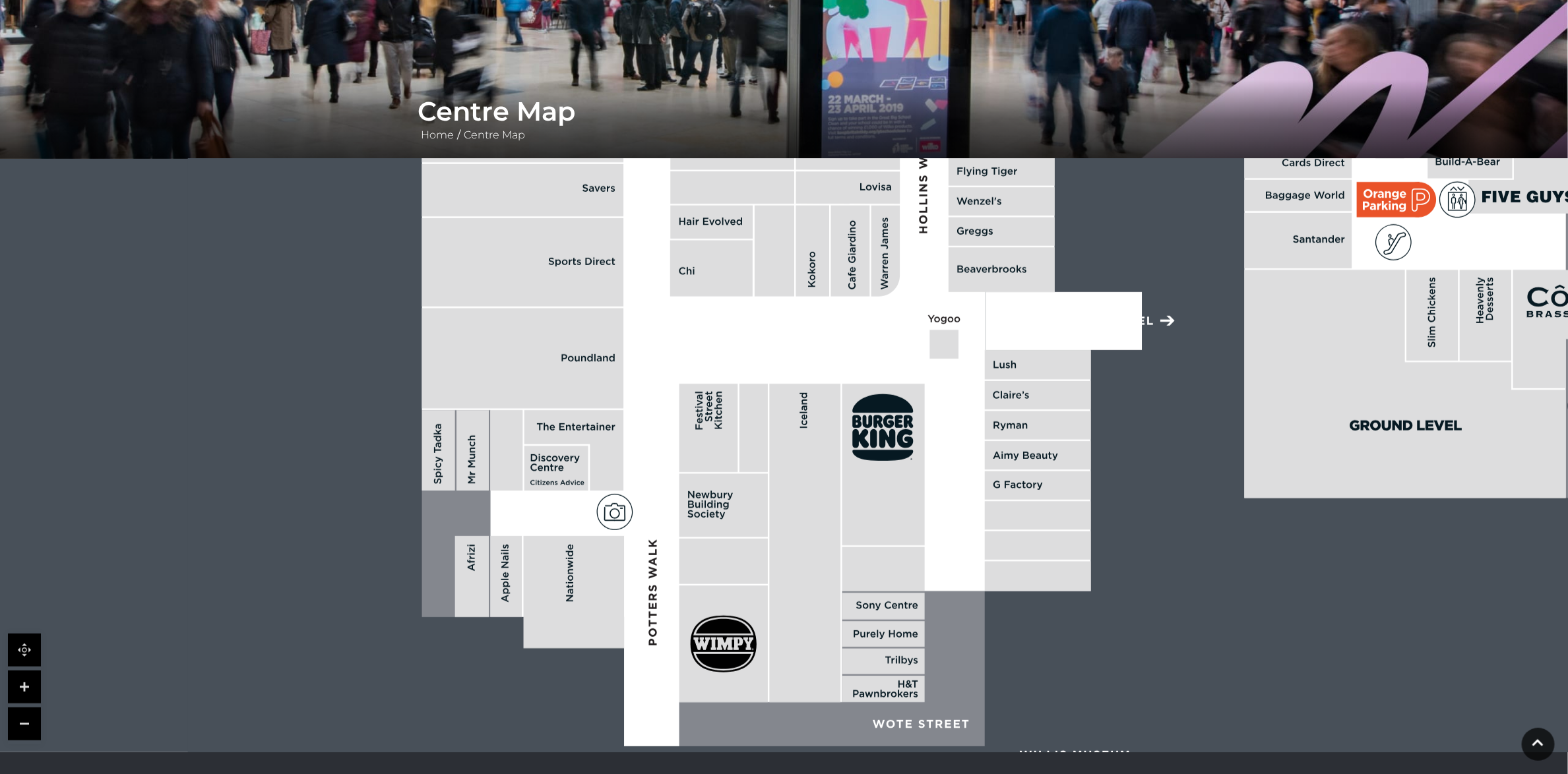
scroll to position [139, 0]
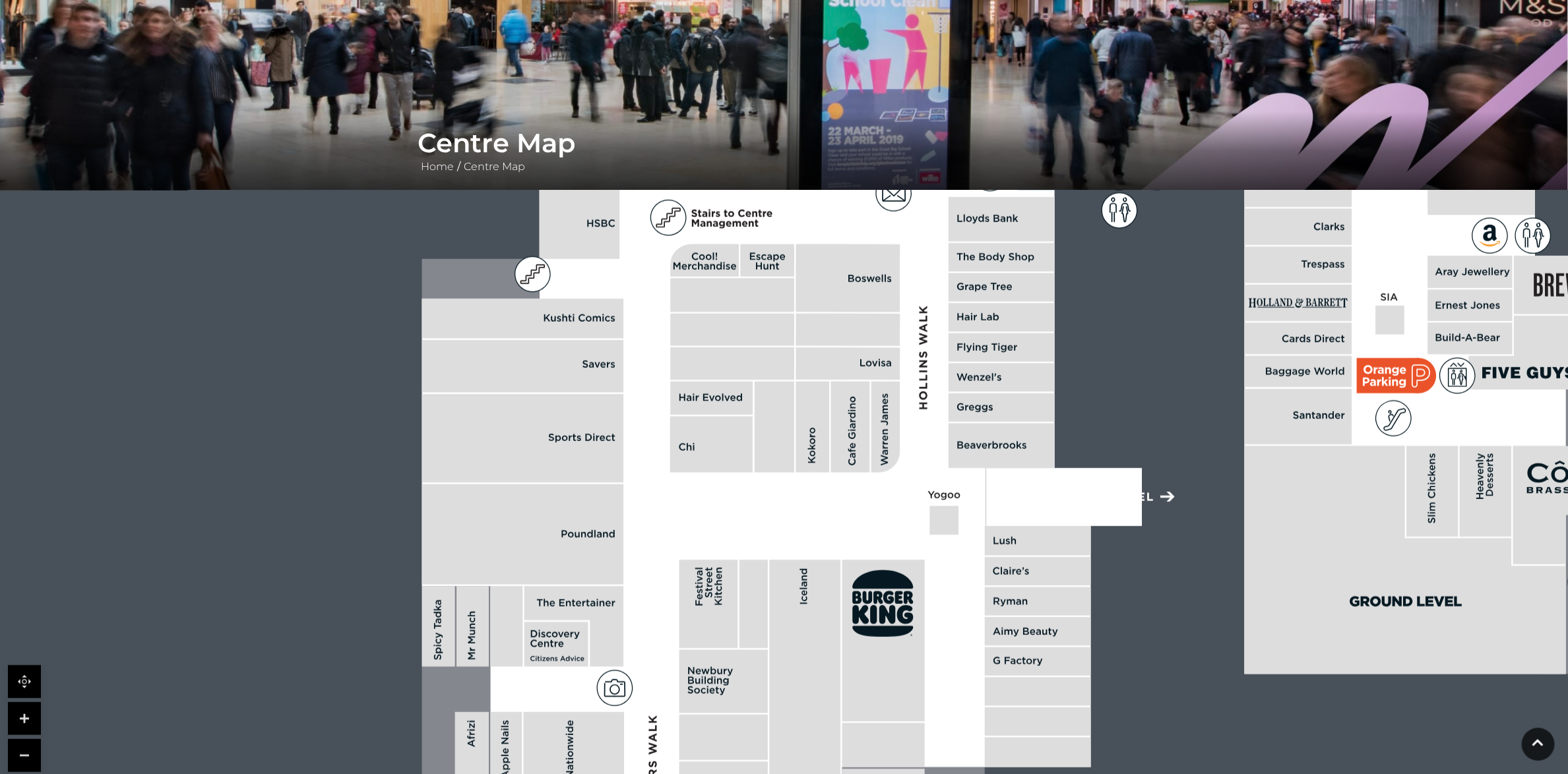
drag, startPoint x: 687, startPoint y: 463, endPoint x: 687, endPoint y: 608, distance: 145.0
click at [687, 608] on rect at bounding box center [708, 604] width 58 height 88
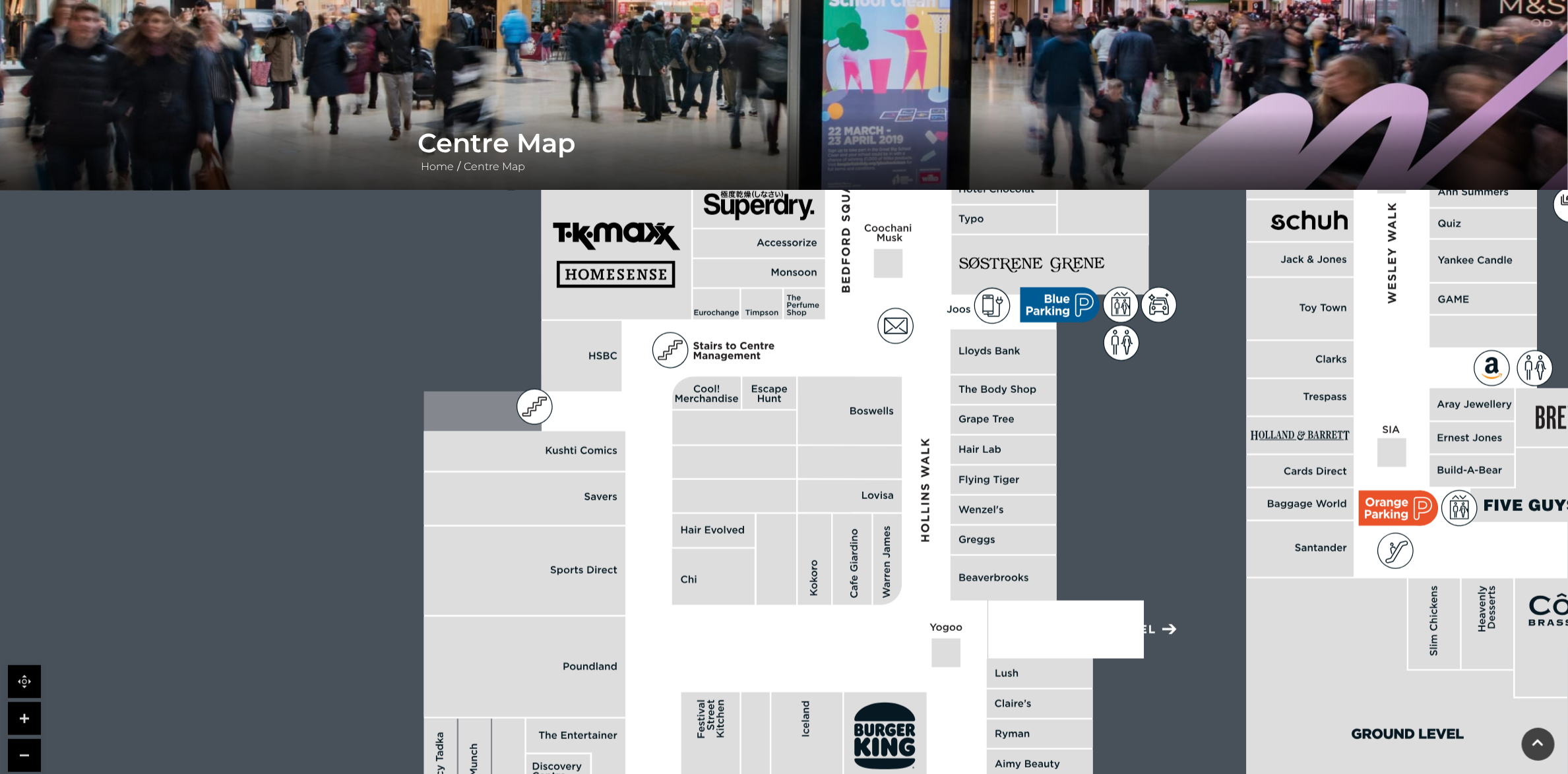
drag, startPoint x: 699, startPoint y: 447, endPoint x: 701, endPoint y: 582, distance: 135.0
click at [701, 582] on rect at bounding box center [713, 576] width 82 height 56
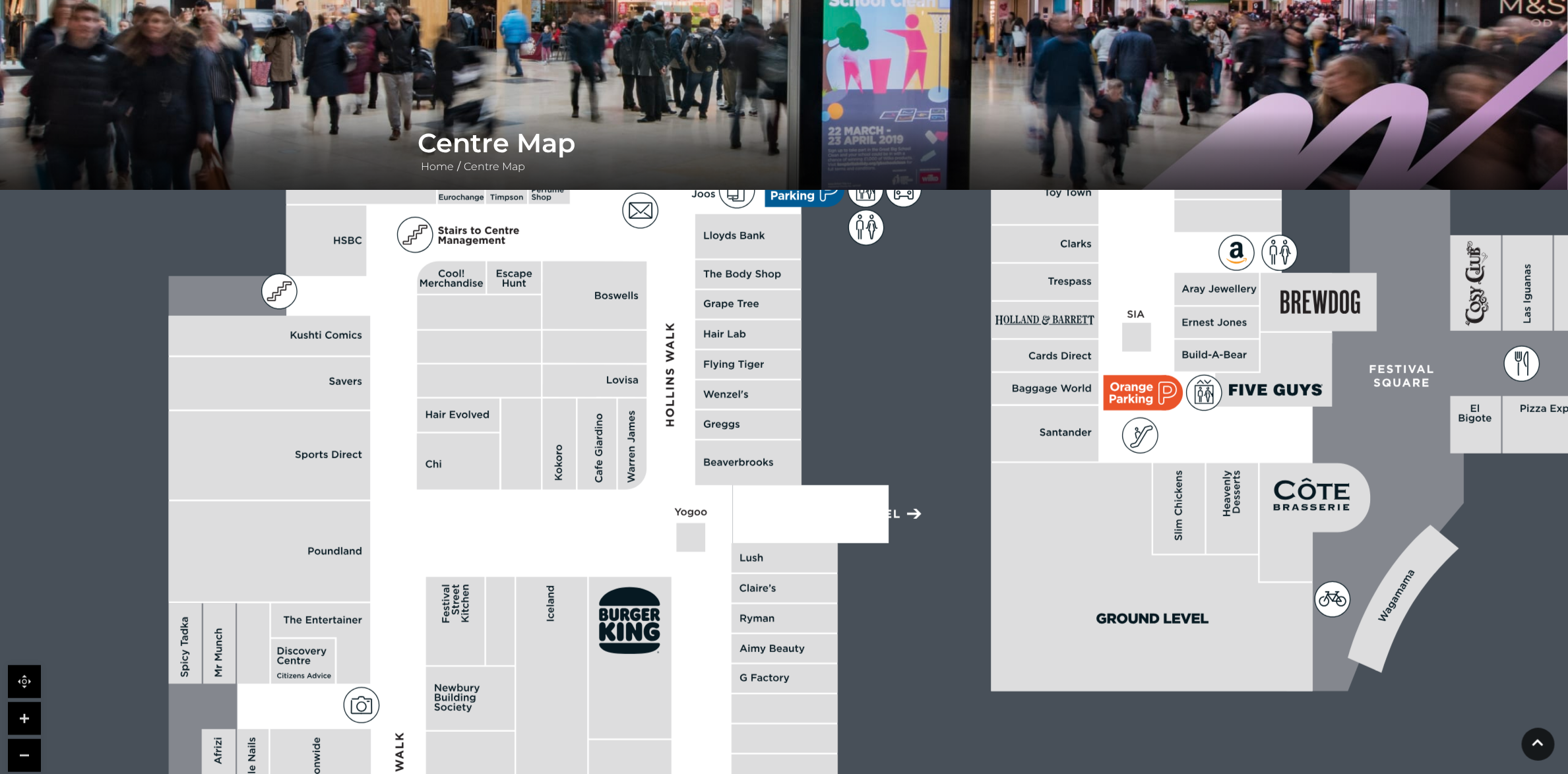
drag, startPoint x: 909, startPoint y: 538, endPoint x: 654, endPoint y: 419, distance: 281.4
click at [654, 419] on polygon at bounding box center [750, 266] width 1164 height 1348
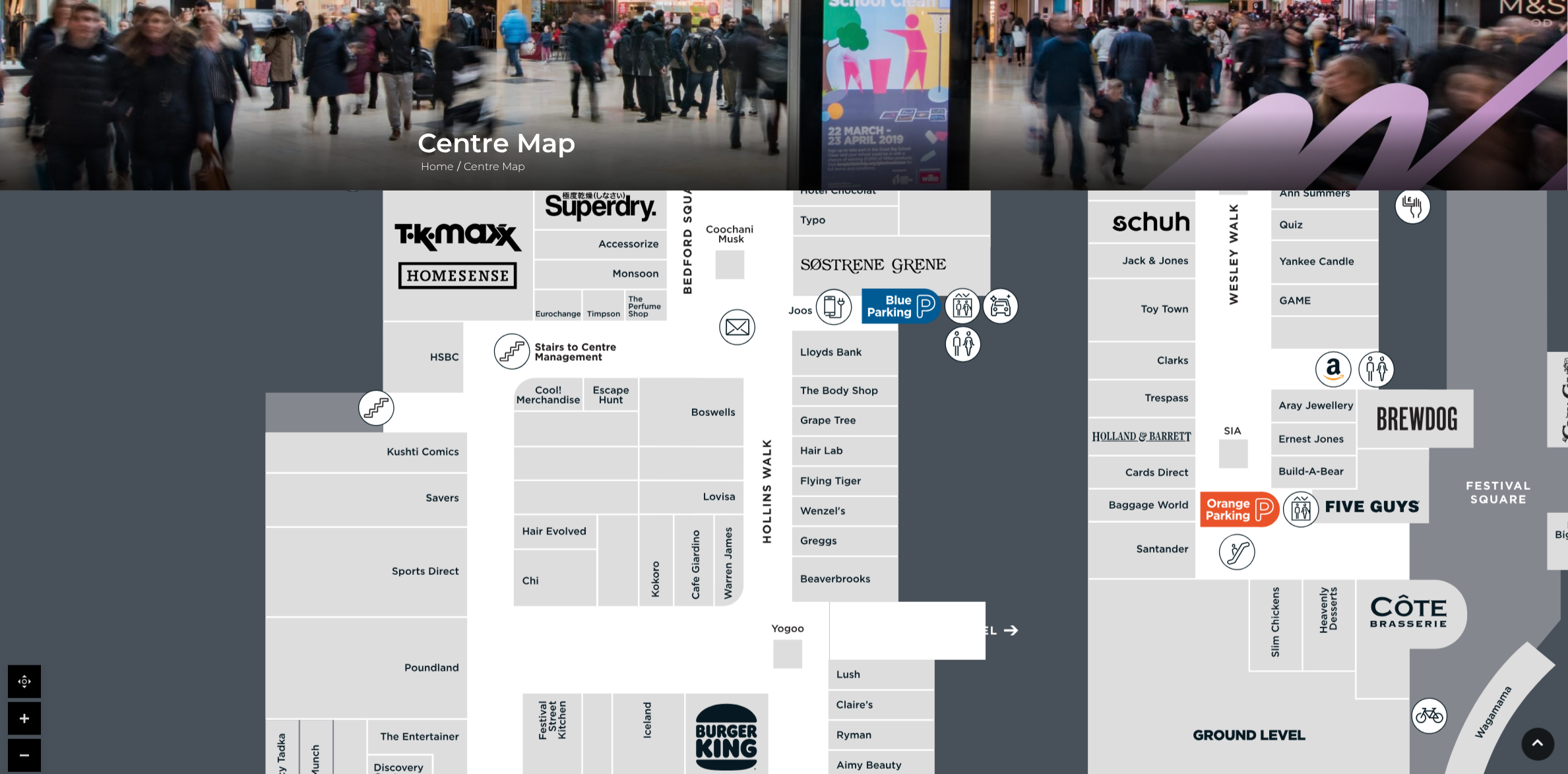
drag, startPoint x: 715, startPoint y: 554, endPoint x: 812, endPoint y: 673, distance: 153.5
click at [812, 673] on polygon at bounding box center [847, 382] width 1164 height 1348
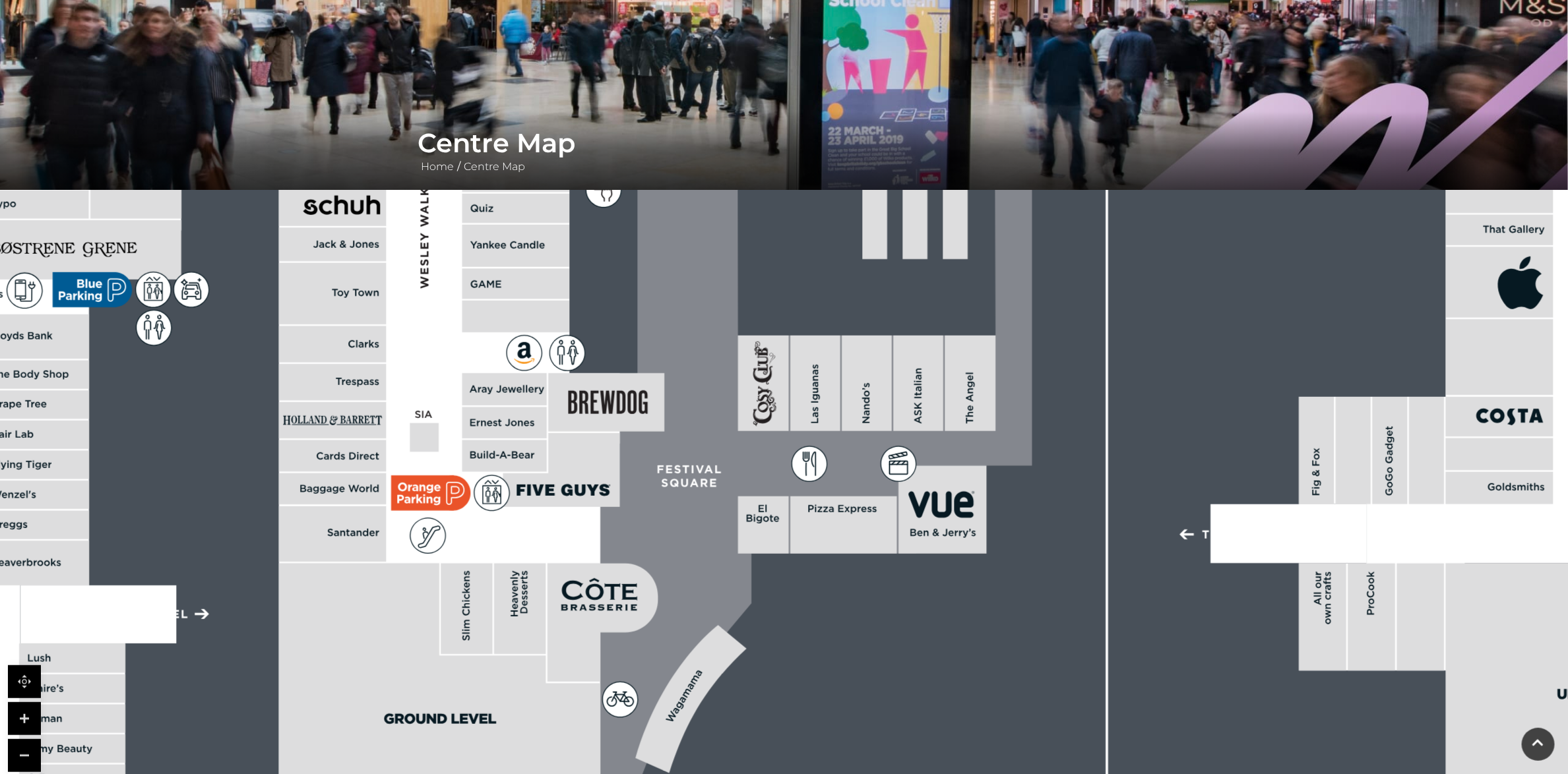
drag, startPoint x: 1322, startPoint y: 511, endPoint x: 511, endPoint y: 495, distance: 811.2
click at [511, 495] on polygon at bounding box center [562, 470] width 117 height 74
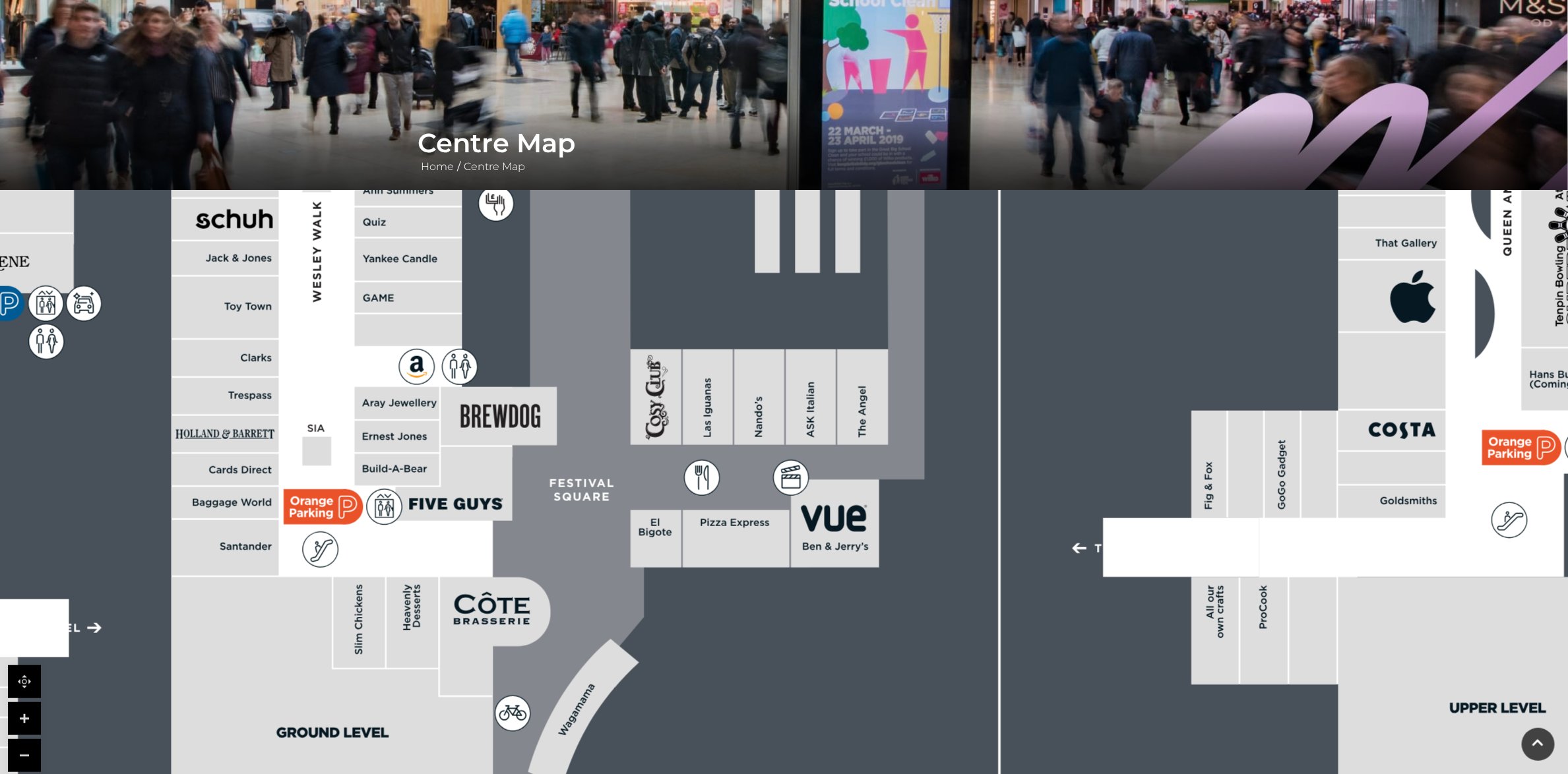
drag, startPoint x: 719, startPoint y: 425, endPoint x: 612, endPoint y: 439, distance: 107.9
click at [612, 439] on icon at bounding box center [690, 280] width 471 height 1048
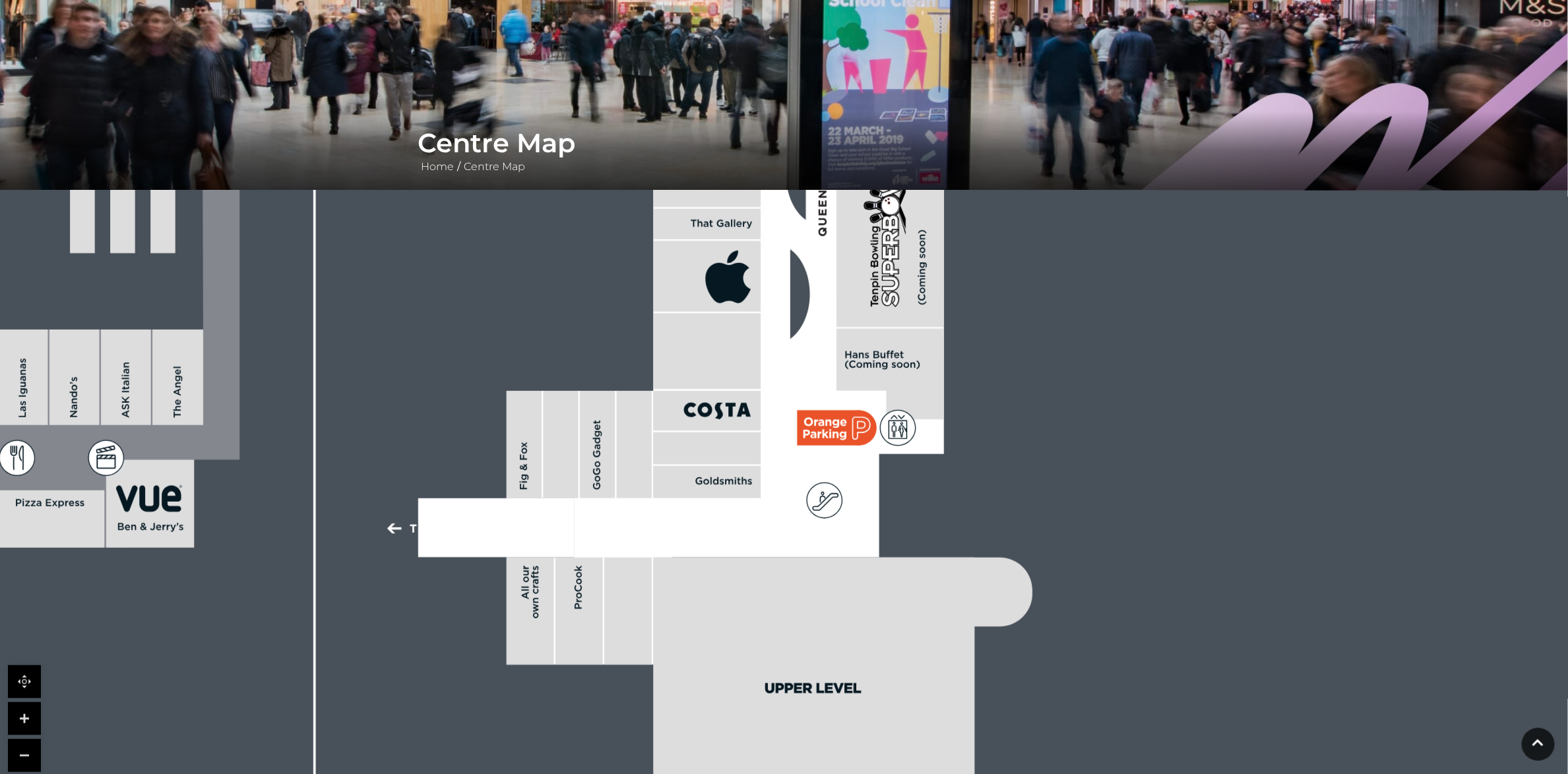
drag, startPoint x: 1351, startPoint y: 467, endPoint x: 473, endPoint y: 463, distance: 878.0
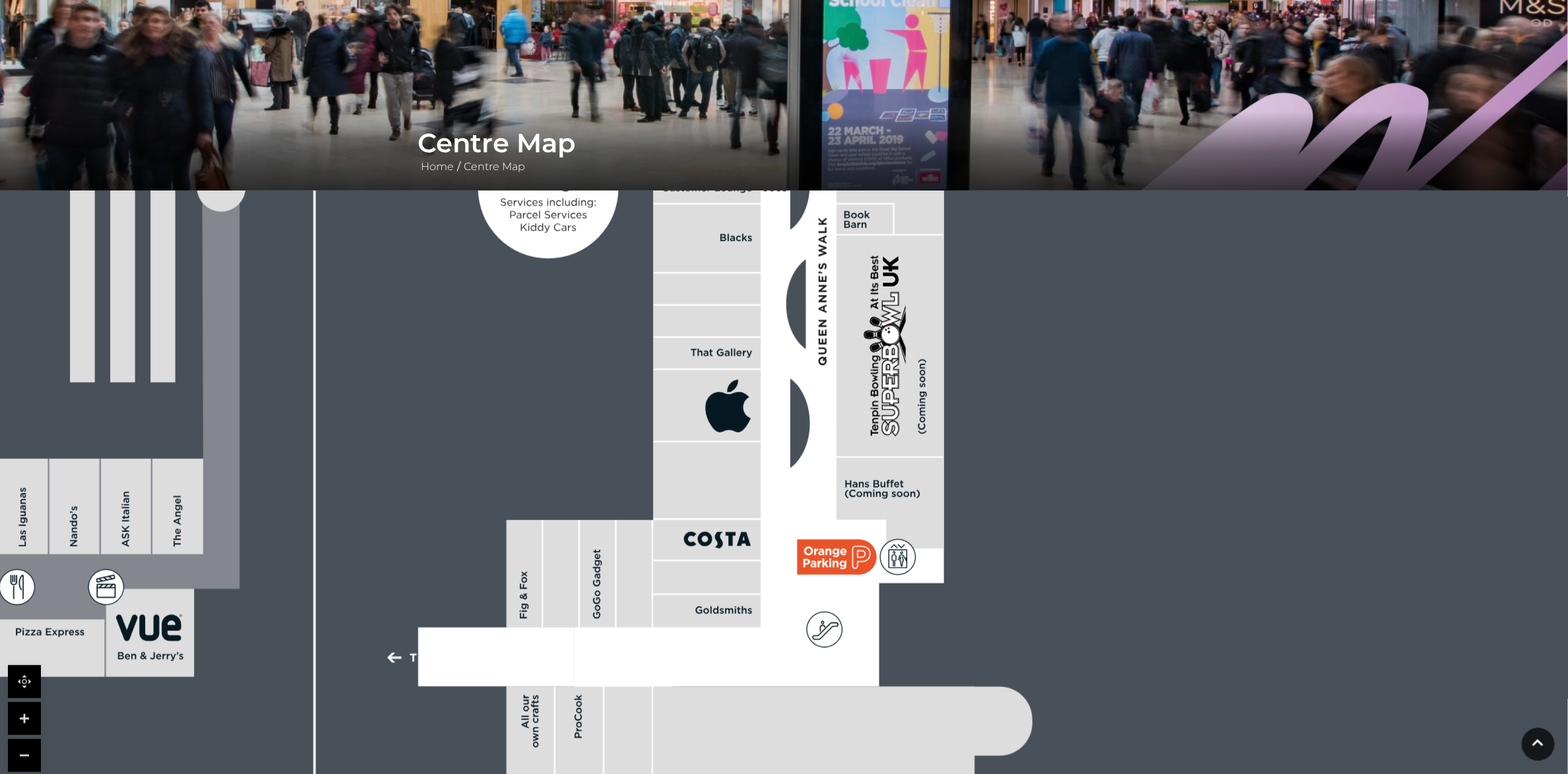
drag, startPoint x: 1128, startPoint y: 373, endPoint x: 1120, endPoint y: 669, distance: 296.1
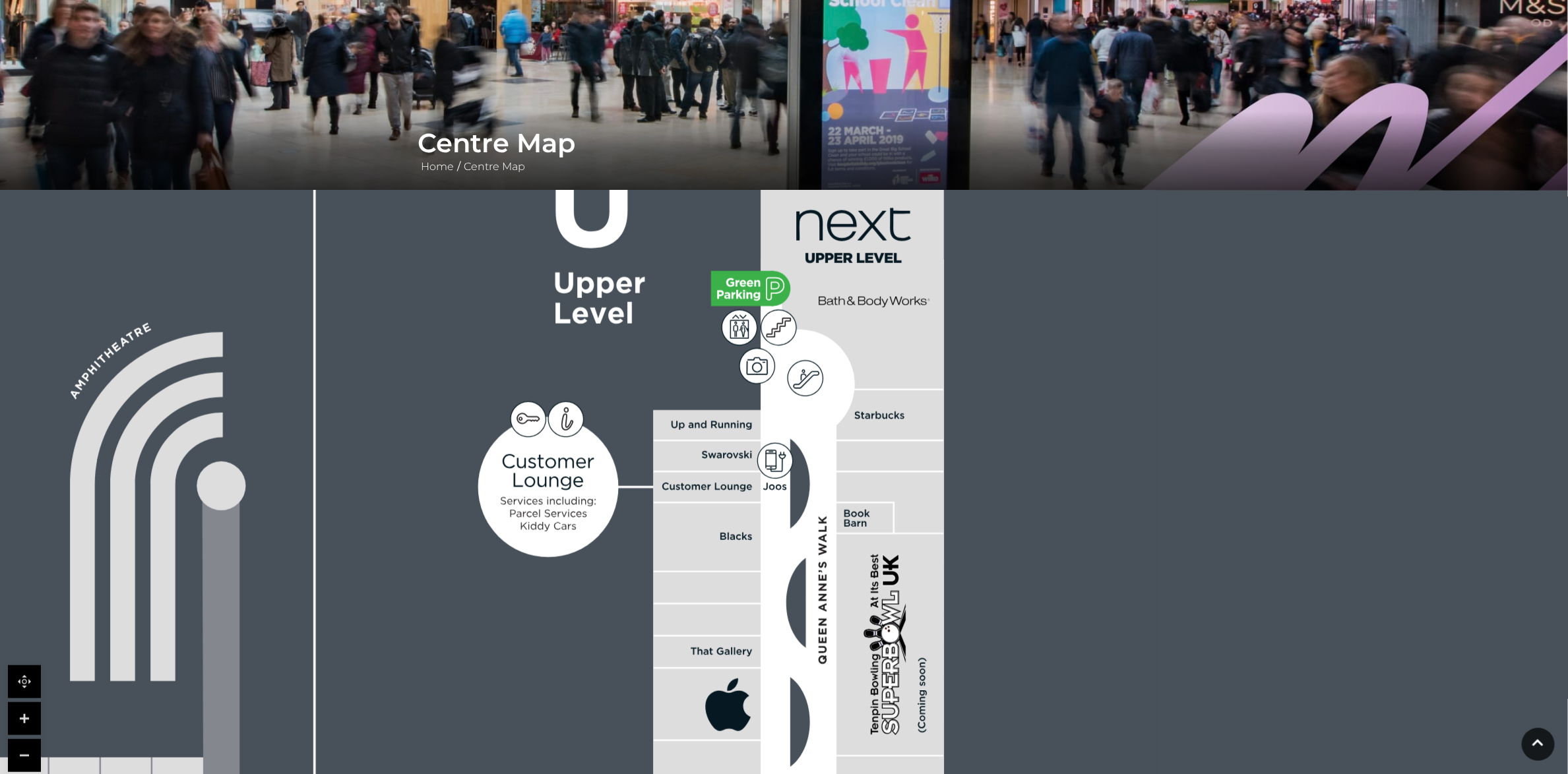
drag, startPoint x: 1098, startPoint y: 309, endPoint x: 1092, endPoint y: 412, distance: 103.2
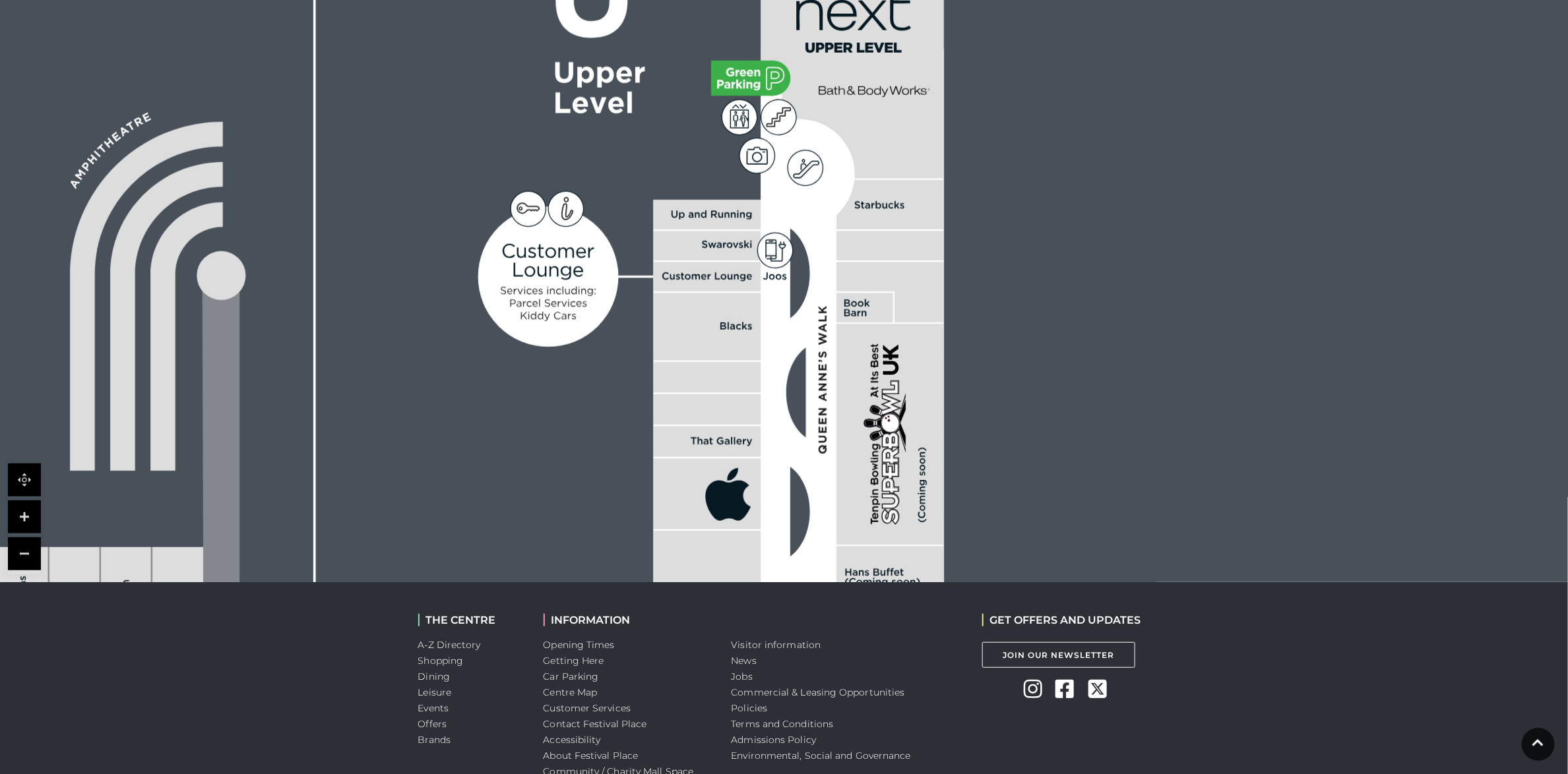
scroll to position [436, 0]
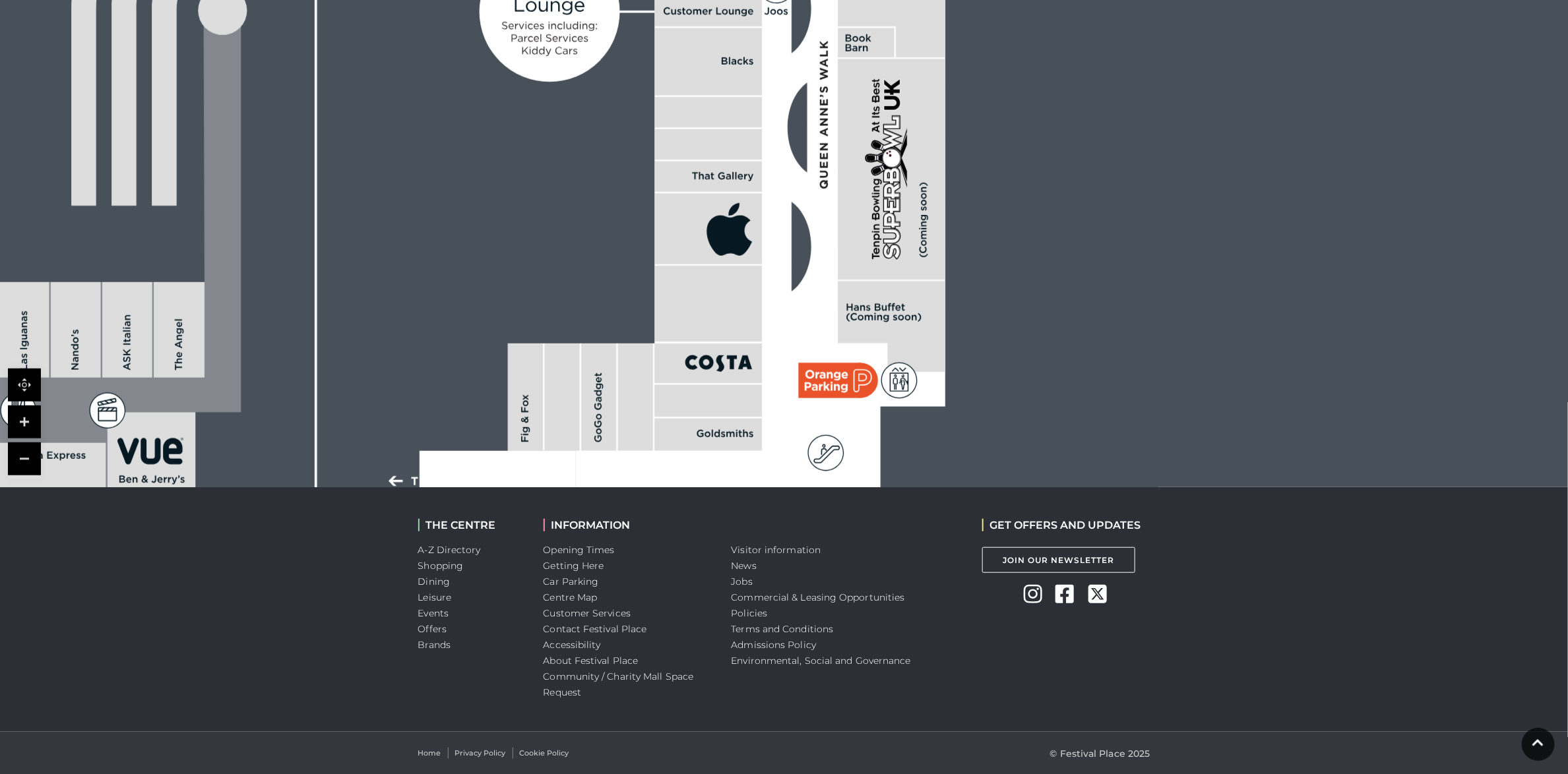
drag, startPoint x: 997, startPoint y: 358, endPoint x: 992, endPoint y: 104, distance: 254.0
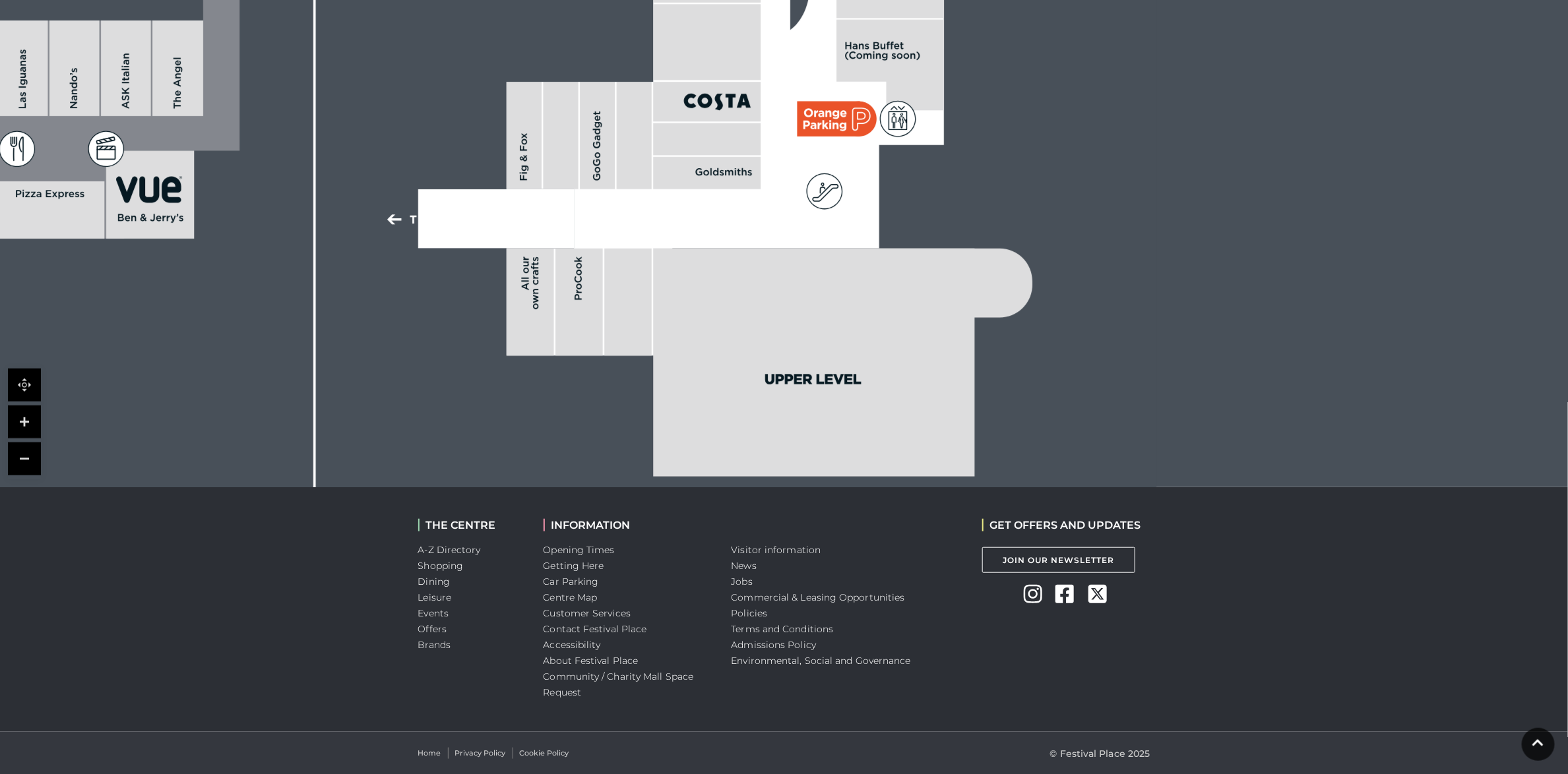
drag, startPoint x: 1121, startPoint y: 301, endPoint x: 1025, endPoint y: 200, distance: 139.3
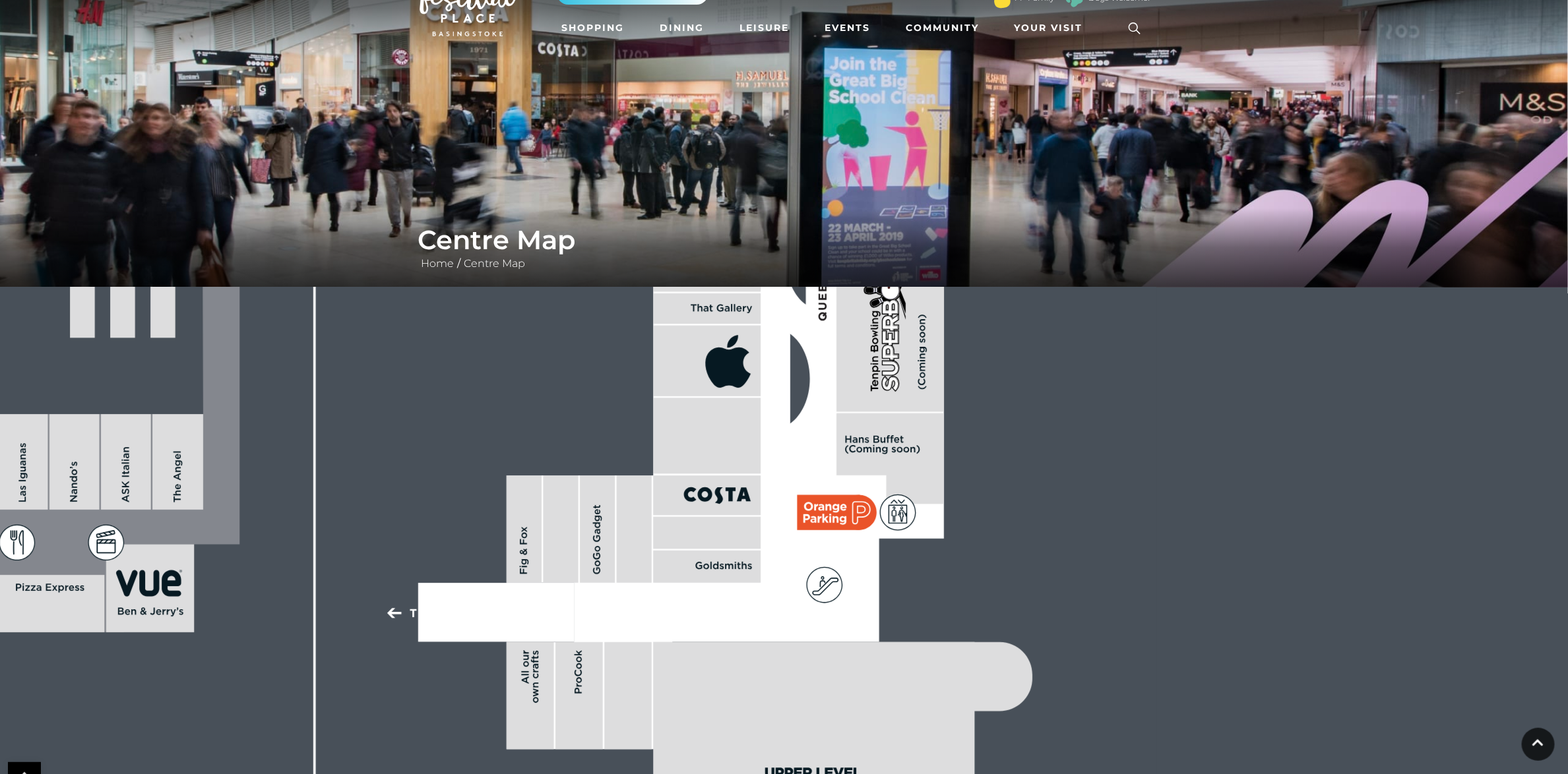
scroll to position [40, 0]
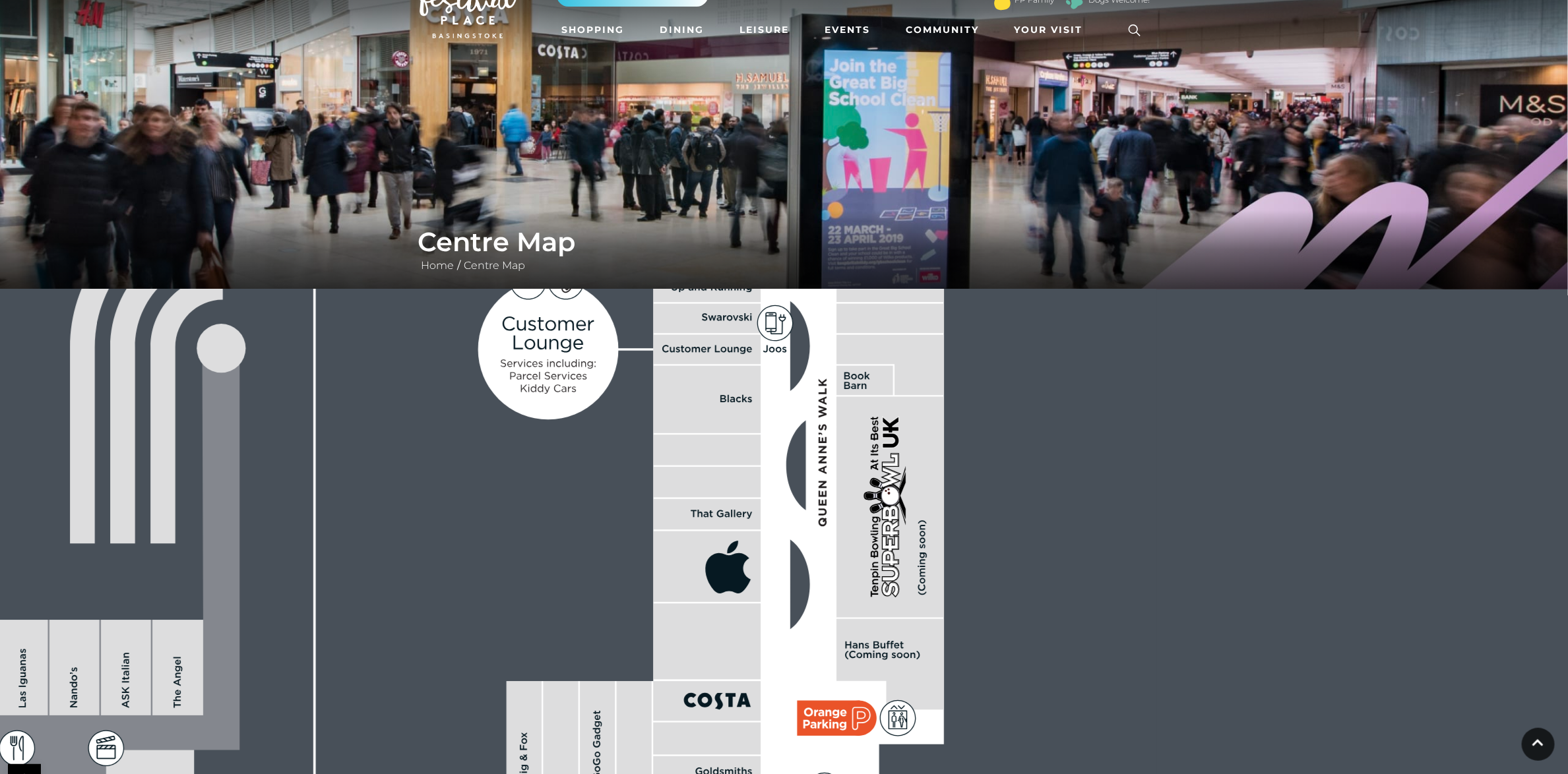
drag, startPoint x: 943, startPoint y: 382, endPoint x: 816, endPoint y: 586, distance: 240.3
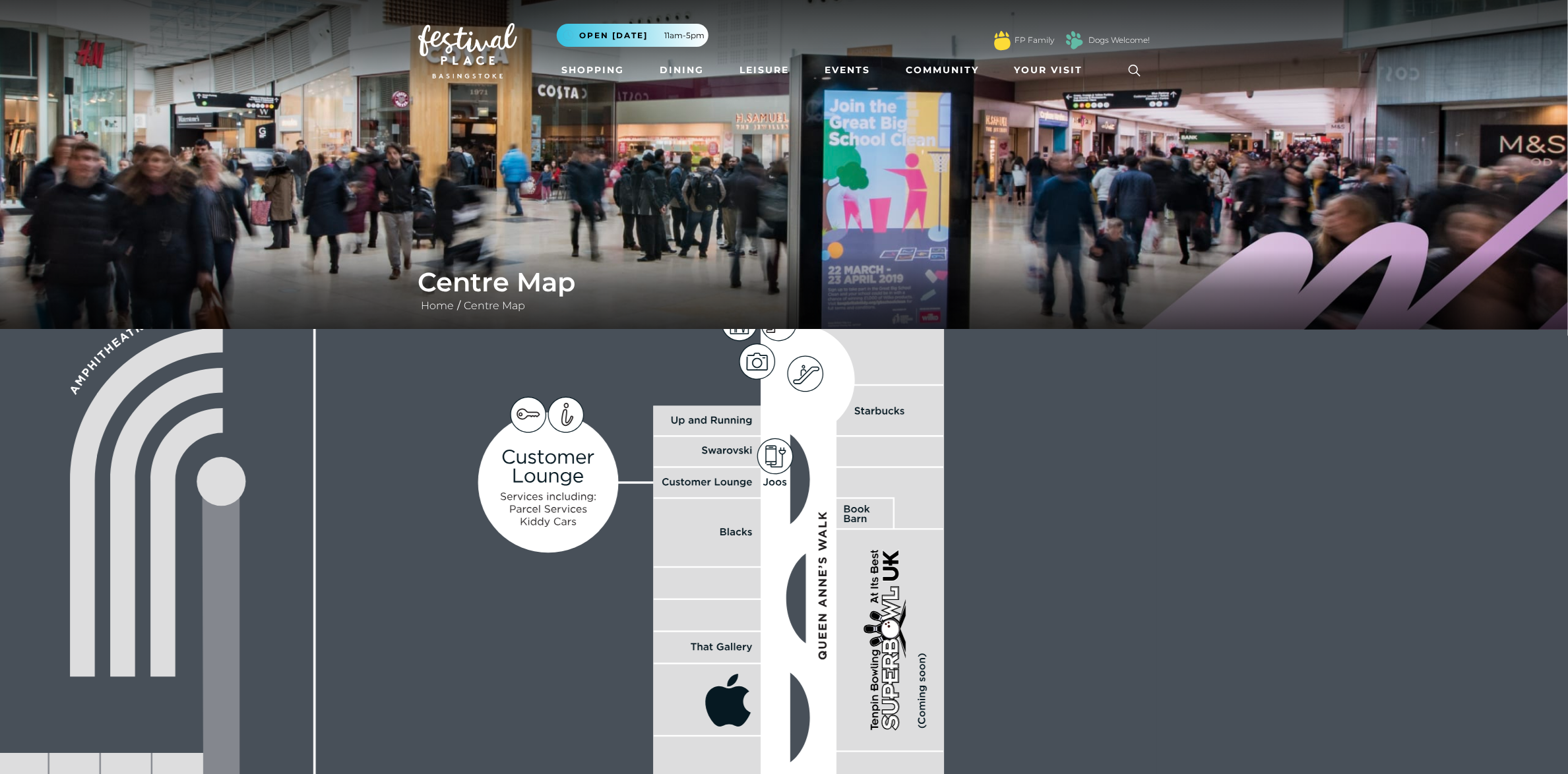
drag, startPoint x: 1115, startPoint y: 491, endPoint x: 1039, endPoint y: 608, distance: 139.5
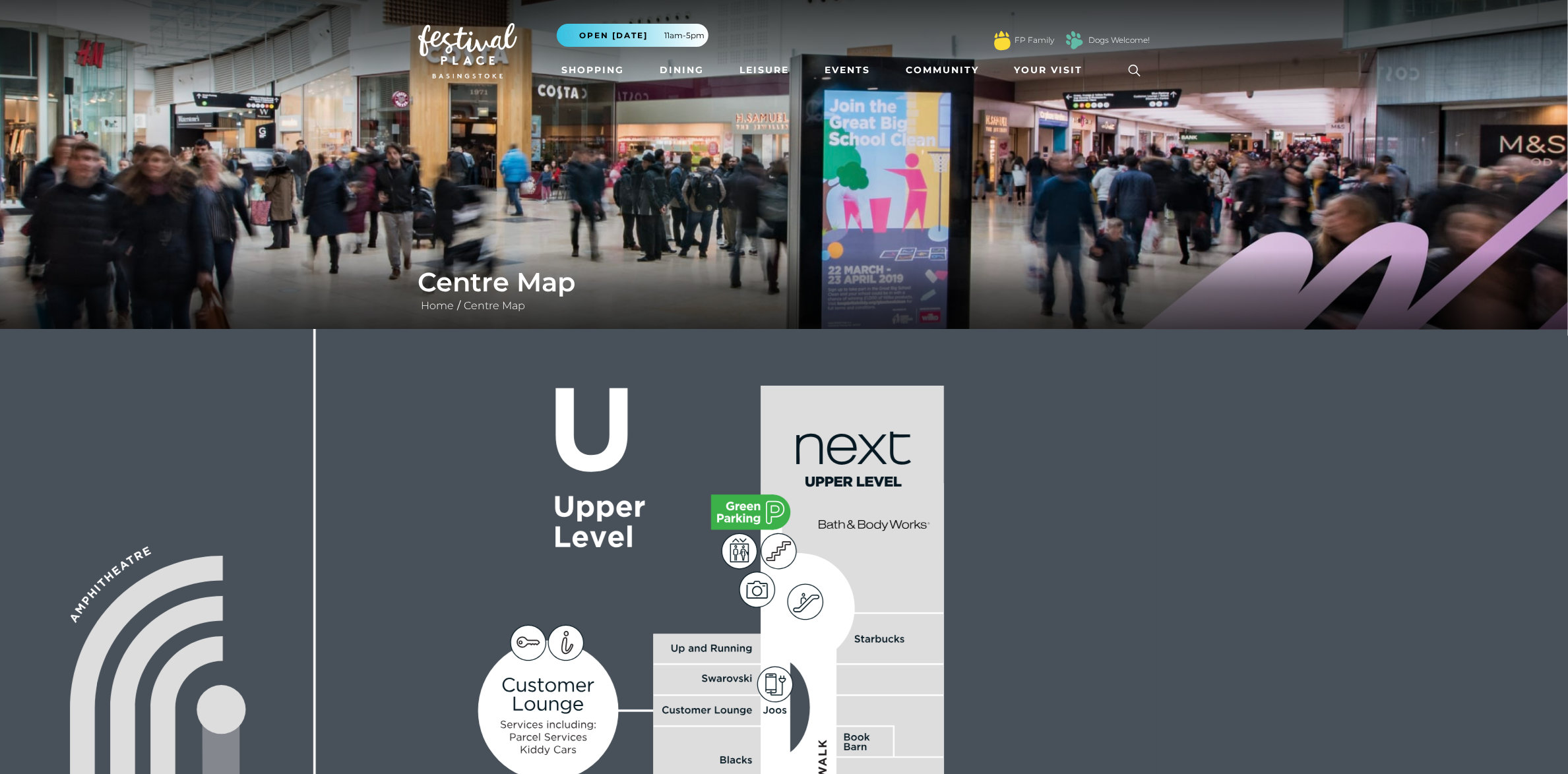
drag, startPoint x: 1083, startPoint y: 537, endPoint x: 1059, endPoint y: 740, distance: 204.4
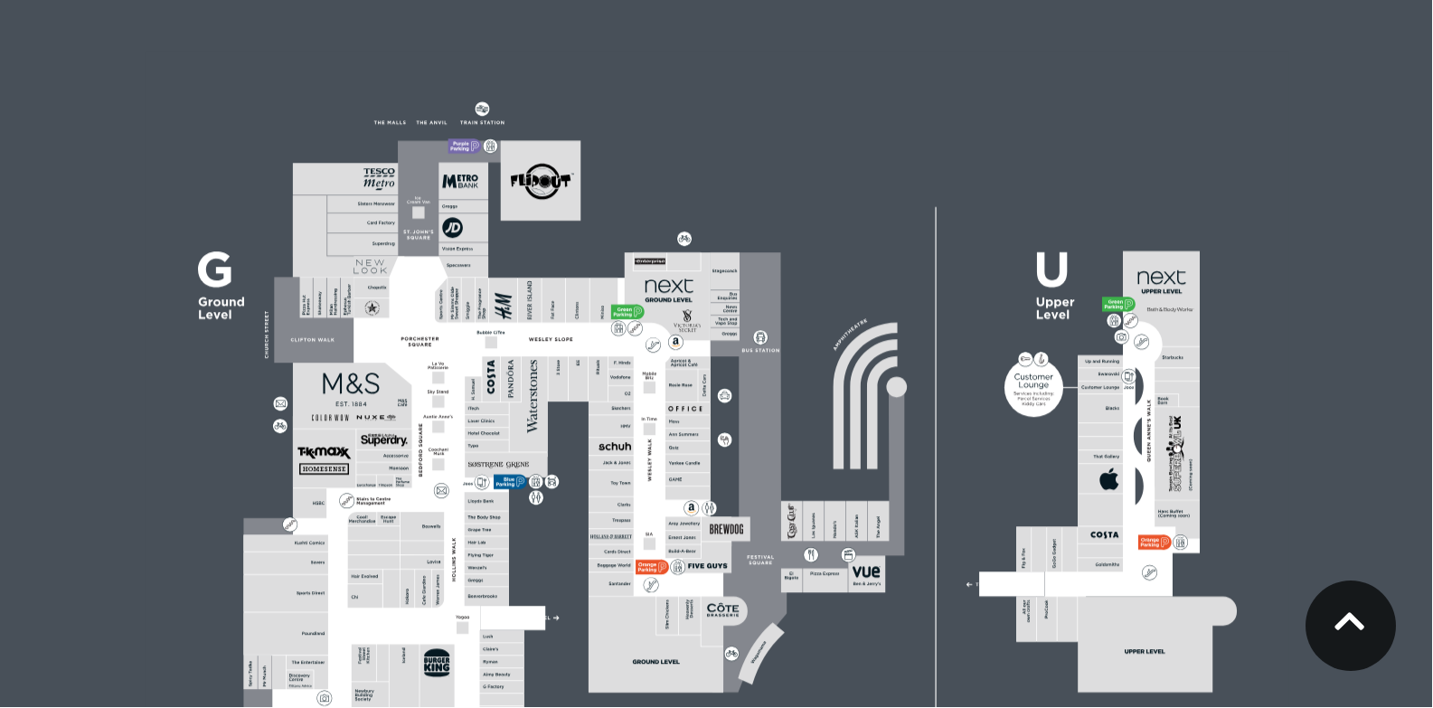
scroll to position [714, 0]
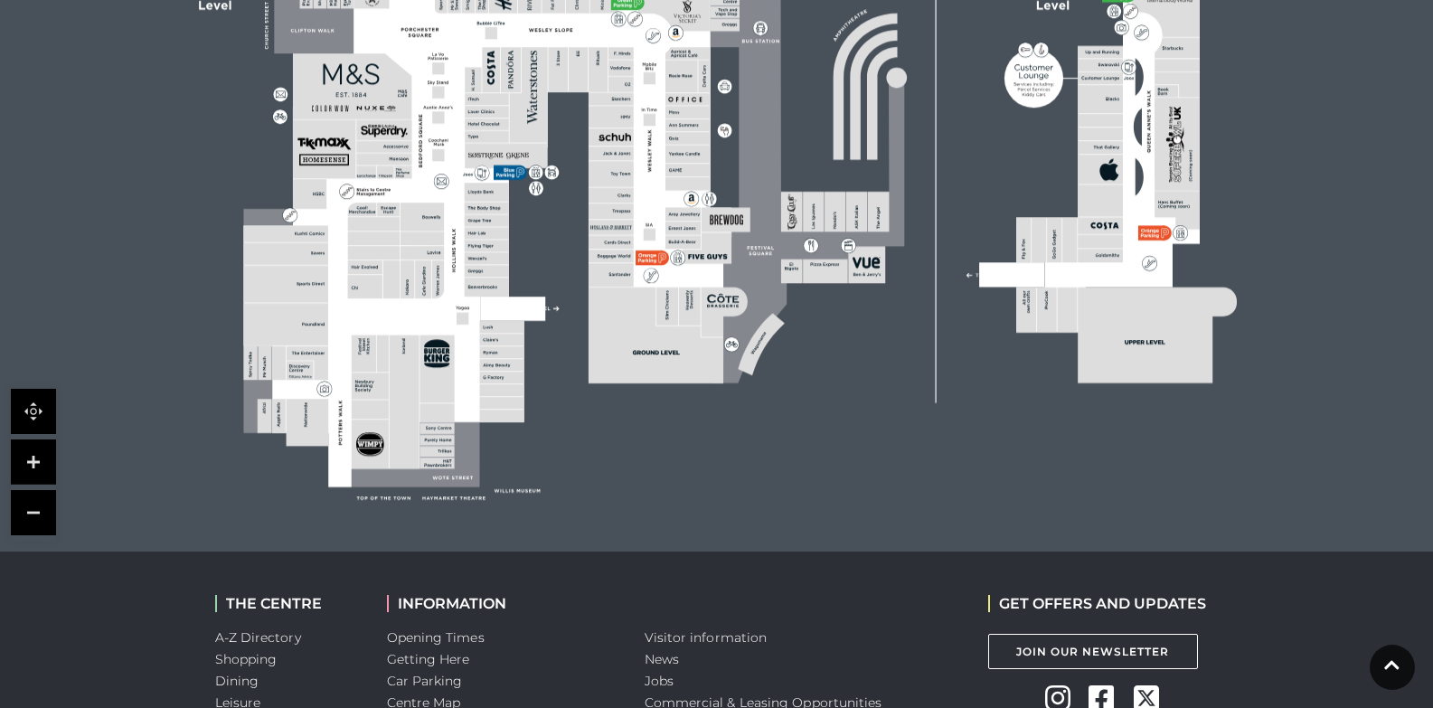
click at [49, 465] on link at bounding box center [33, 461] width 45 height 45
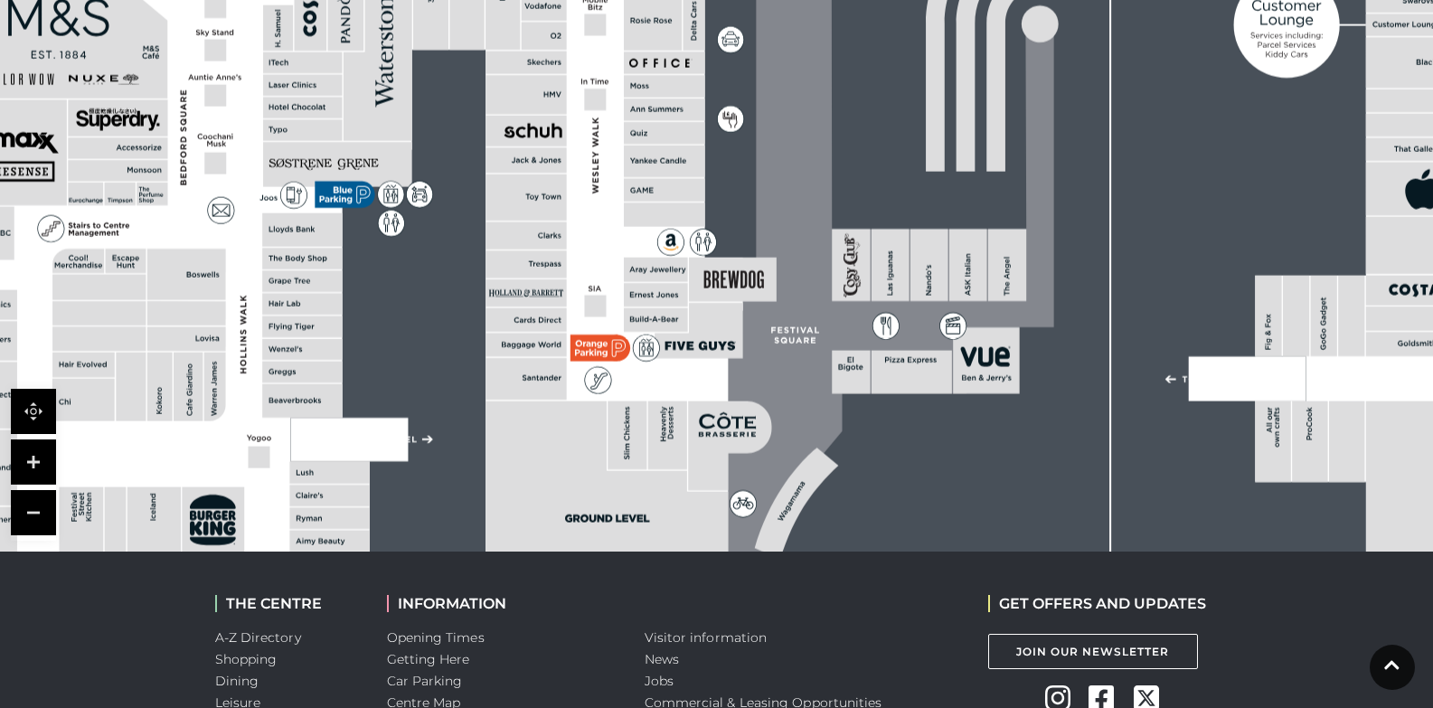
click at [49, 465] on link at bounding box center [33, 461] width 45 height 45
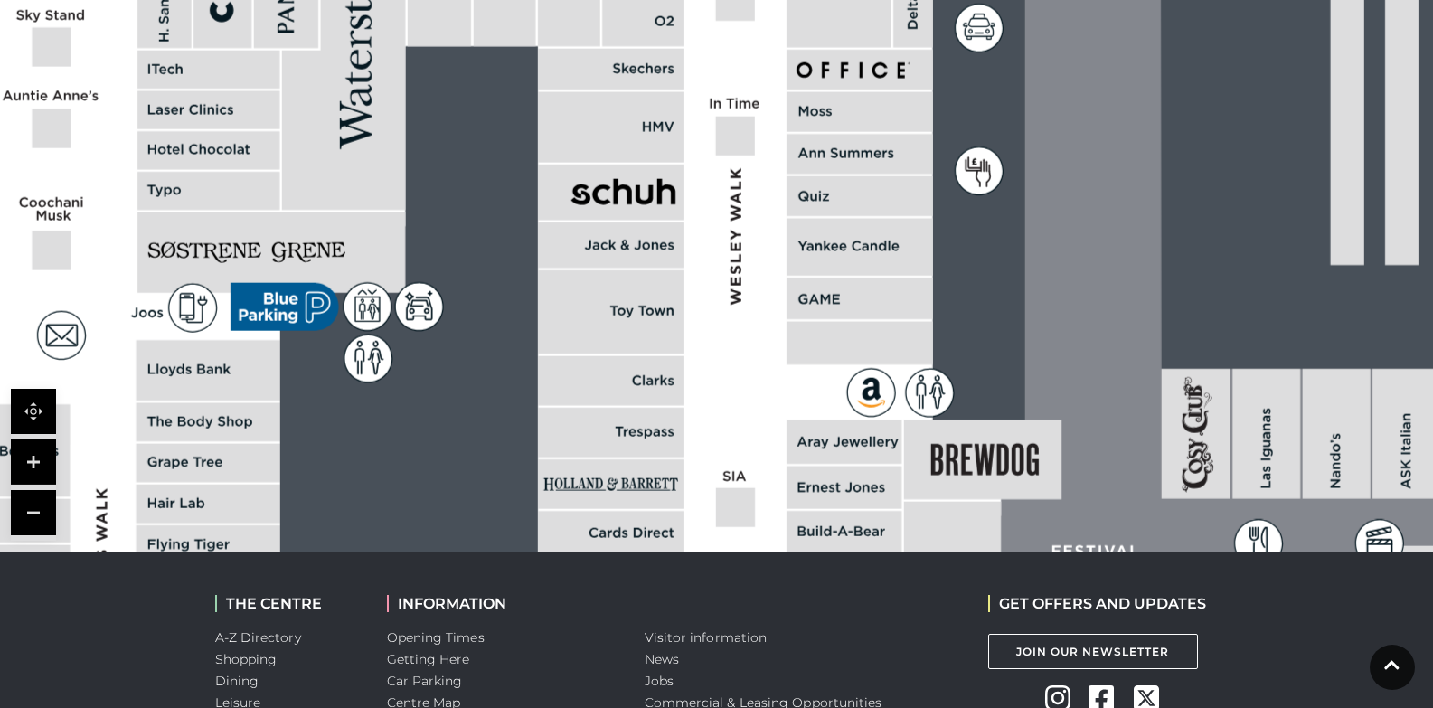
drag, startPoint x: 445, startPoint y: 320, endPoint x: 1317, endPoint y: 458, distance: 883.3
click at [683, 406] on rect at bounding box center [611, 381] width 146 height 50
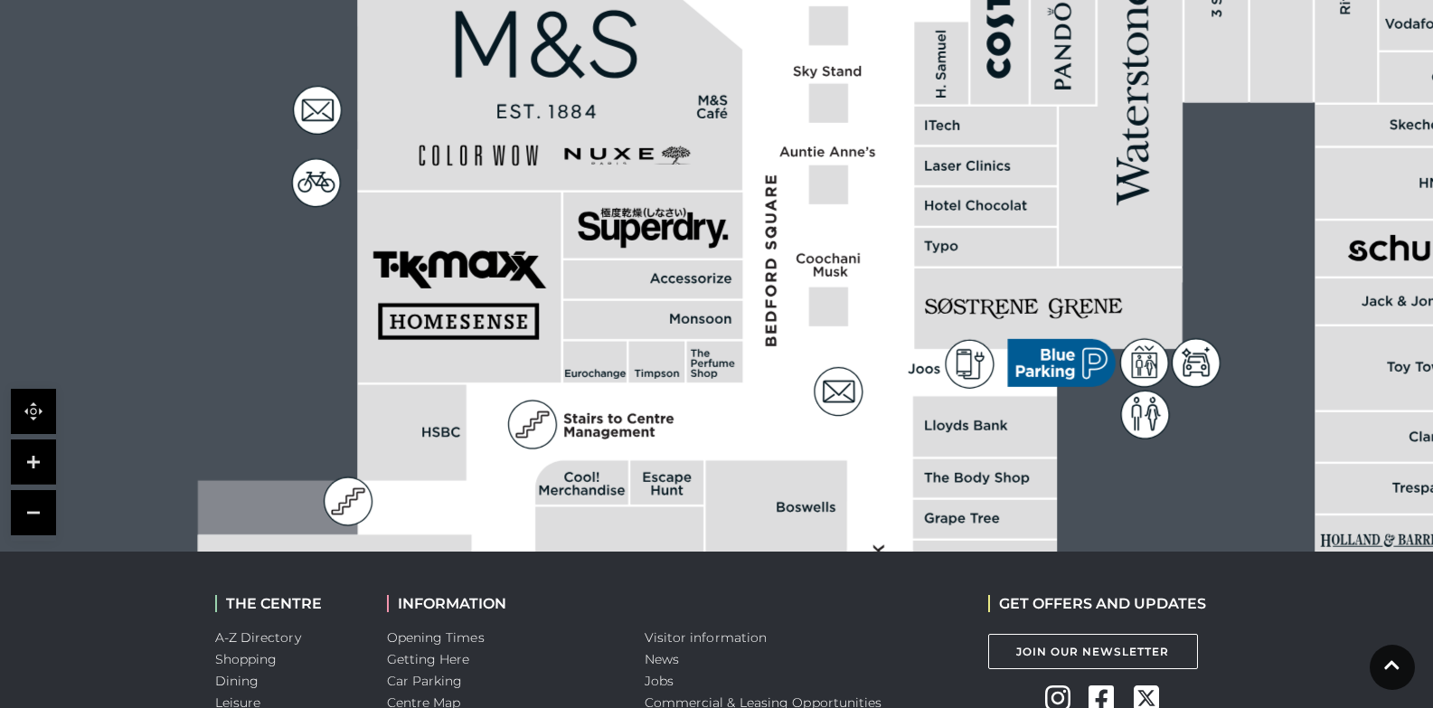
drag, startPoint x: 816, startPoint y: 388, endPoint x: 947, endPoint y: 334, distance: 141.0
click at [957, 334] on polygon at bounding box center [988, 466] width 1580 height 1831
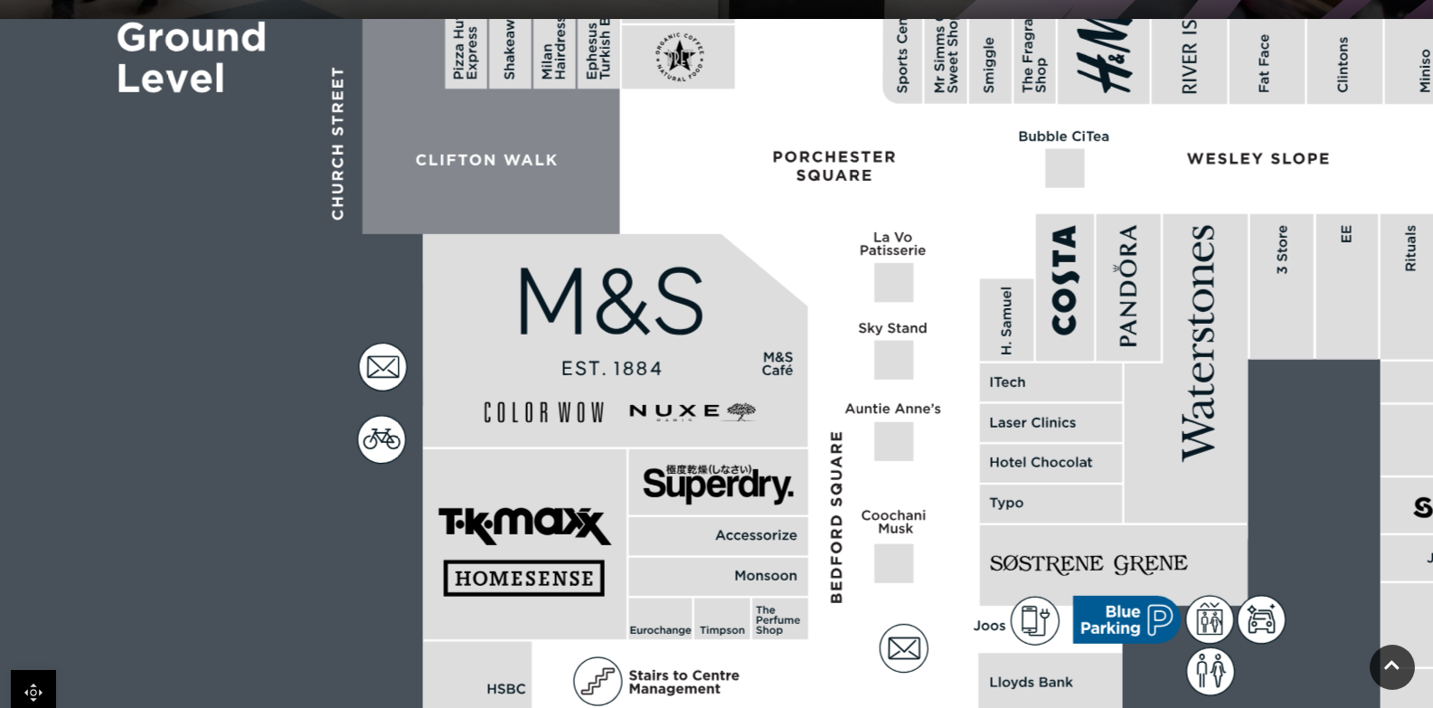
scroll to position [262, 0]
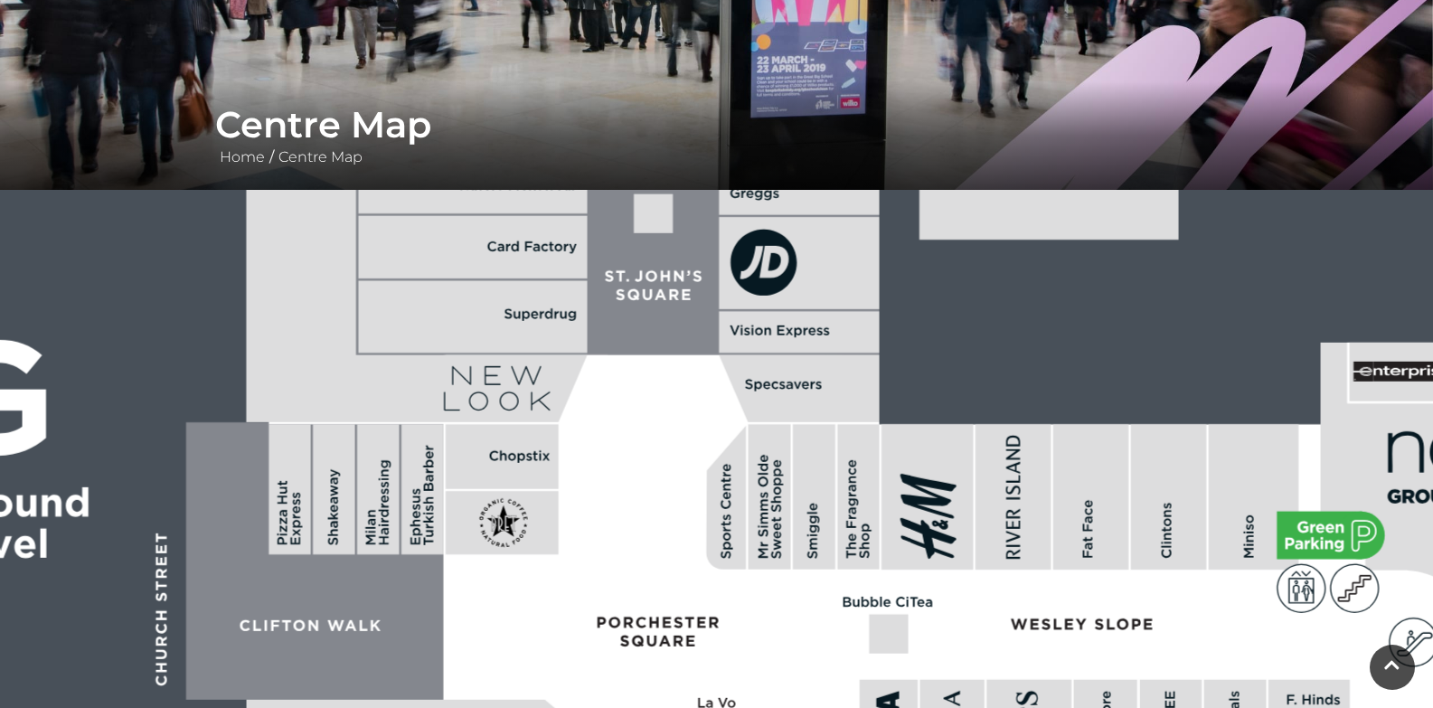
drag, startPoint x: 917, startPoint y: 381, endPoint x: 746, endPoint y: 627, distance: 300.2
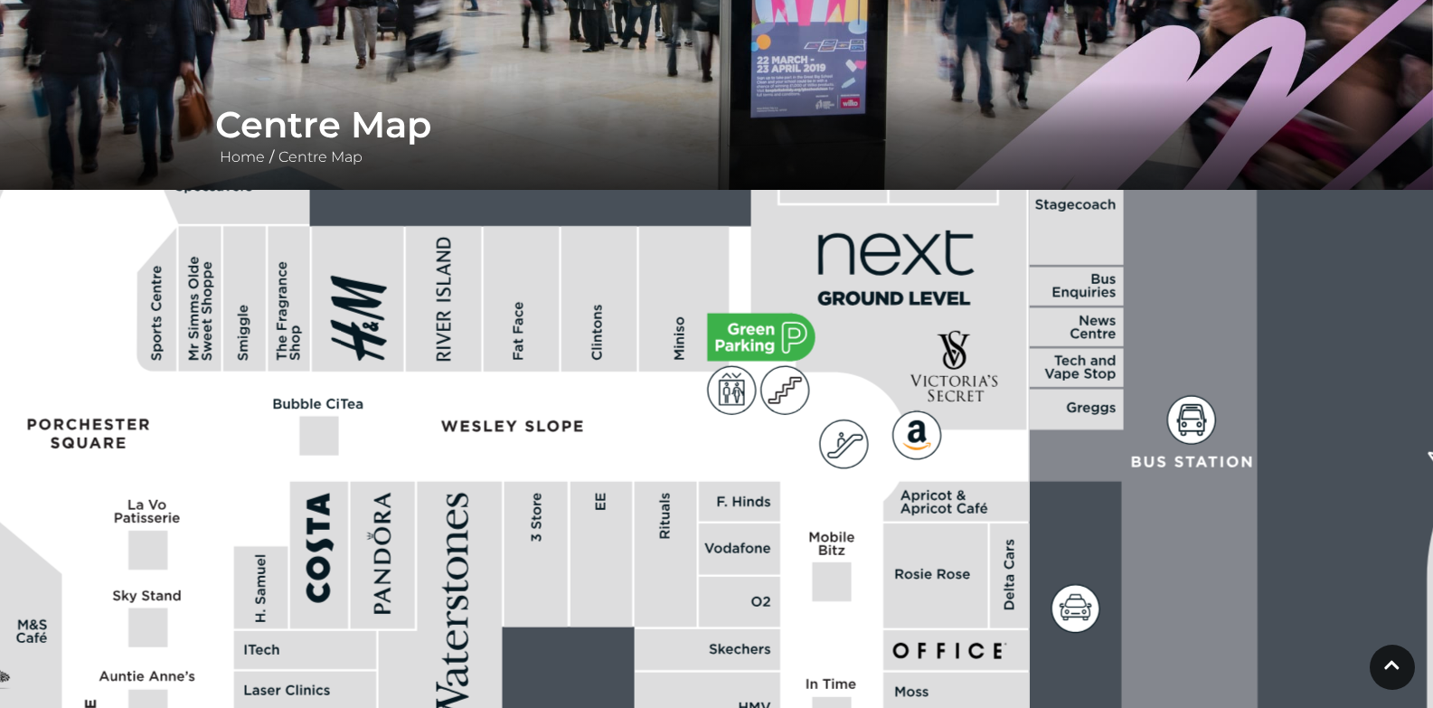
drag, startPoint x: 1074, startPoint y: 605, endPoint x: 479, endPoint y: 447, distance: 615.6
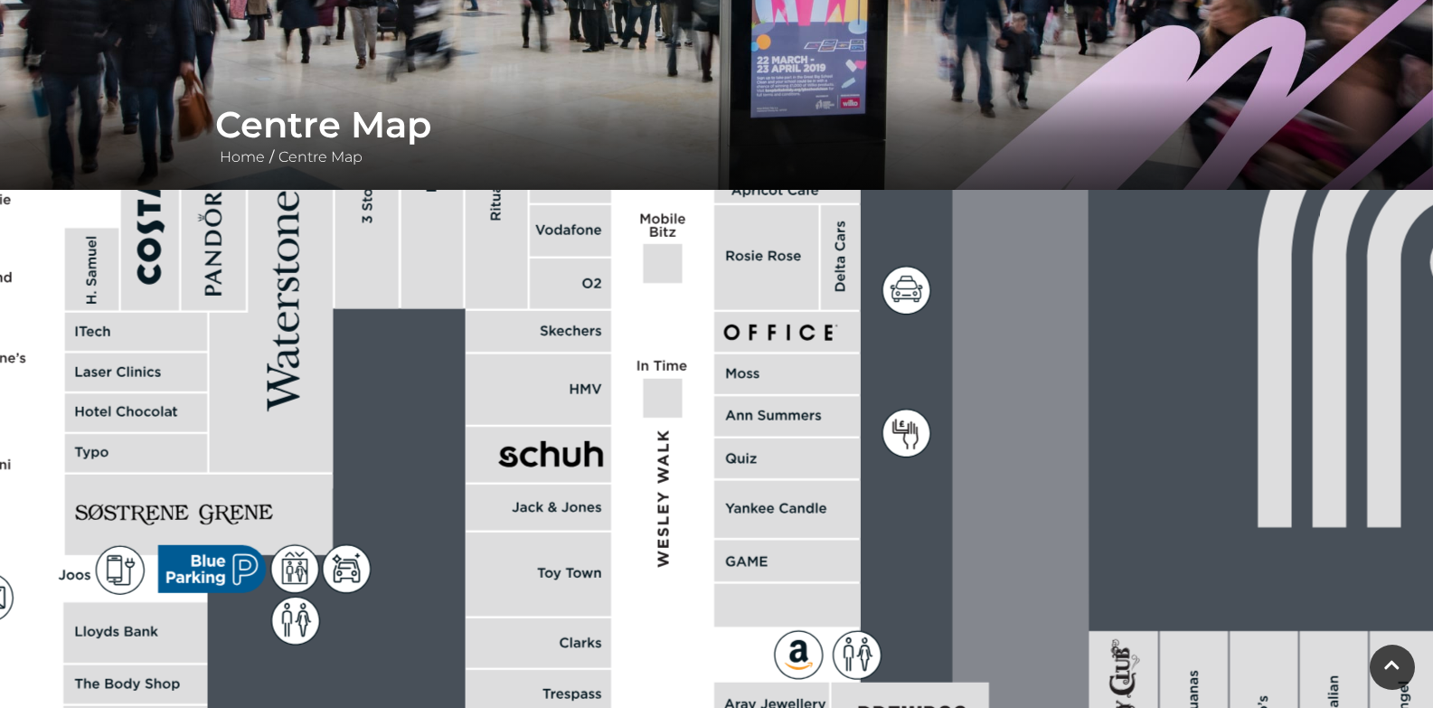
drag, startPoint x: 916, startPoint y: 512, endPoint x: 772, endPoint y: 249, distance: 299.8
click at [772, 249] on rect at bounding box center [766, 257] width 104 height 105
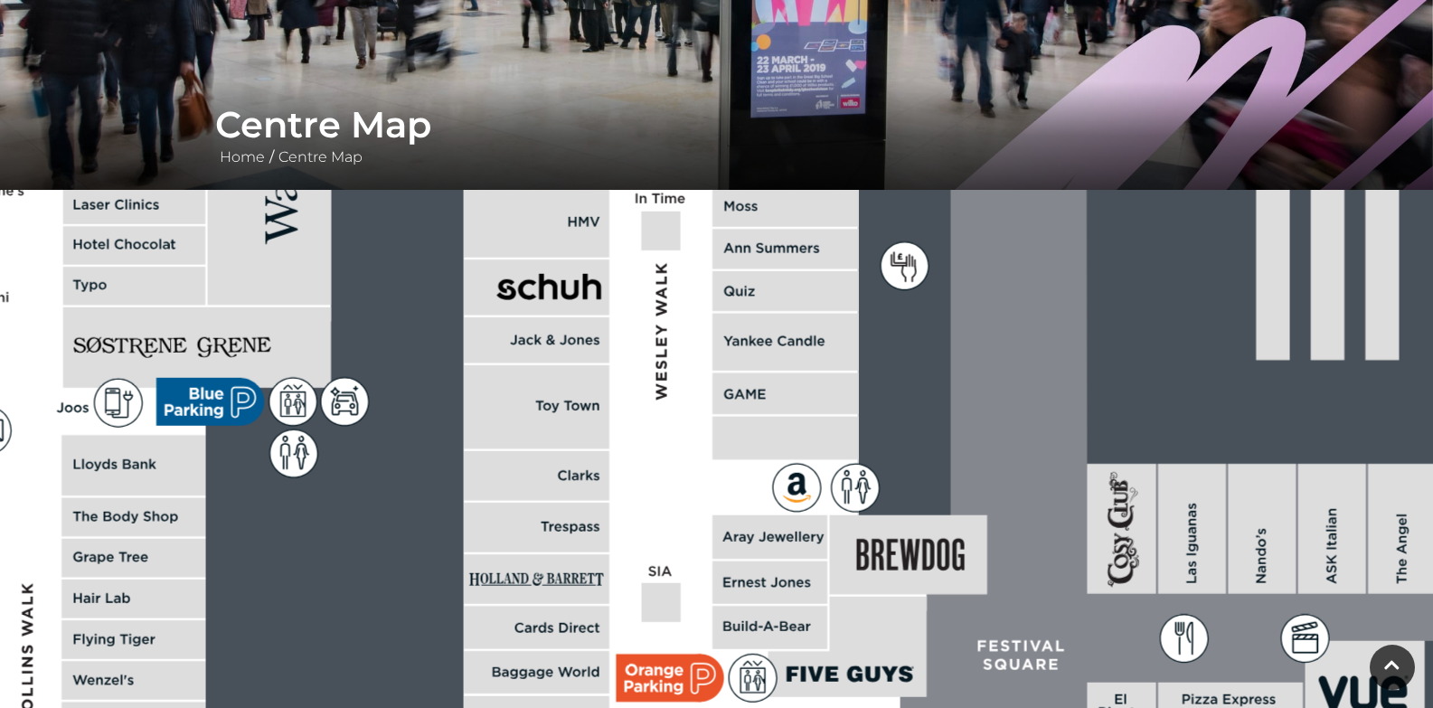
drag, startPoint x: 915, startPoint y: 493, endPoint x: 915, endPoint y: 327, distance: 165.4
click at [915, 327] on rect at bounding box center [879, 312] width 3703 height 2612
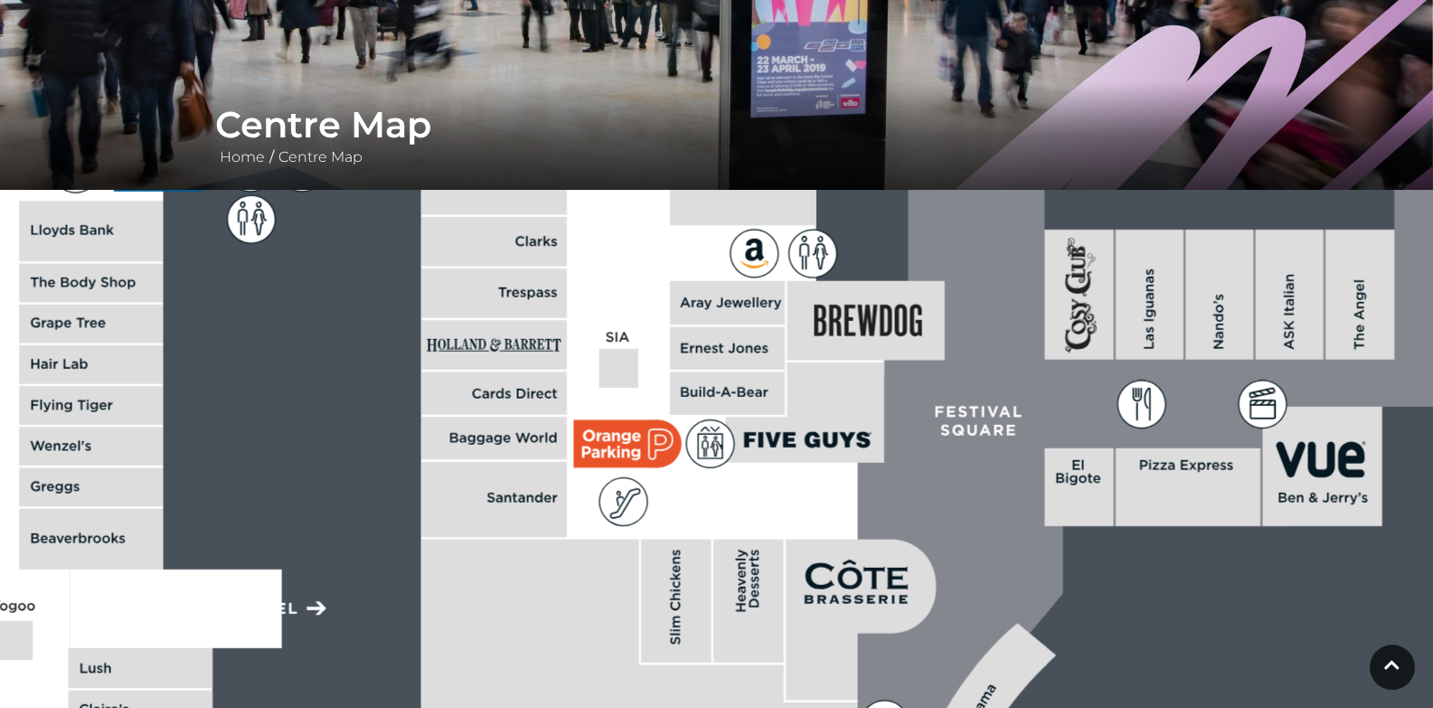
drag, startPoint x: 915, startPoint y: 506, endPoint x: 872, endPoint y: 269, distance: 240.6
click at [872, 269] on rect at bounding box center [837, 78] width 3703 height 2612
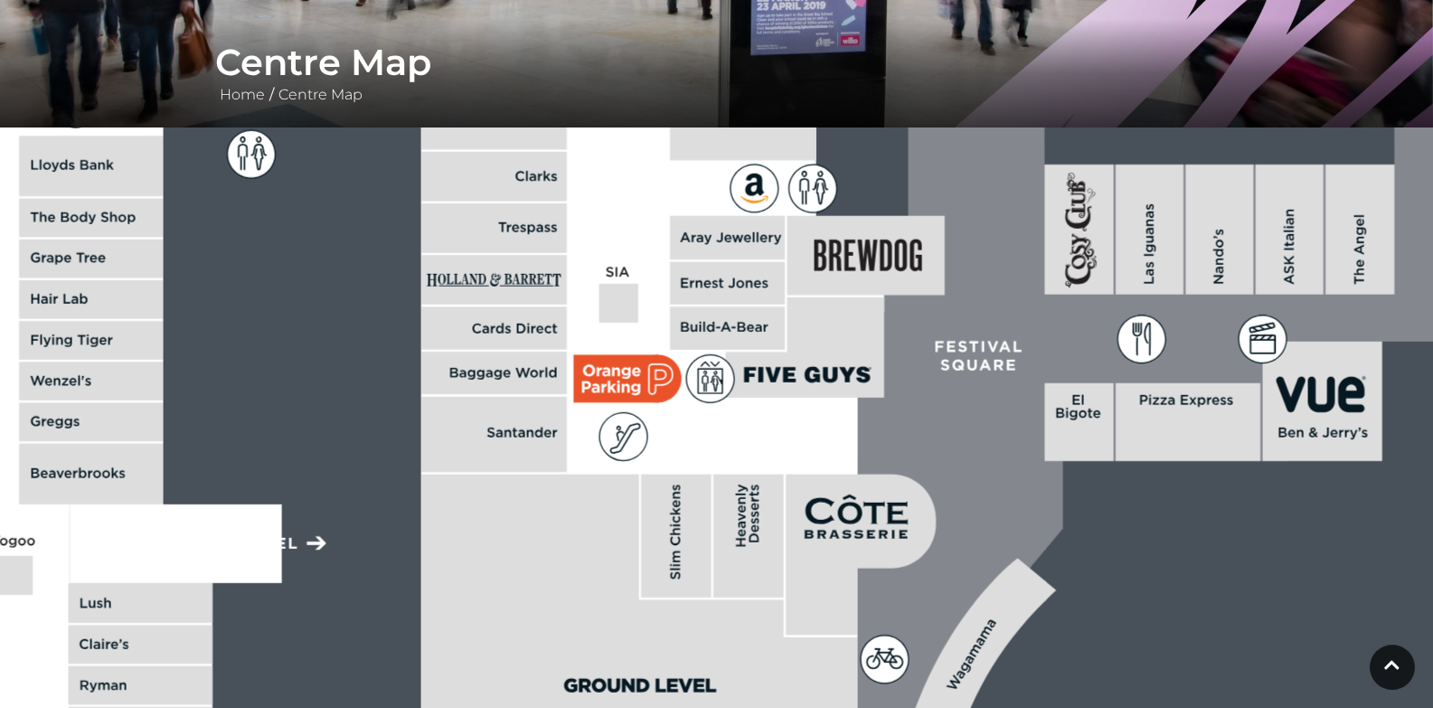
scroll to position [353, 0]
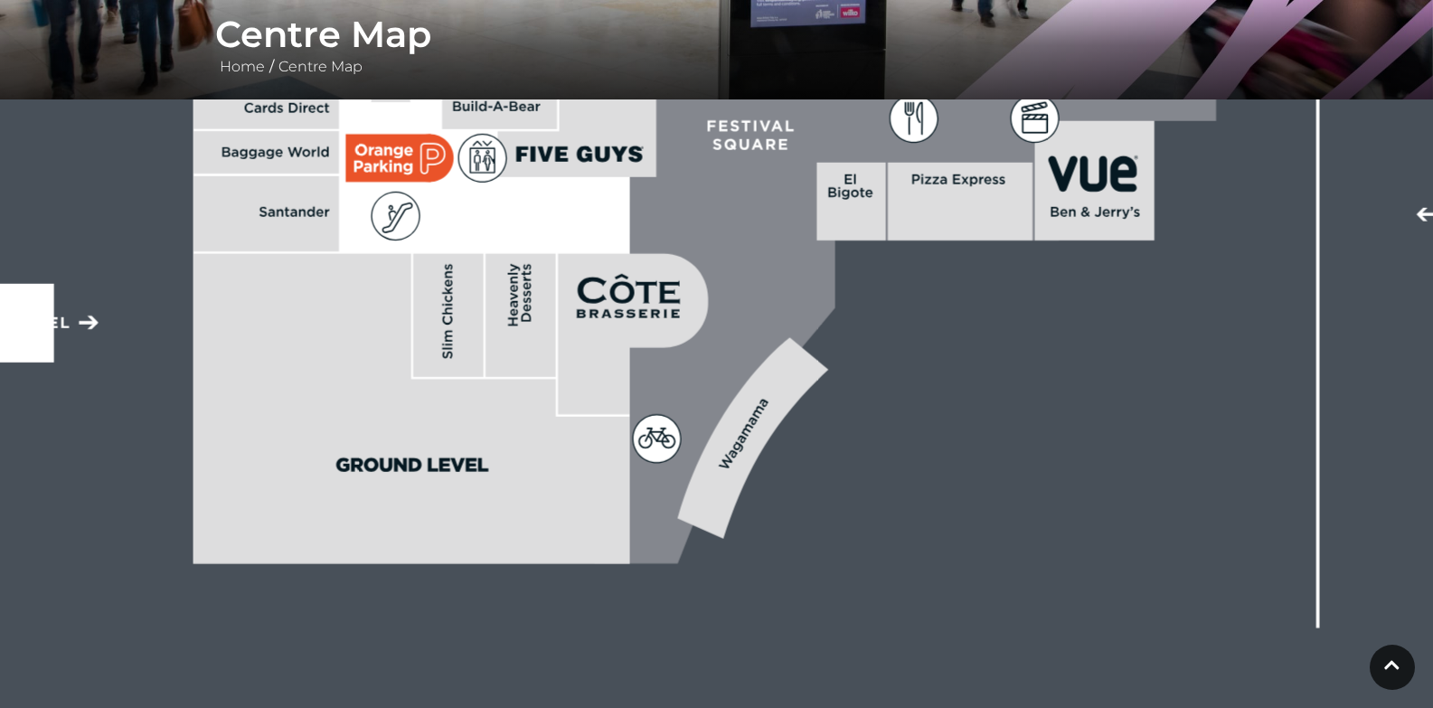
drag, startPoint x: 1041, startPoint y: 425, endPoint x: 814, endPoint y: 232, distance: 298.3
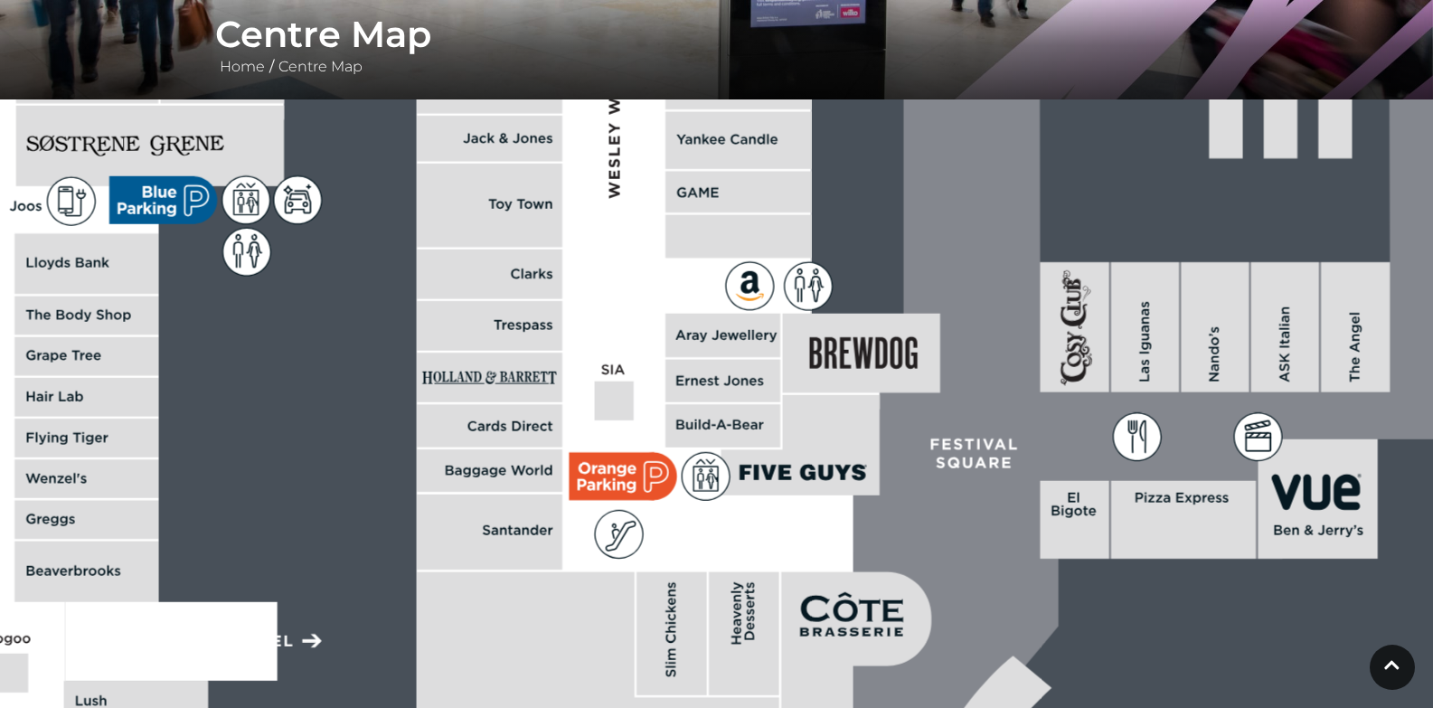
drag, startPoint x: 749, startPoint y: 254, endPoint x: 958, endPoint y: 566, distance: 375.4
click at [973, 573] on icon at bounding box center [1119, 170] width 639 height 1425
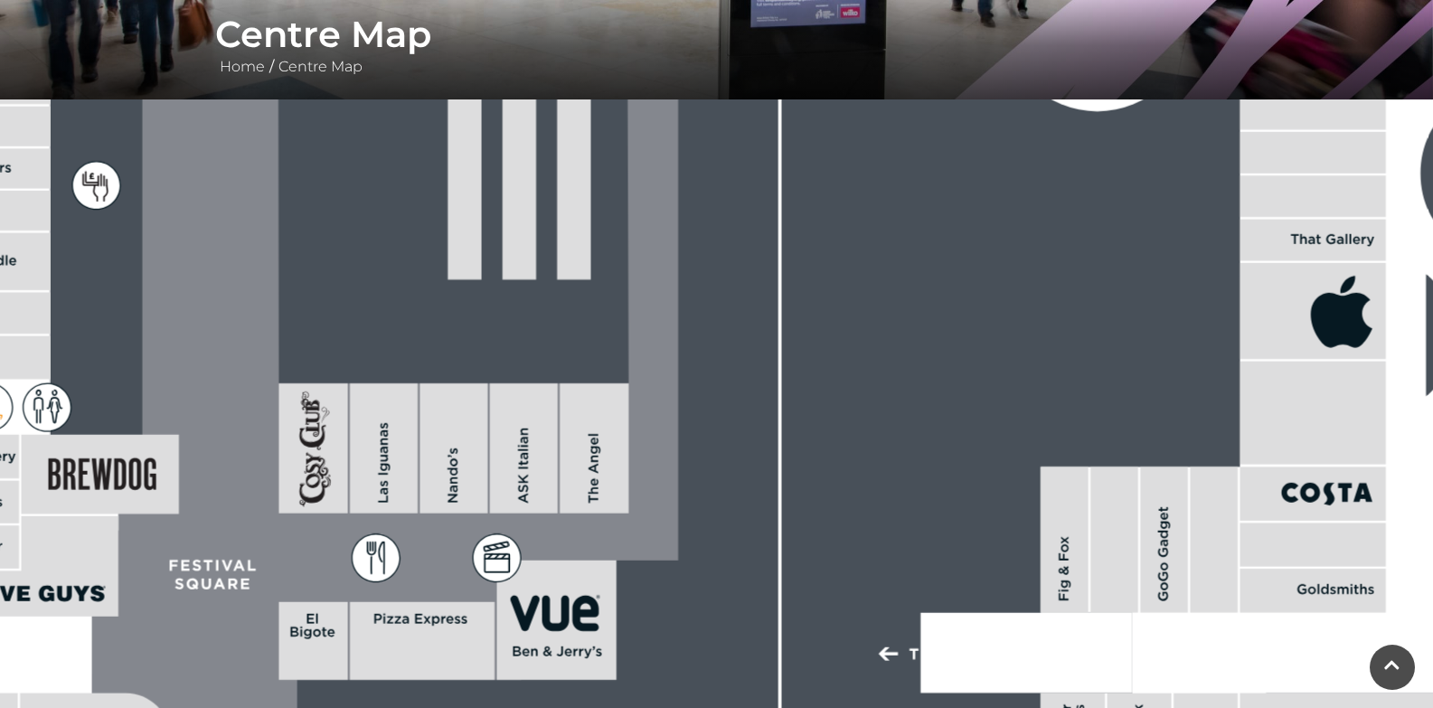
drag, startPoint x: 1009, startPoint y: 439, endPoint x: 245, endPoint y: 560, distance: 773.3
click at [246, 560] on icon at bounding box center [358, 291] width 639 height 1425
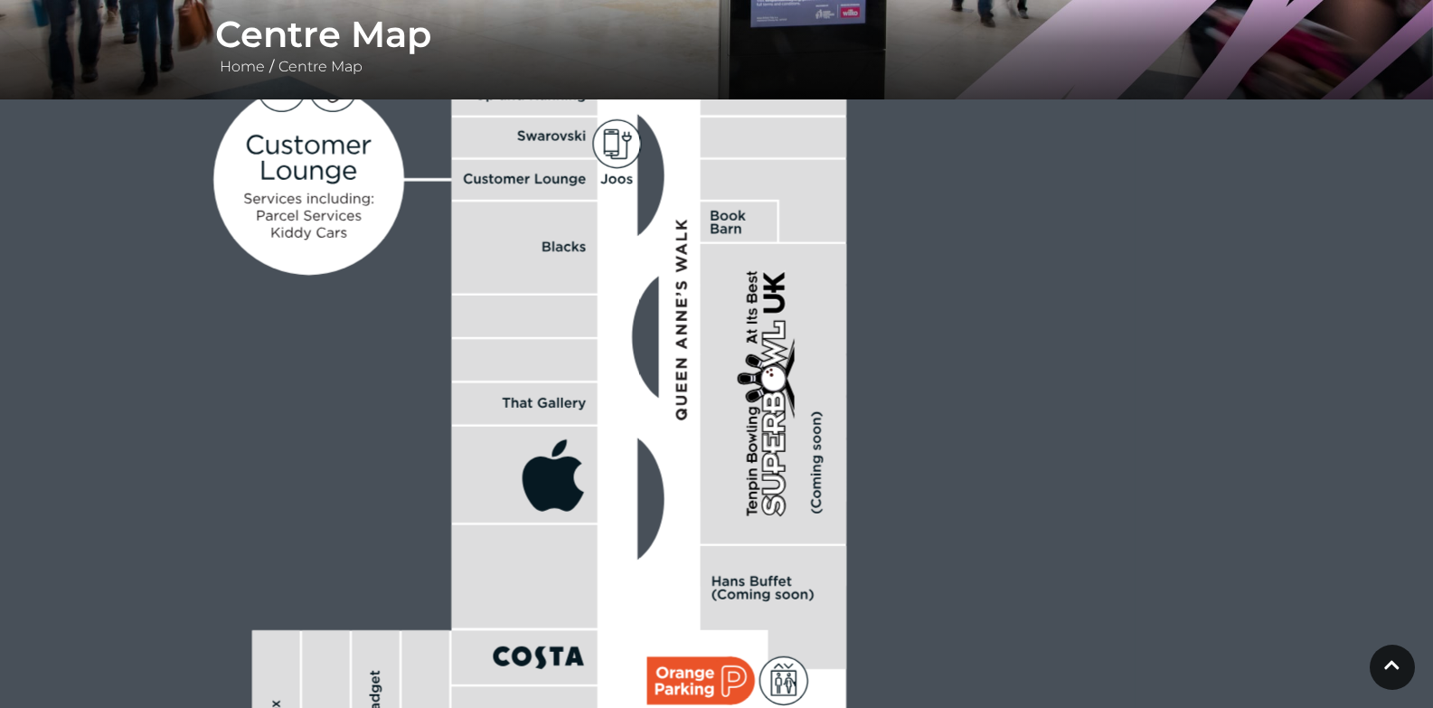
drag, startPoint x: 771, startPoint y: 355, endPoint x: 496, endPoint y: 631, distance: 389.3
click at [491, 523] on rect at bounding box center [524, 475] width 146 height 96
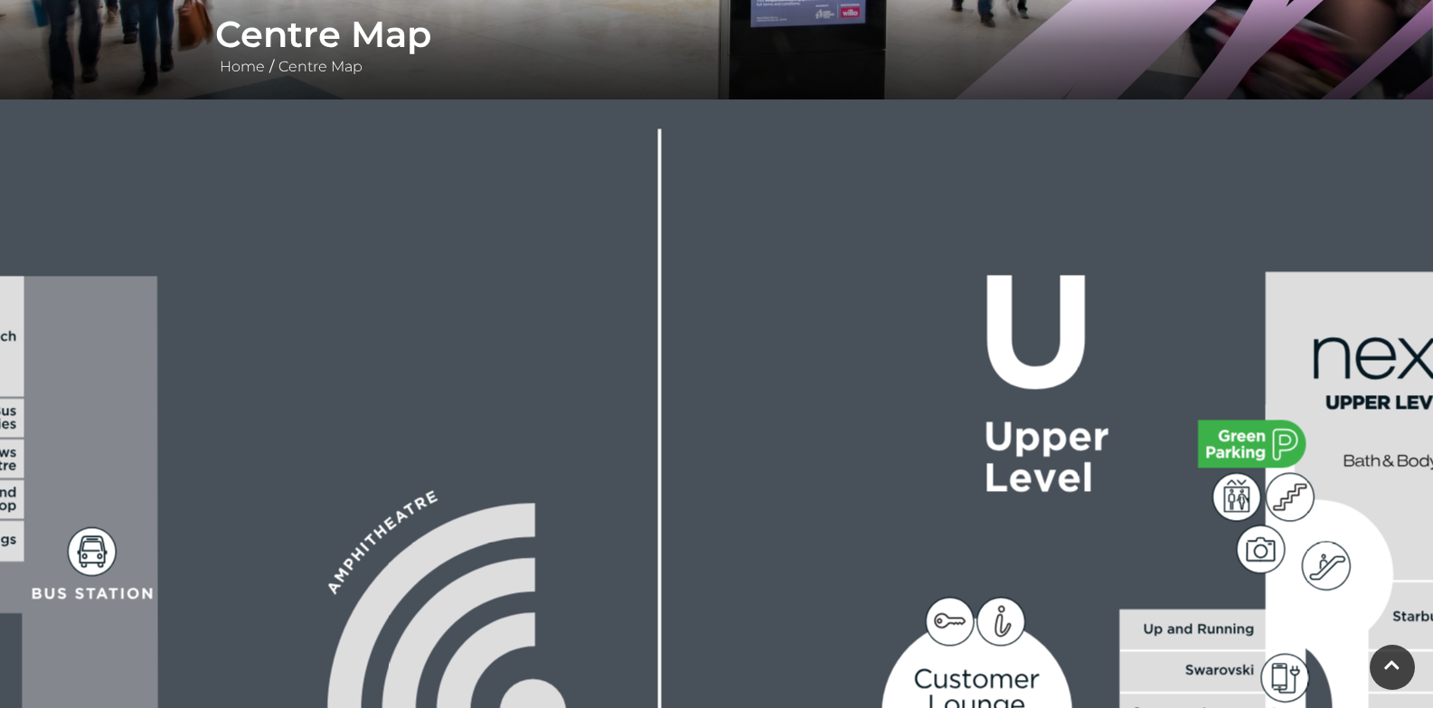
drag, startPoint x: 715, startPoint y: 203, endPoint x: 1446, endPoint y: 580, distance: 822.4
click at [1433, 580] on html "Skip to Navigation Skip to Content Toggle navigation .st5{fill:none;stroke:#FFF…" at bounding box center [716, 477] width 1433 height 1660
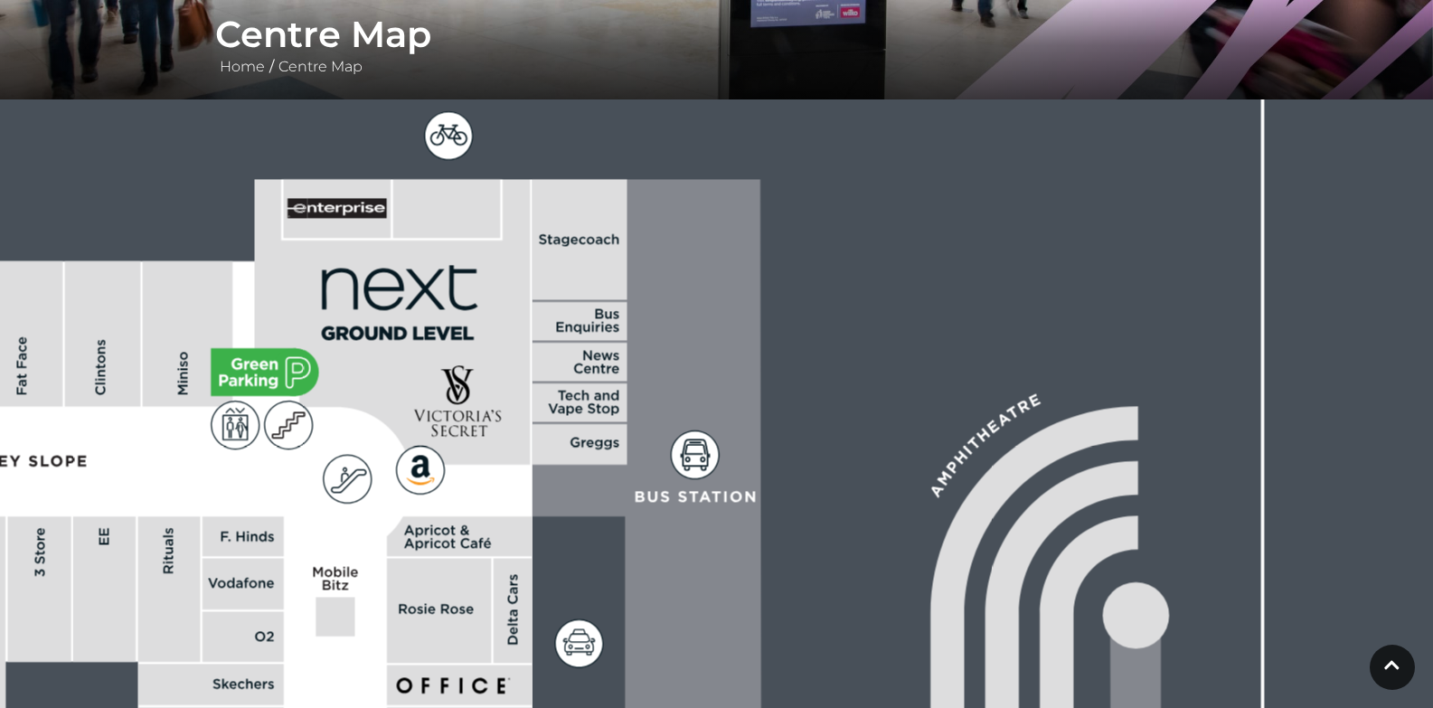
drag, startPoint x: 435, startPoint y: 454, endPoint x: 1058, endPoint y: 350, distance: 631.5
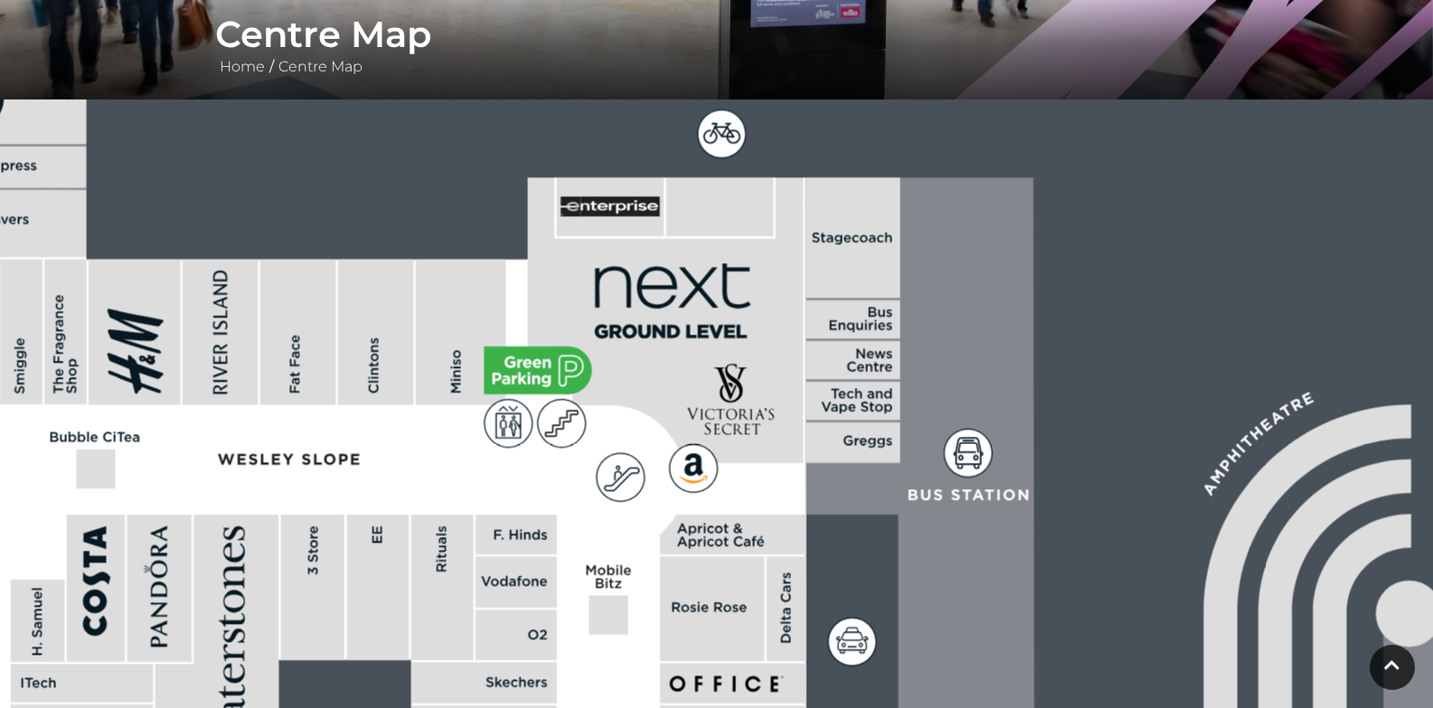
drag, startPoint x: 139, startPoint y: 484, endPoint x: 894, endPoint y: 528, distance: 756.2
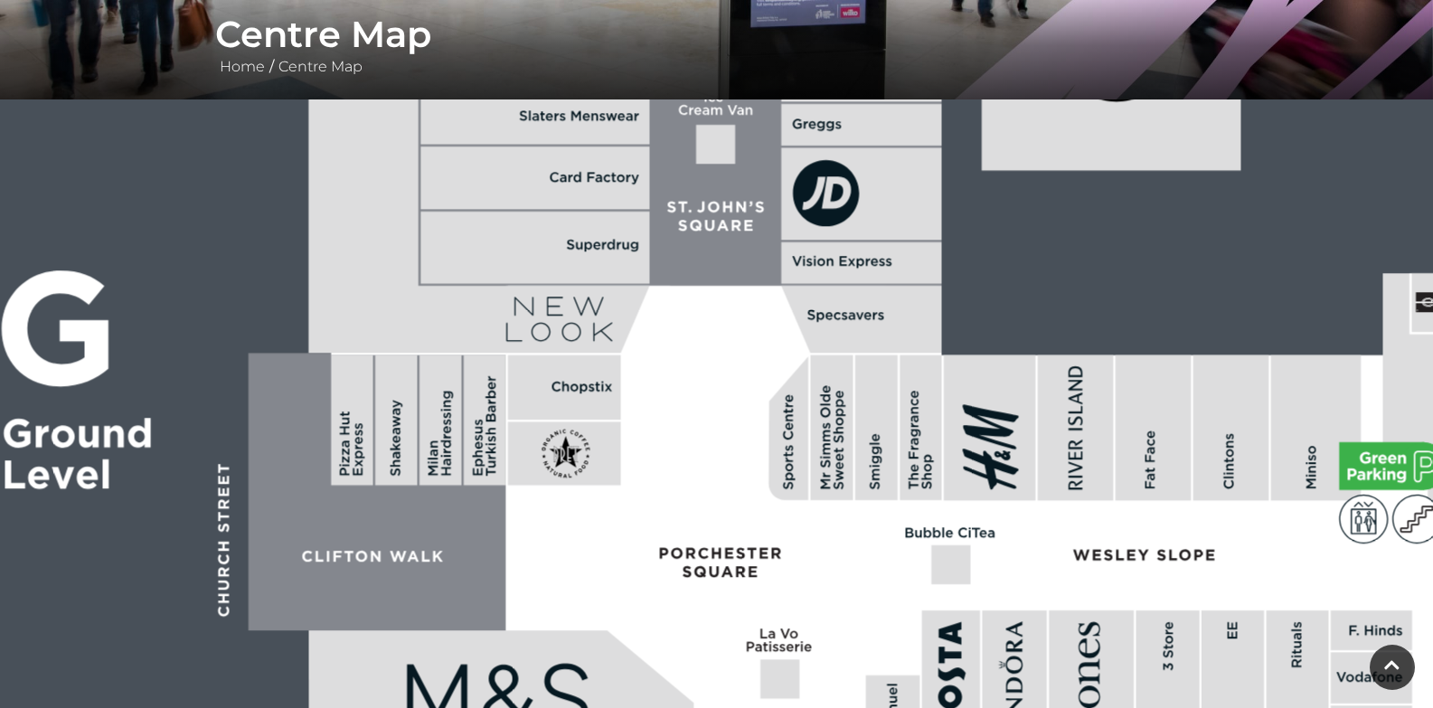
drag, startPoint x: 721, startPoint y: 459, endPoint x: 1025, endPoint y: 511, distance: 308.1
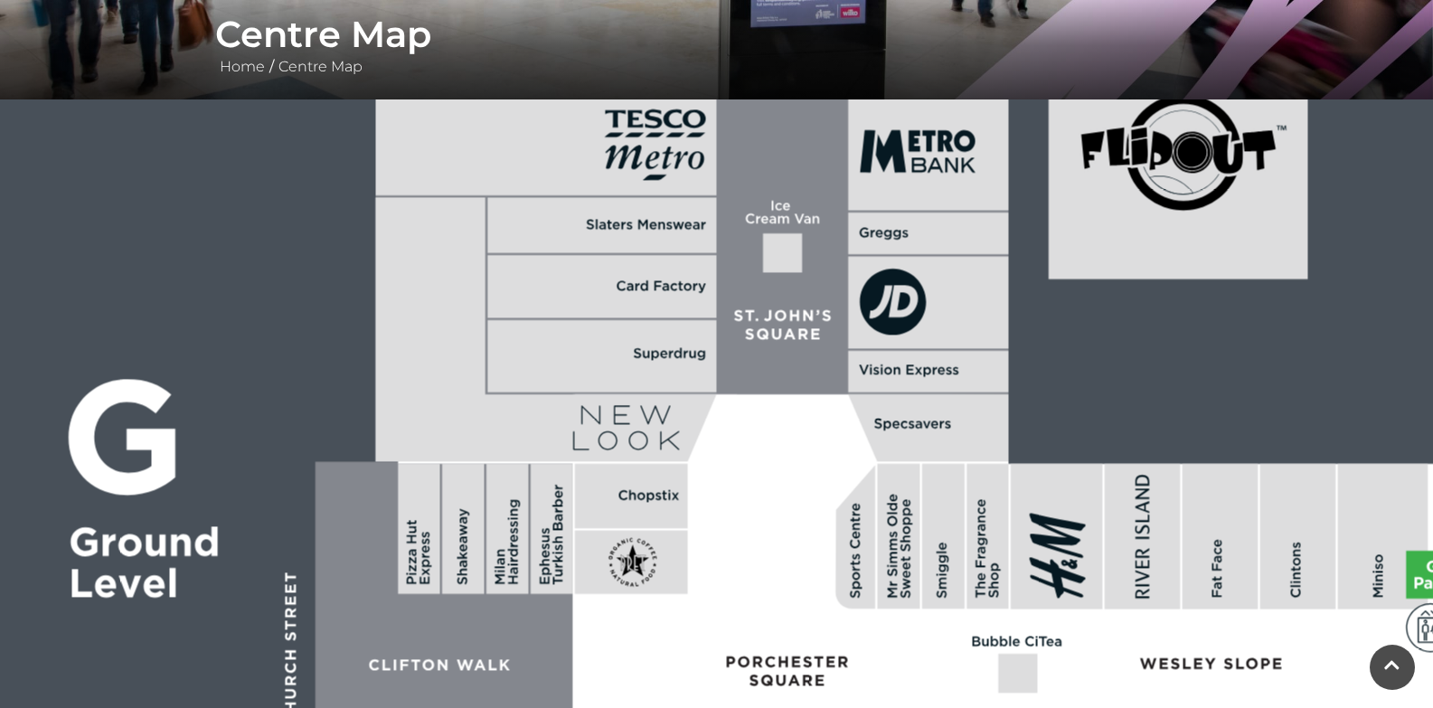
drag, startPoint x: 721, startPoint y: 439, endPoint x: 778, endPoint y: 526, distance: 104.3
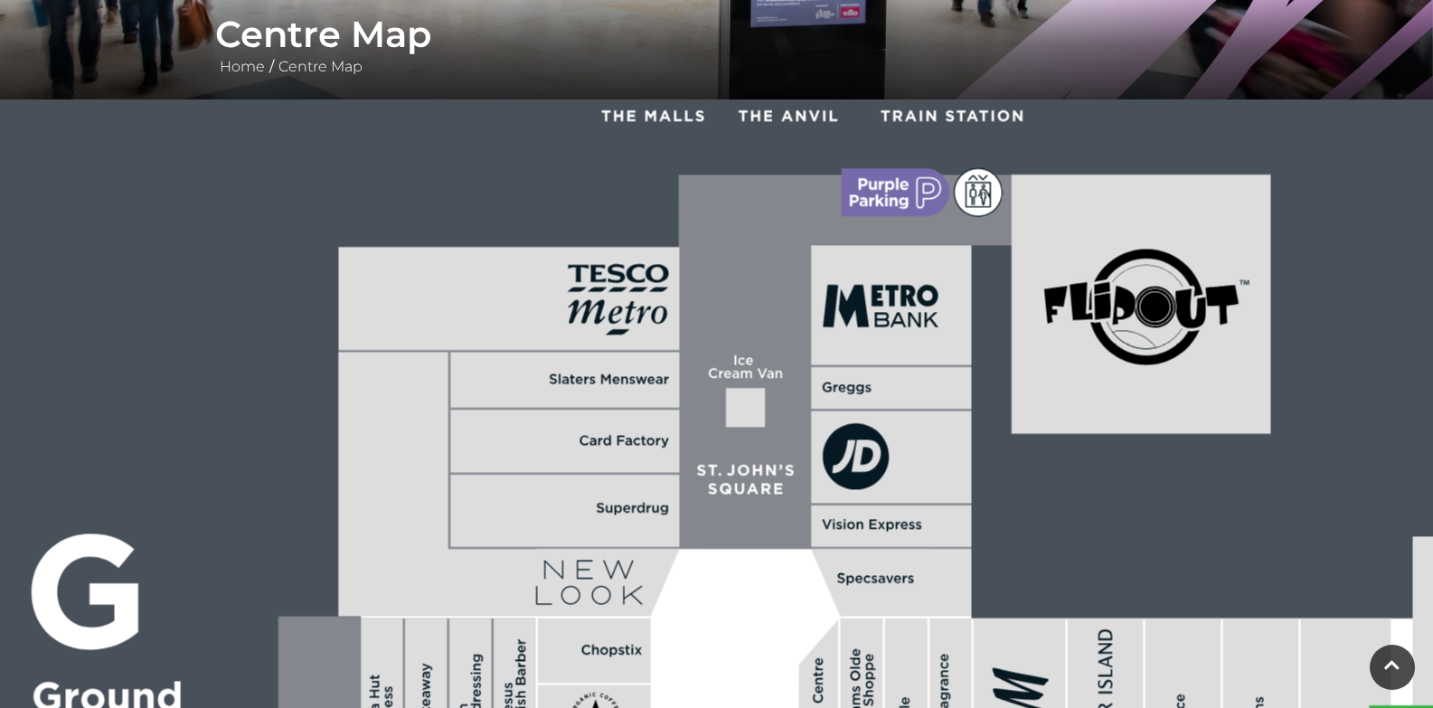
drag, startPoint x: 831, startPoint y: 474, endPoint x: 789, endPoint y: 627, distance: 159.2
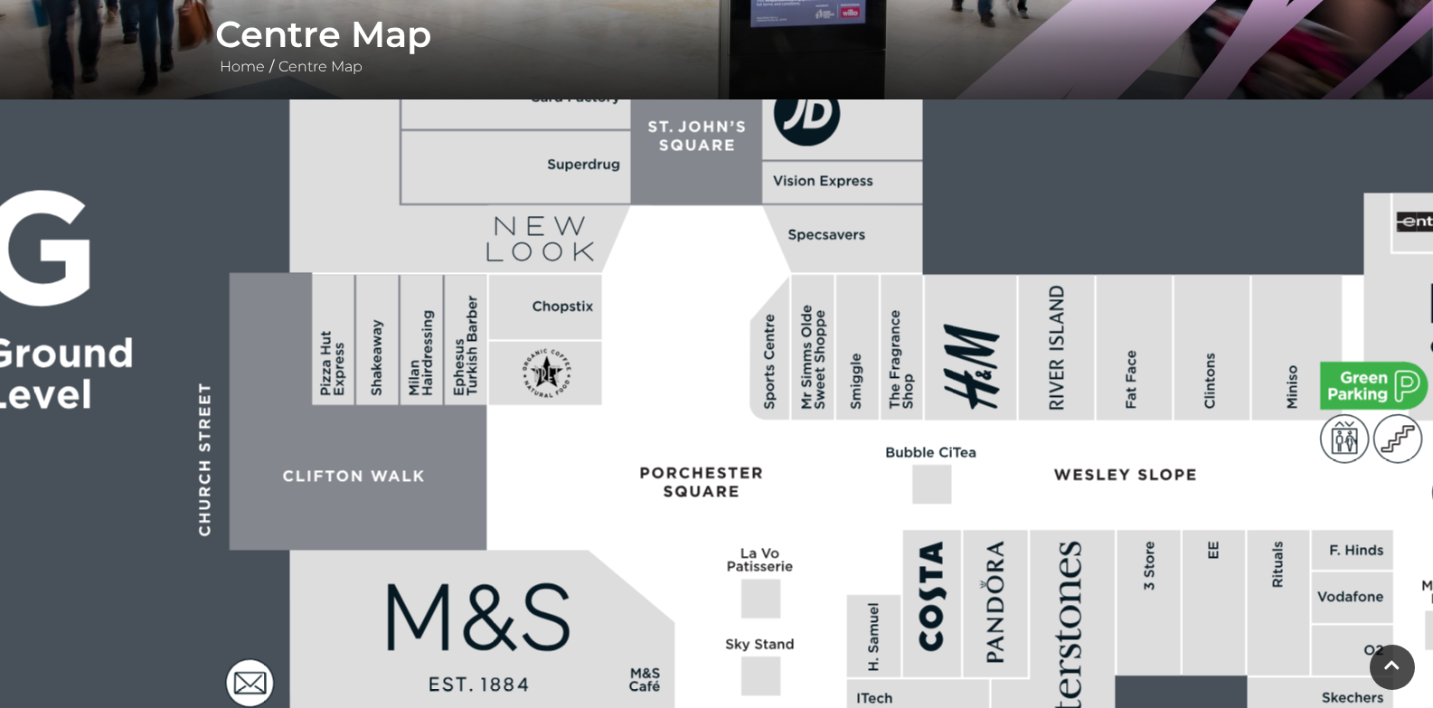
drag, startPoint x: 732, startPoint y: 281, endPoint x: 725, endPoint y: 263, distance: 19.5
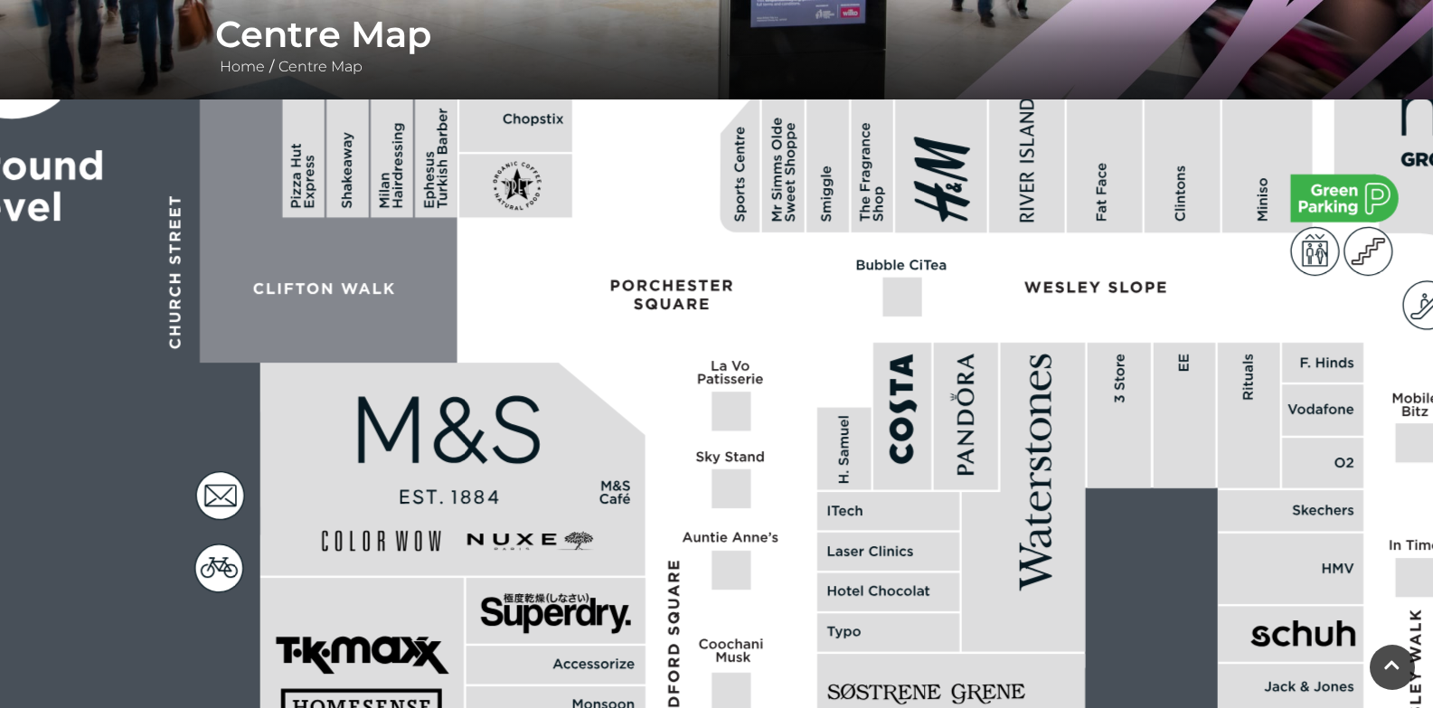
drag, startPoint x: 663, startPoint y: 473, endPoint x: 647, endPoint y: 266, distance: 207.6
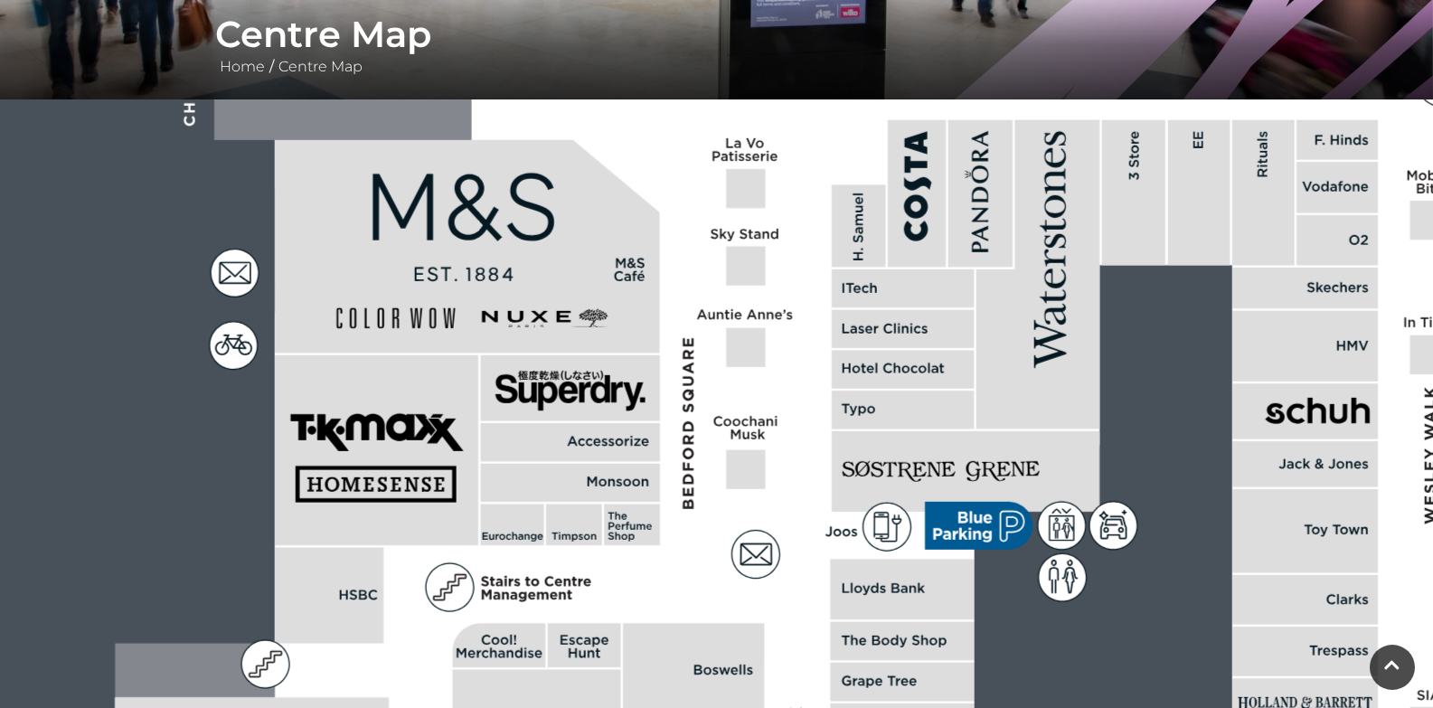
drag, startPoint x: 645, startPoint y: 548, endPoint x: 667, endPoint y: 467, distance: 83.6
click at [667, 467] on polygon at bounding box center [905, 628] width 1580 height 1831
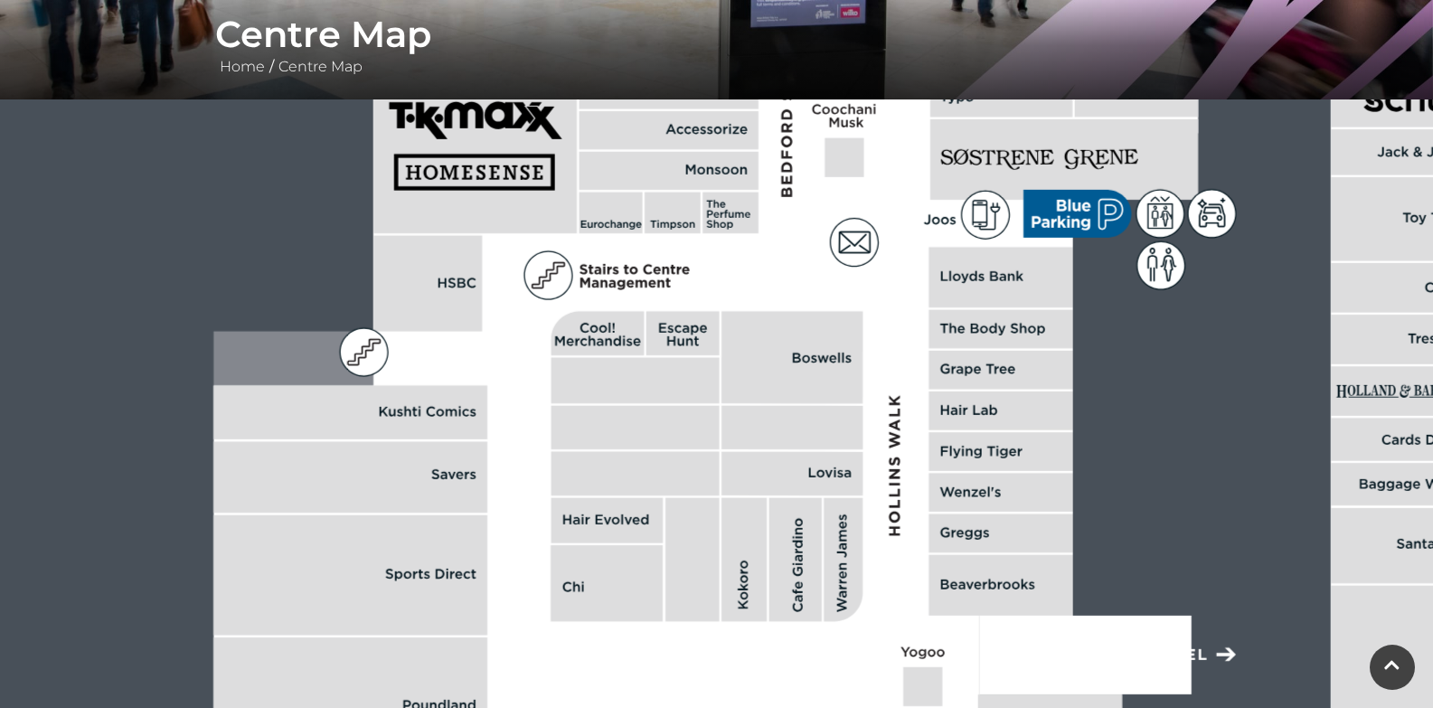
drag, startPoint x: 586, startPoint y: 584, endPoint x: 678, endPoint y: 214, distance: 381.1
click at [682, 214] on polygon at bounding box center [1003, 317] width 1580 height 1831
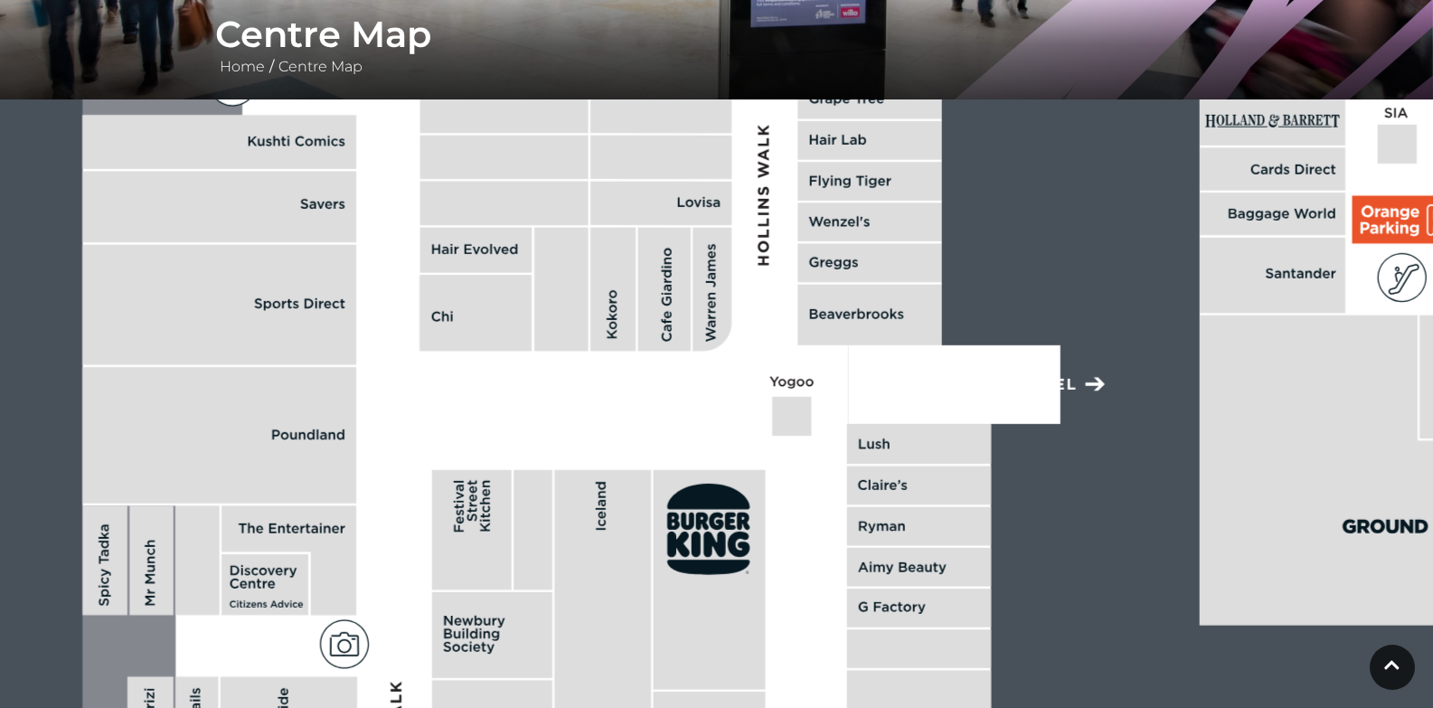
drag, startPoint x: 740, startPoint y: 473, endPoint x: 608, endPoint y: 263, distance: 247.3
click at [608, 263] on rect at bounding box center [612, 290] width 45 height 124
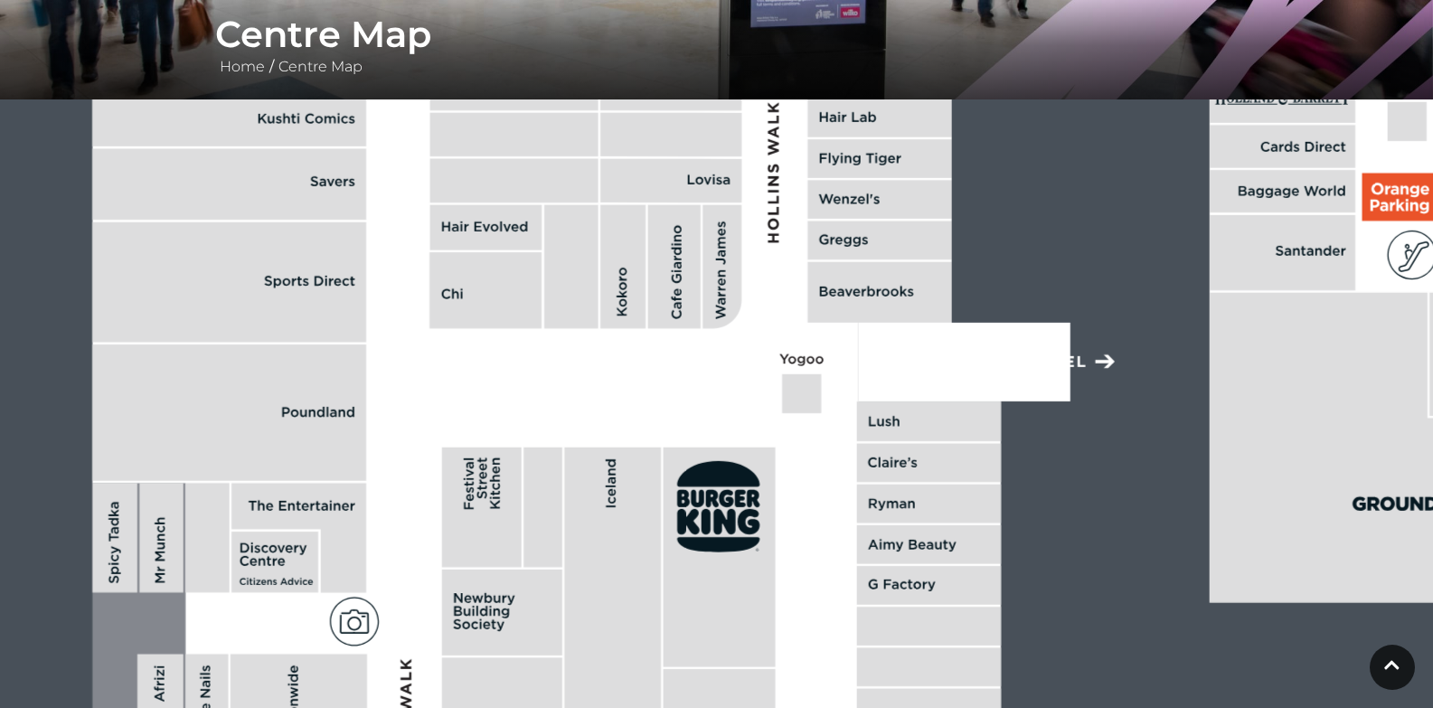
drag, startPoint x: 695, startPoint y: 355, endPoint x: 712, endPoint y: 194, distance: 161.7
click at [712, 194] on polygon at bounding box center [882, 24] width 1580 height 1831
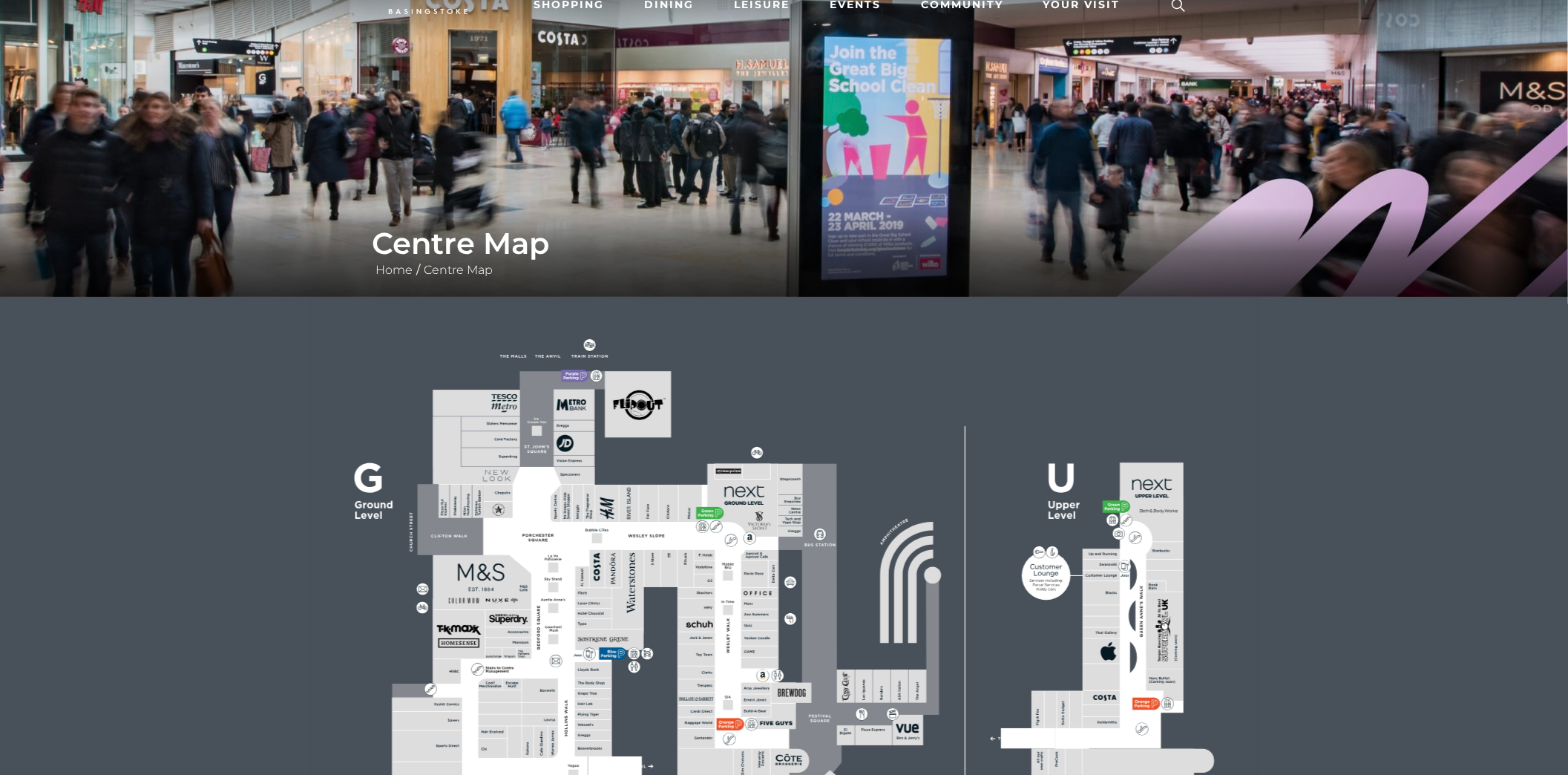
scroll to position [297, 0]
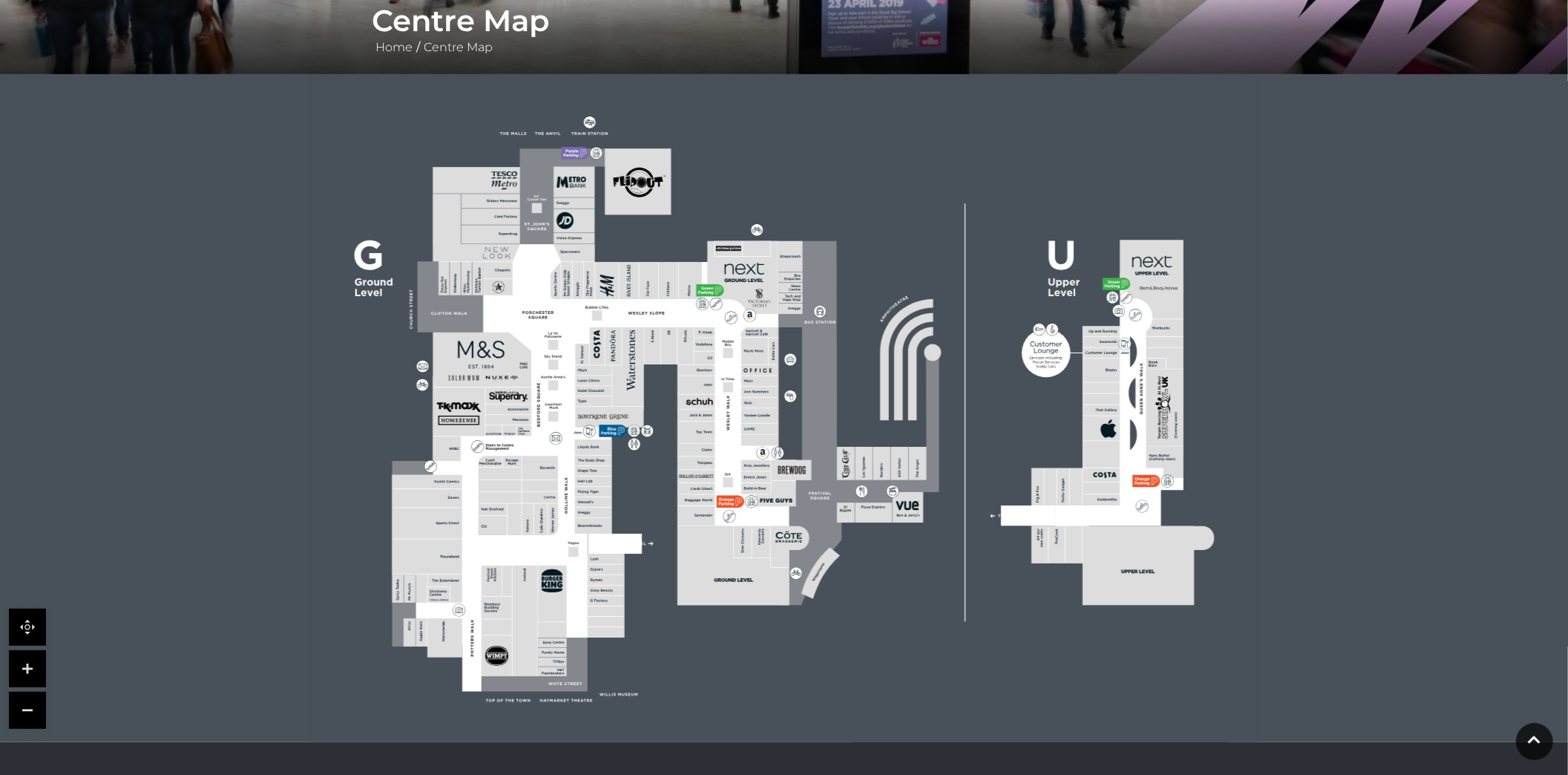
drag, startPoint x: 7, startPoint y: 667, endPoint x: 27, endPoint y: 667, distance: 20.0
click at [7, 667] on div at bounding box center [784, 408] width 1568 height 668
click at [27, 667] on link at bounding box center [27, 668] width 37 height 37
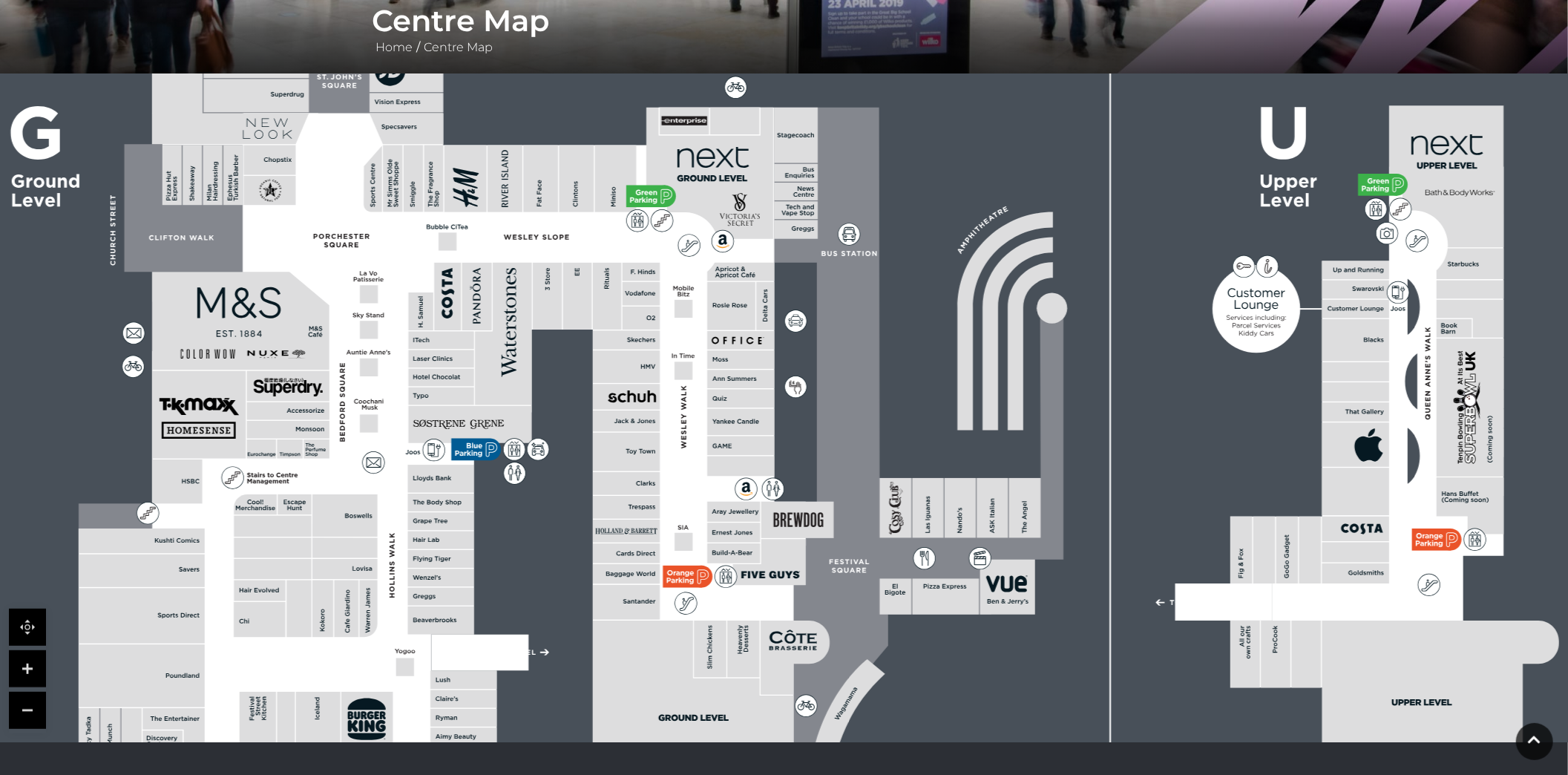
click at [28, 667] on link at bounding box center [27, 668] width 37 height 37
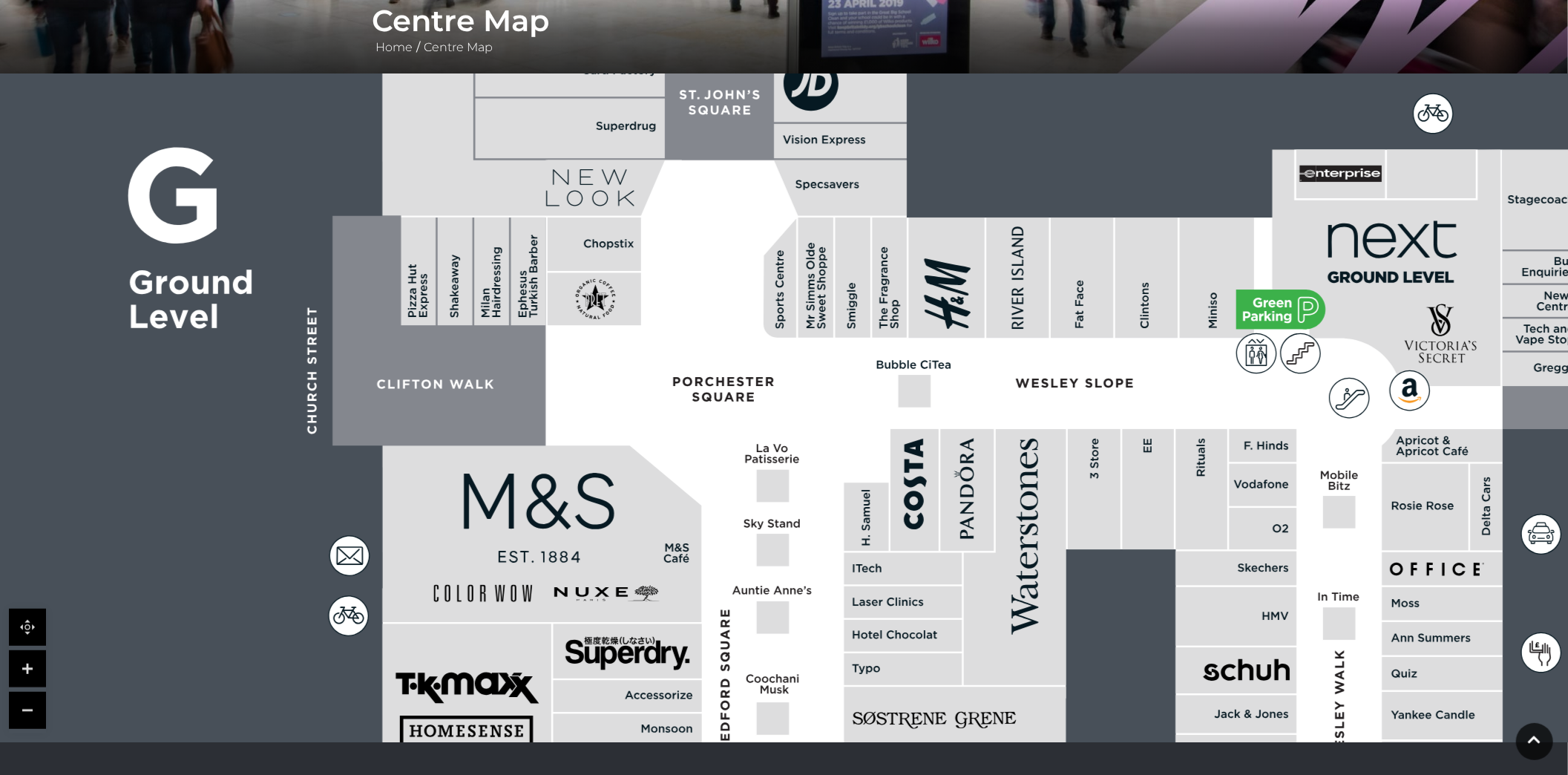
drag, startPoint x: 608, startPoint y: 398, endPoint x: 1318, endPoint y: 637, distance: 749.1
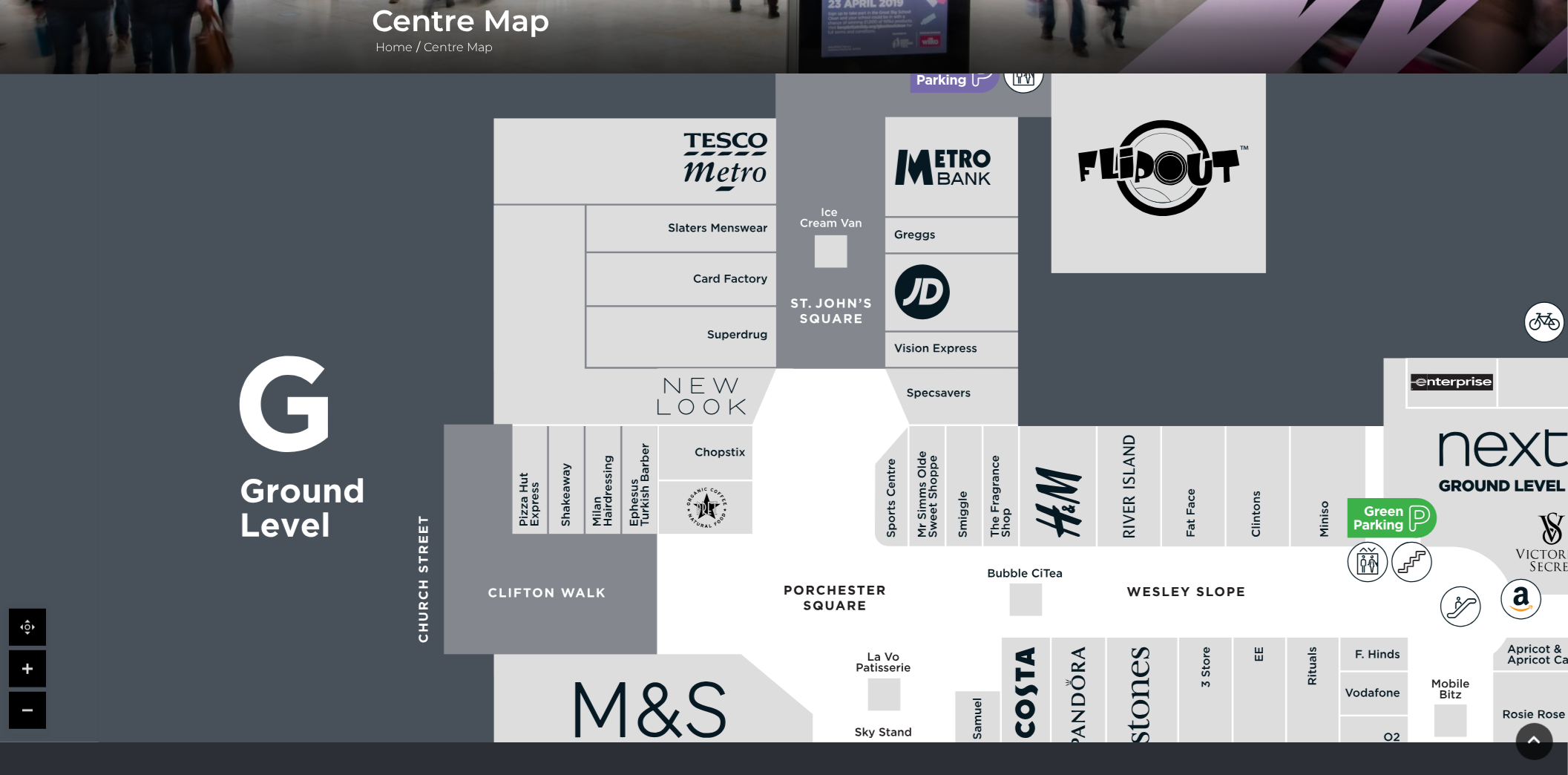
drag, startPoint x: 957, startPoint y: 363, endPoint x: 1060, endPoint y: 571, distance: 232.1
click at [1060, 571] on icon at bounding box center [1059, 573] width 5 height 6
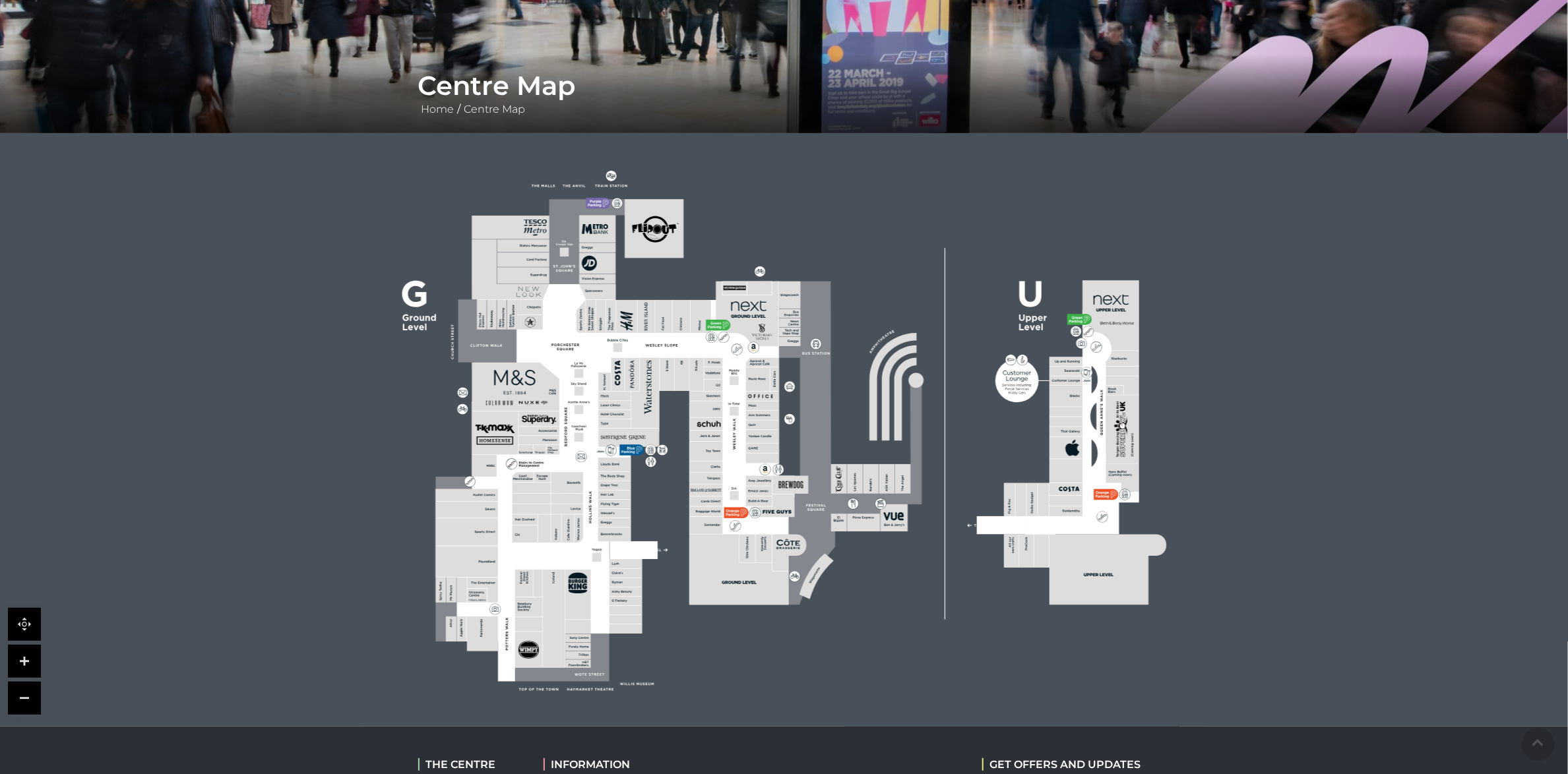
scroll to position [198, 0]
click at [32, 647] on link at bounding box center [24, 659] width 33 height 33
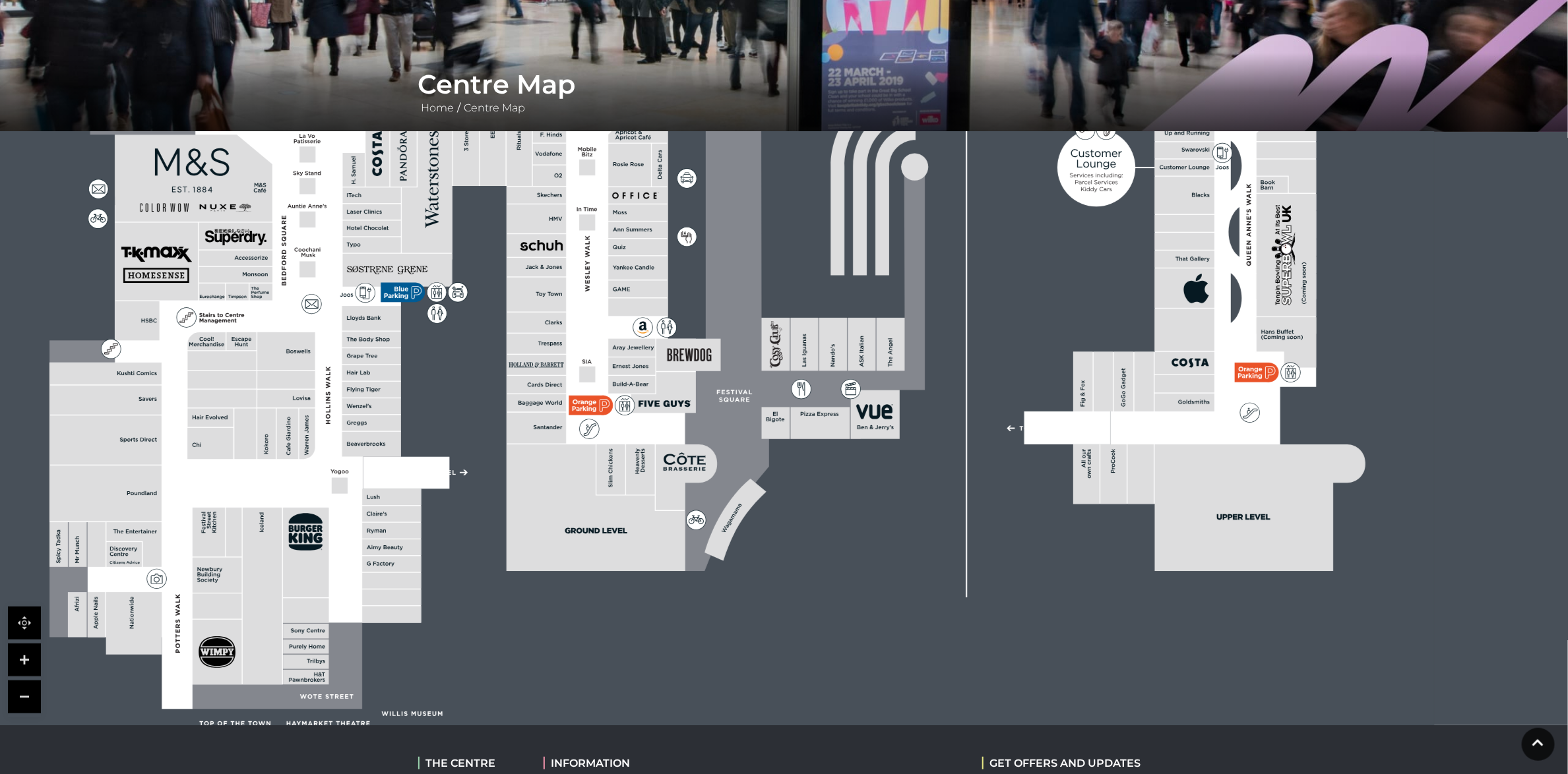
drag, startPoint x: 739, startPoint y: 376, endPoint x: 631, endPoint y: 204, distance: 203.1
click at [631, 204] on polygon at bounding box center [373, 335] width 646 height 749
click at [18, 688] on link at bounding box center [24, 697] width 33 height 33
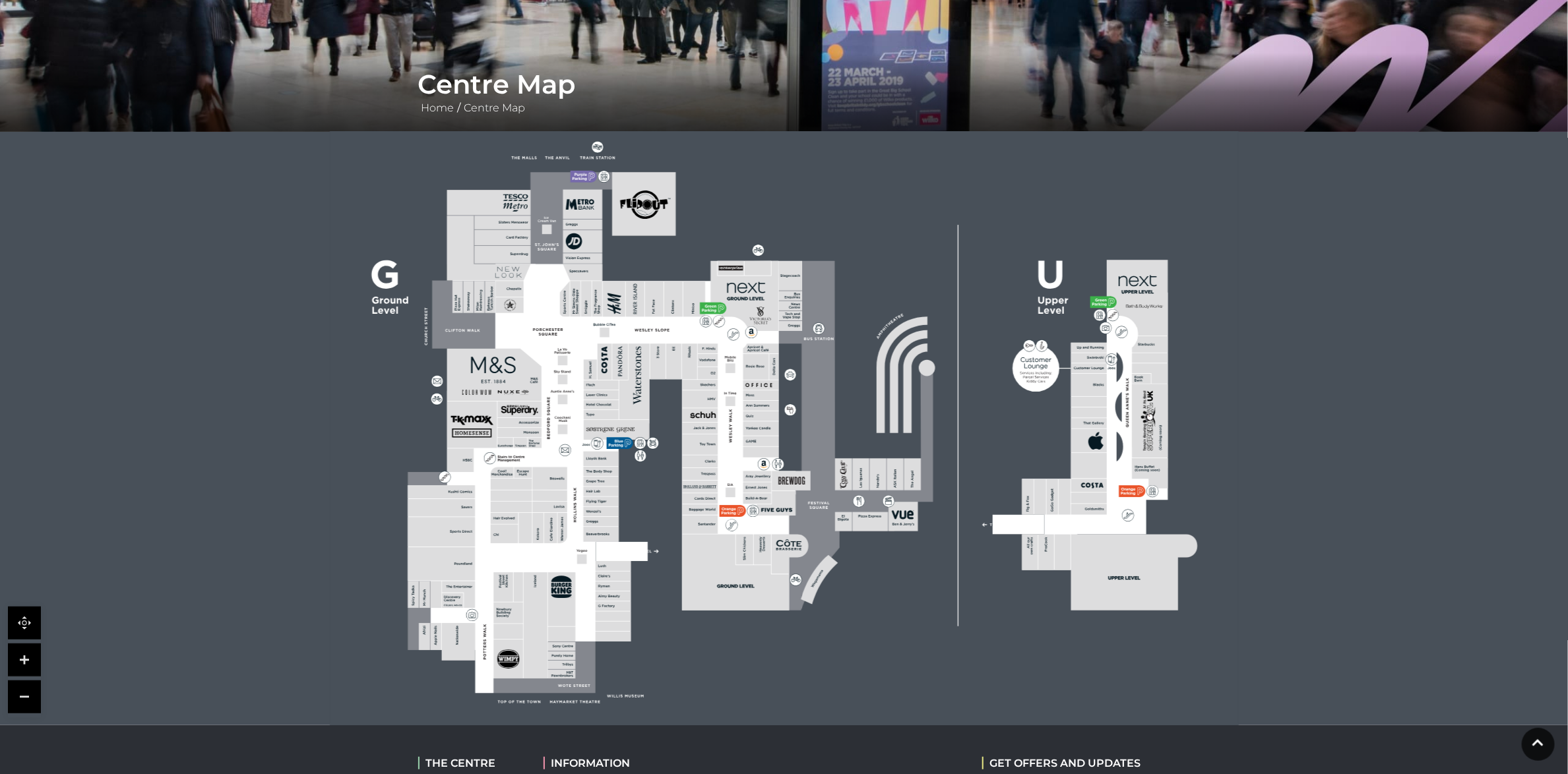
drag, startPoint x: 636, startPoint y: 368, endPoint x: 626, endPoint y: 451, distance: 83.6
click at [626, 451] on rect at bounding box center [784, 421] width 909 height 641
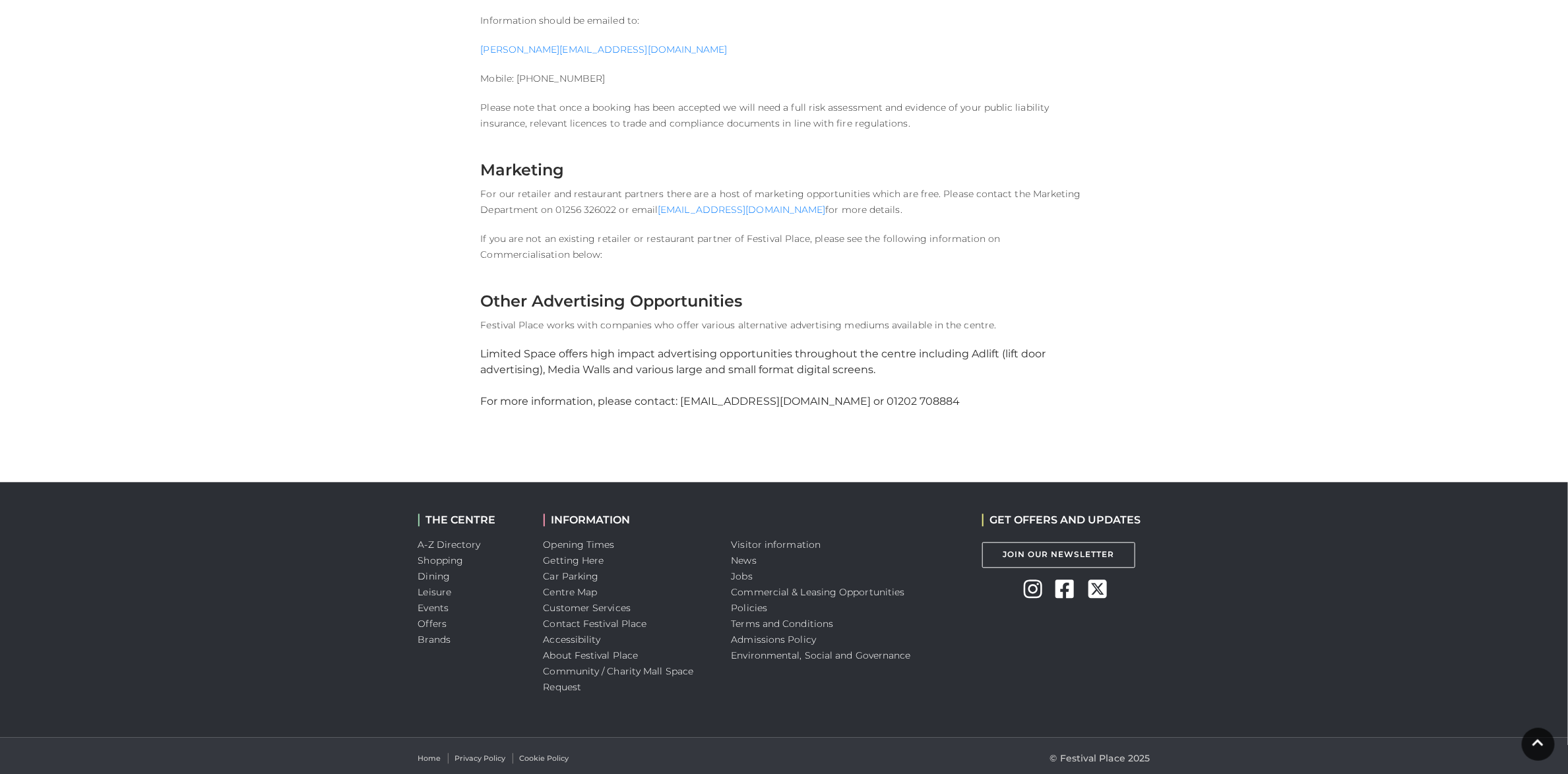
scroll to position [1606, 0]
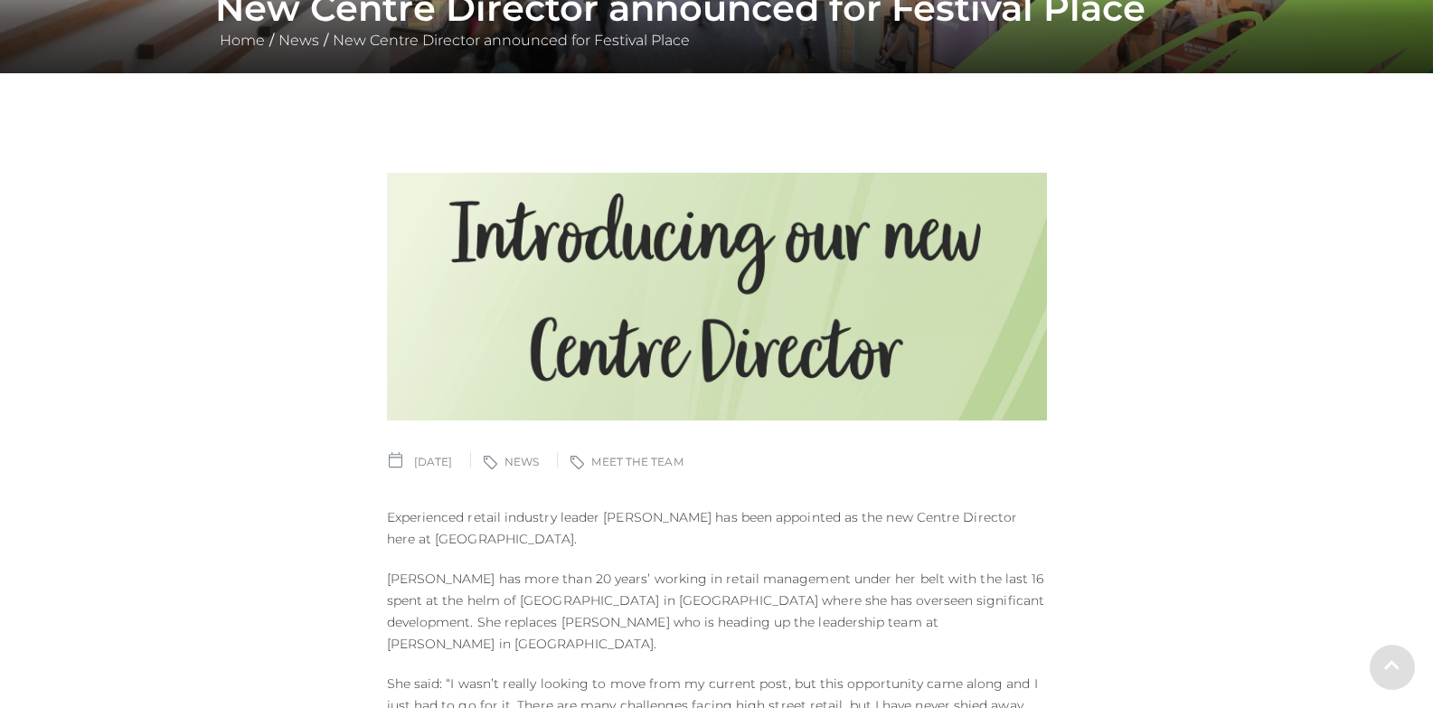
scroll to position [633, 0]
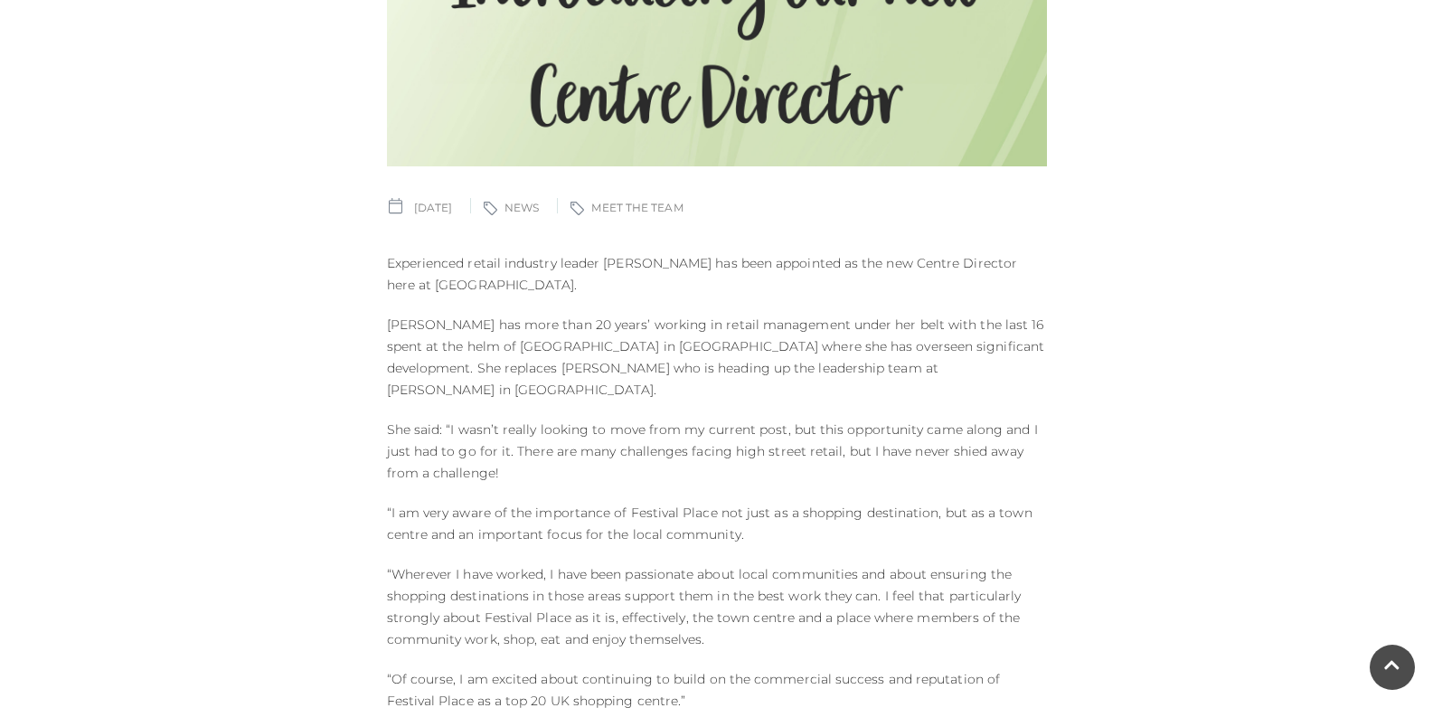
click at [624, 241] on div "Published on: [DATE] Article tags: News Article tags: Meet The Team Experienced…" at bounding box center [716, 477] width 687 height 1171
drag, startPoint x: 686, startPoint y: 267, endPoint x: 599, endPoint y: 260, distance: 87.0
click at [599, 260] on p "Experienced retail industry leader [PERSON_NAME] has been appointed as the new …" at bounding box center [717, 273] width 660 height 43
copy p "[PERSON_NAME]"
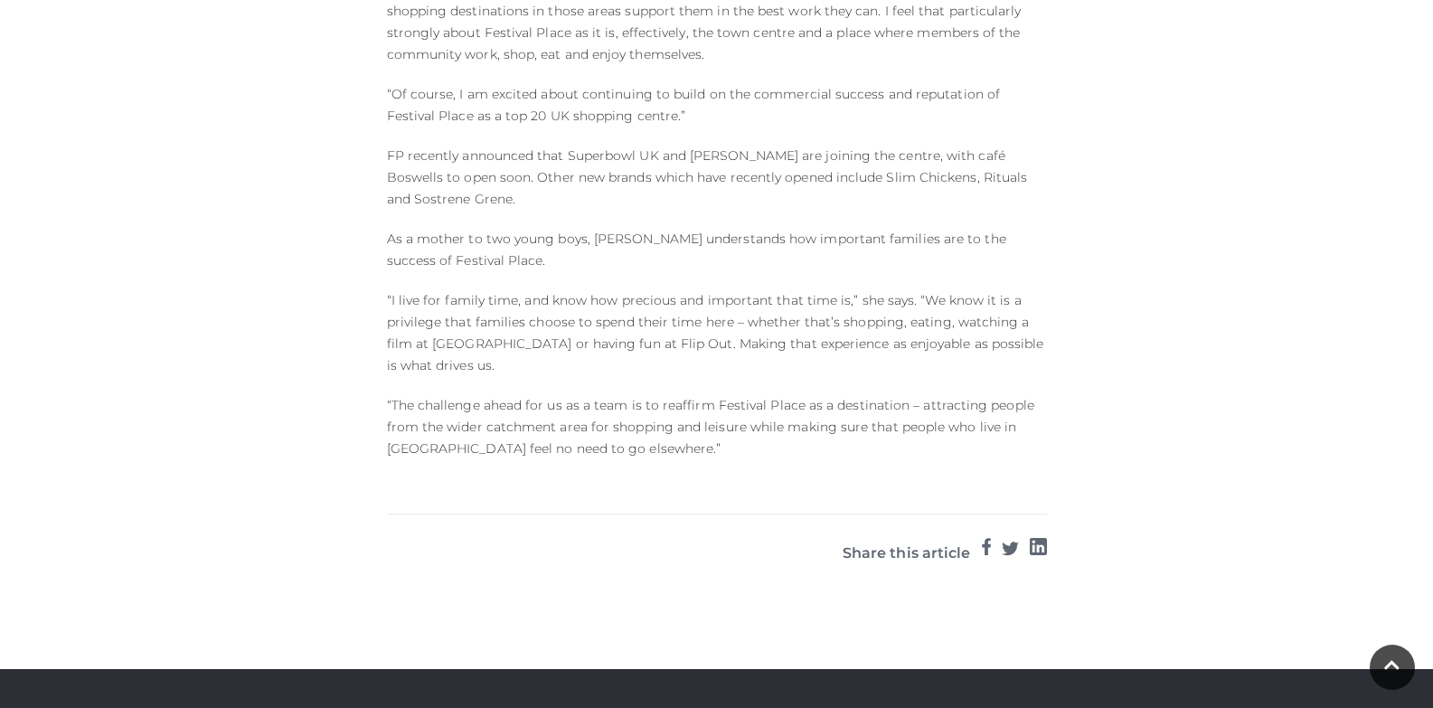
scroll to position [1175, 0]
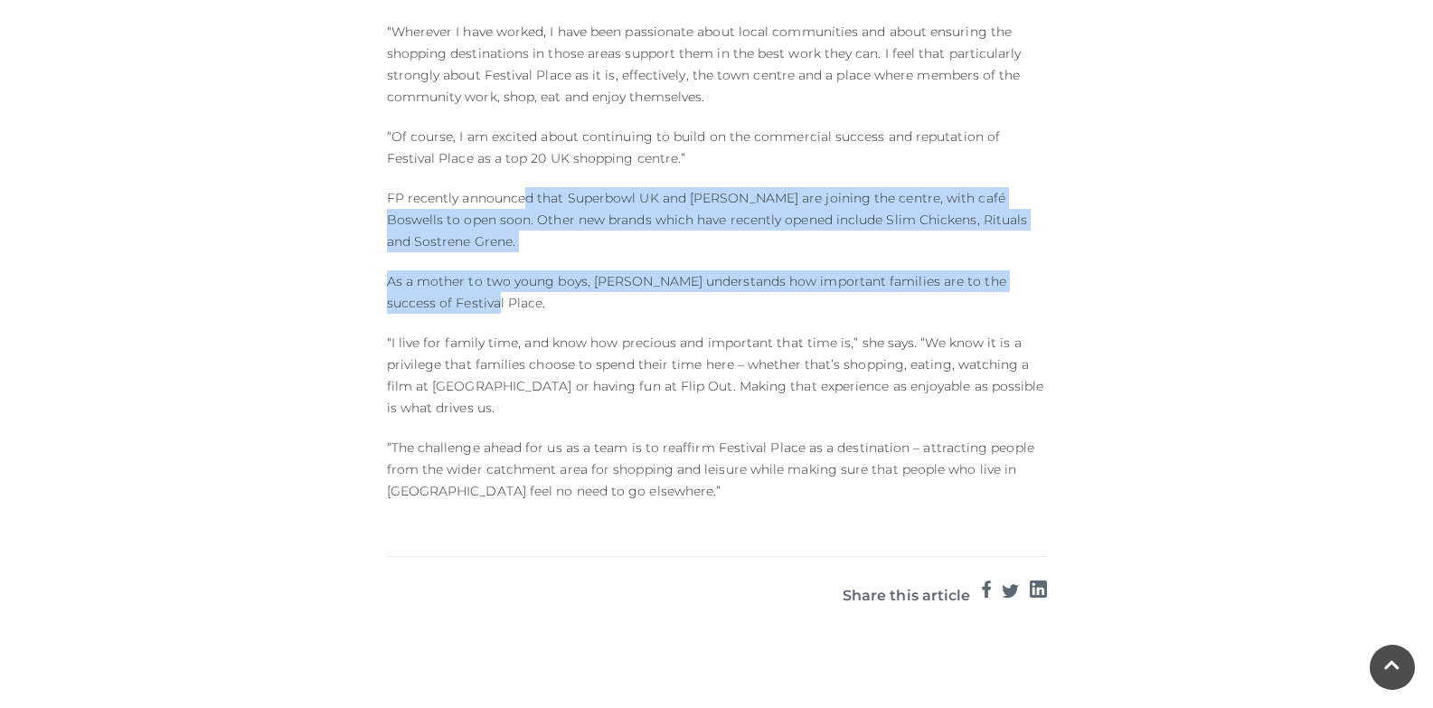
drag, startPoint x: 525, startPoint y: 172, endPoint x: 1032, endPoint y: 280, distance: 518.7
click at [725, 213] on p "FP recently announced that Superbowl UK and [PERSON_NAME] are joining the centr…" at bounding box center [717, 219] width 660 height 65
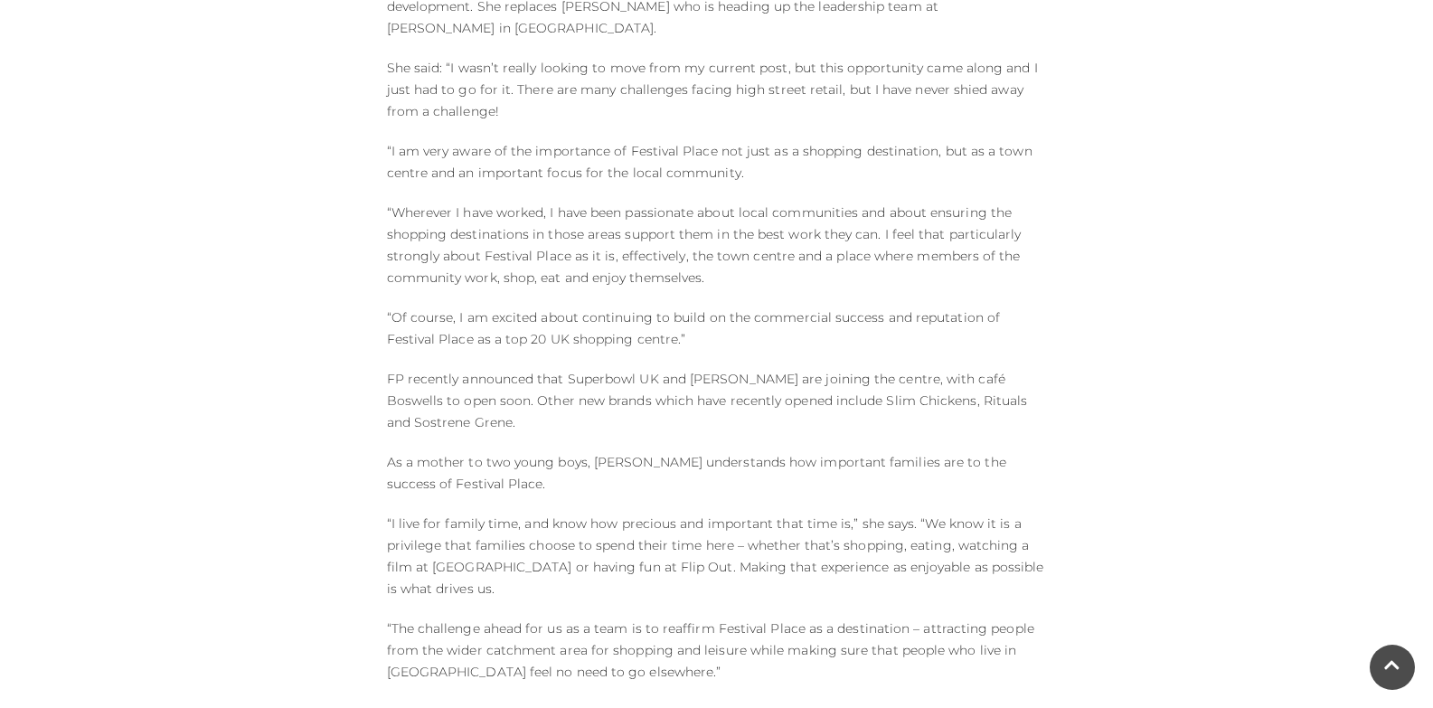
scroll to position [542, 0]
